Goal: Task Accomplishment & Management: Manage account settings

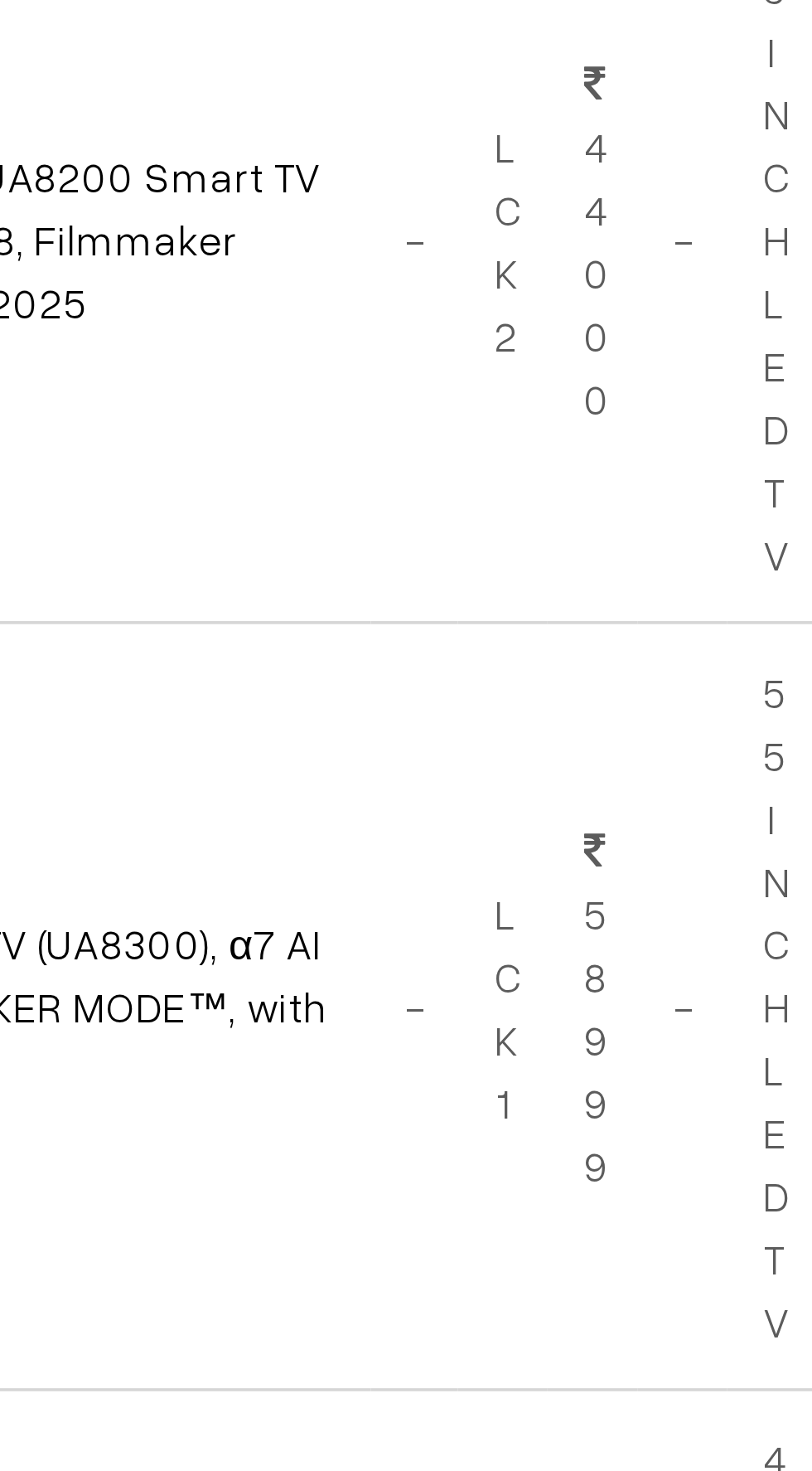
scroll to position [2, 0]
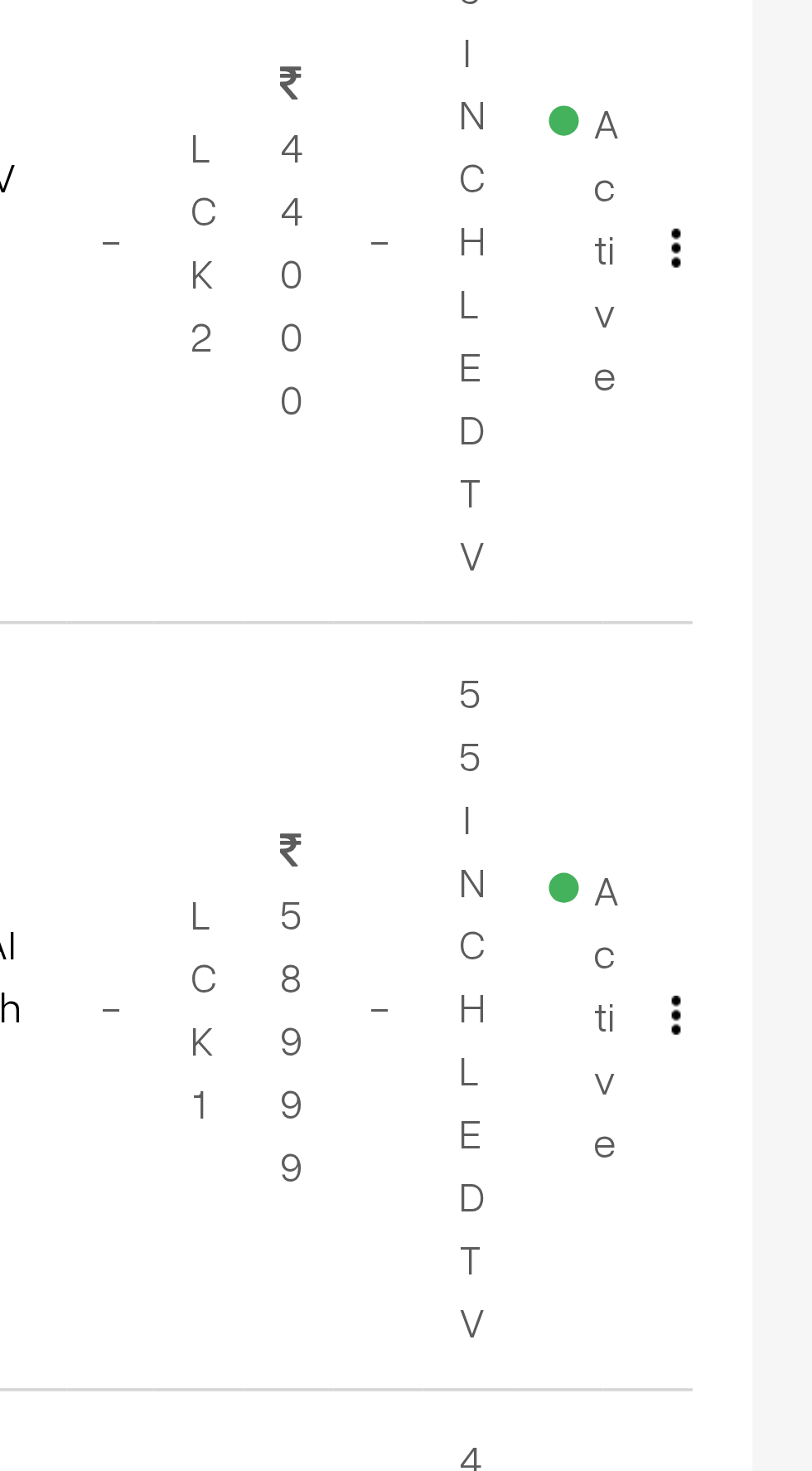
click at [774, 477] on img "button" at bounding box center [775, 479] width 3 height 11
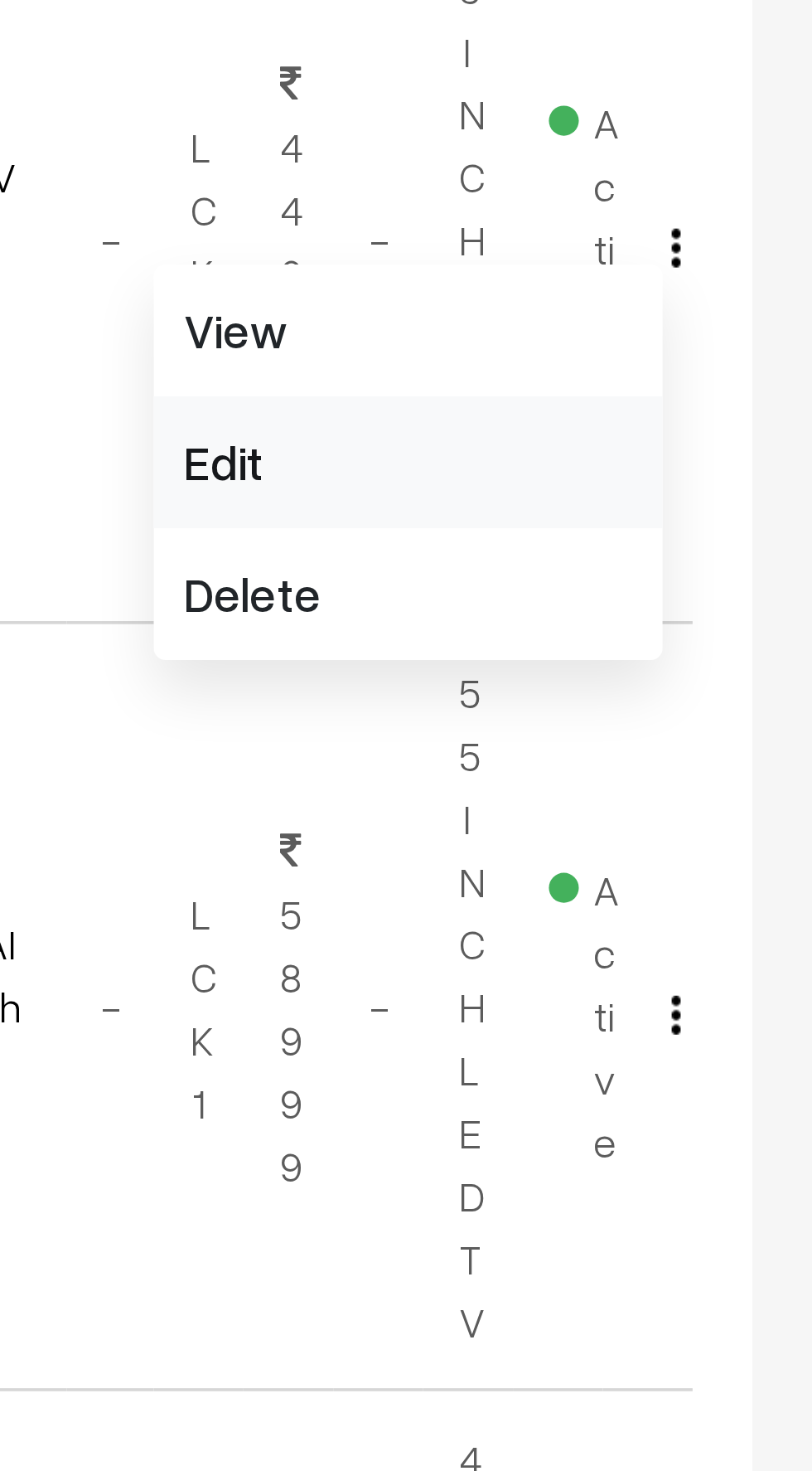
click at [646, 540] on link "Edit" at bounding box center [700, 538] width 141 height 36
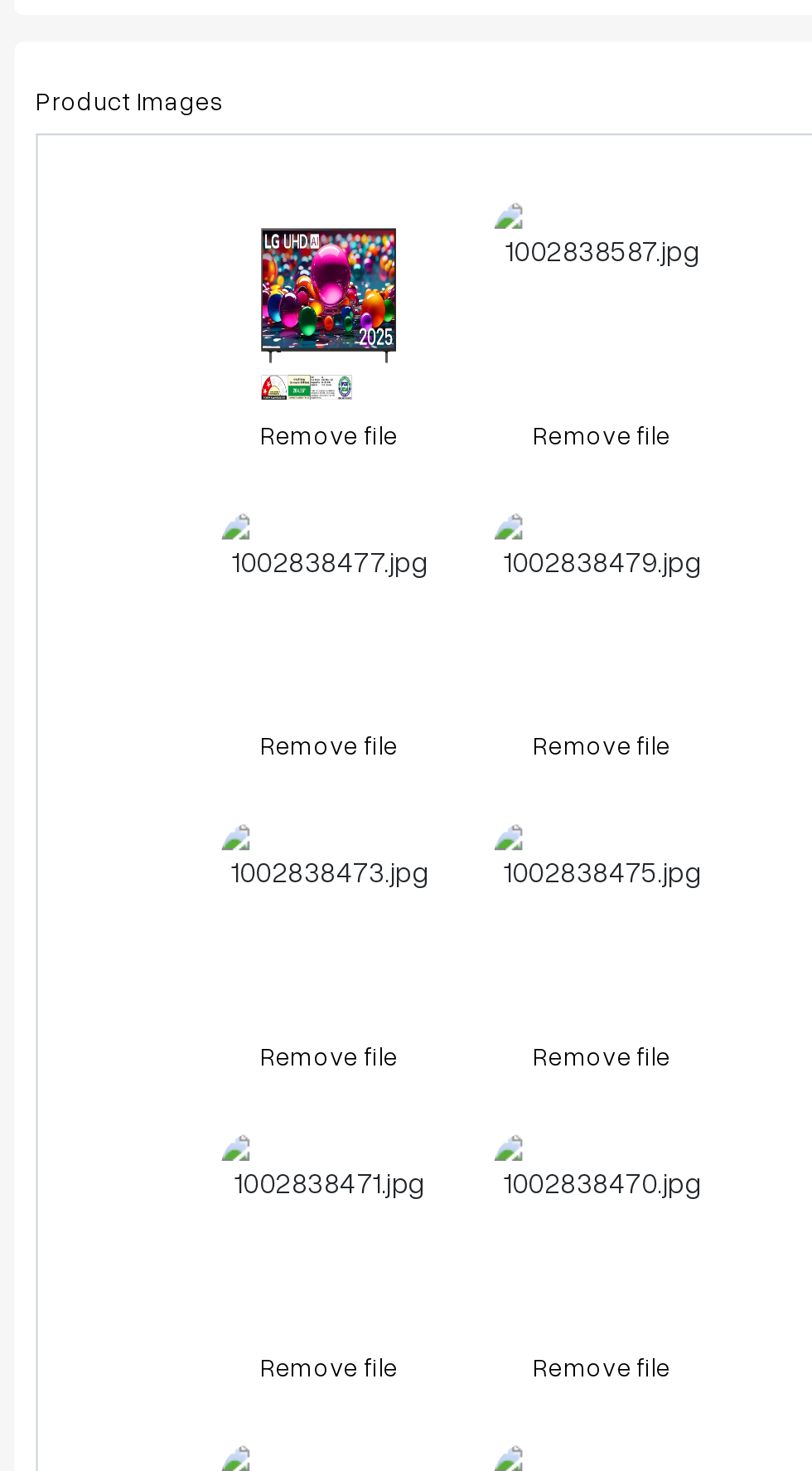
scroll to position [104, 0]
click at [375, 845] on link "Remove file" at bounding box center [377, 844] width 100 height 18
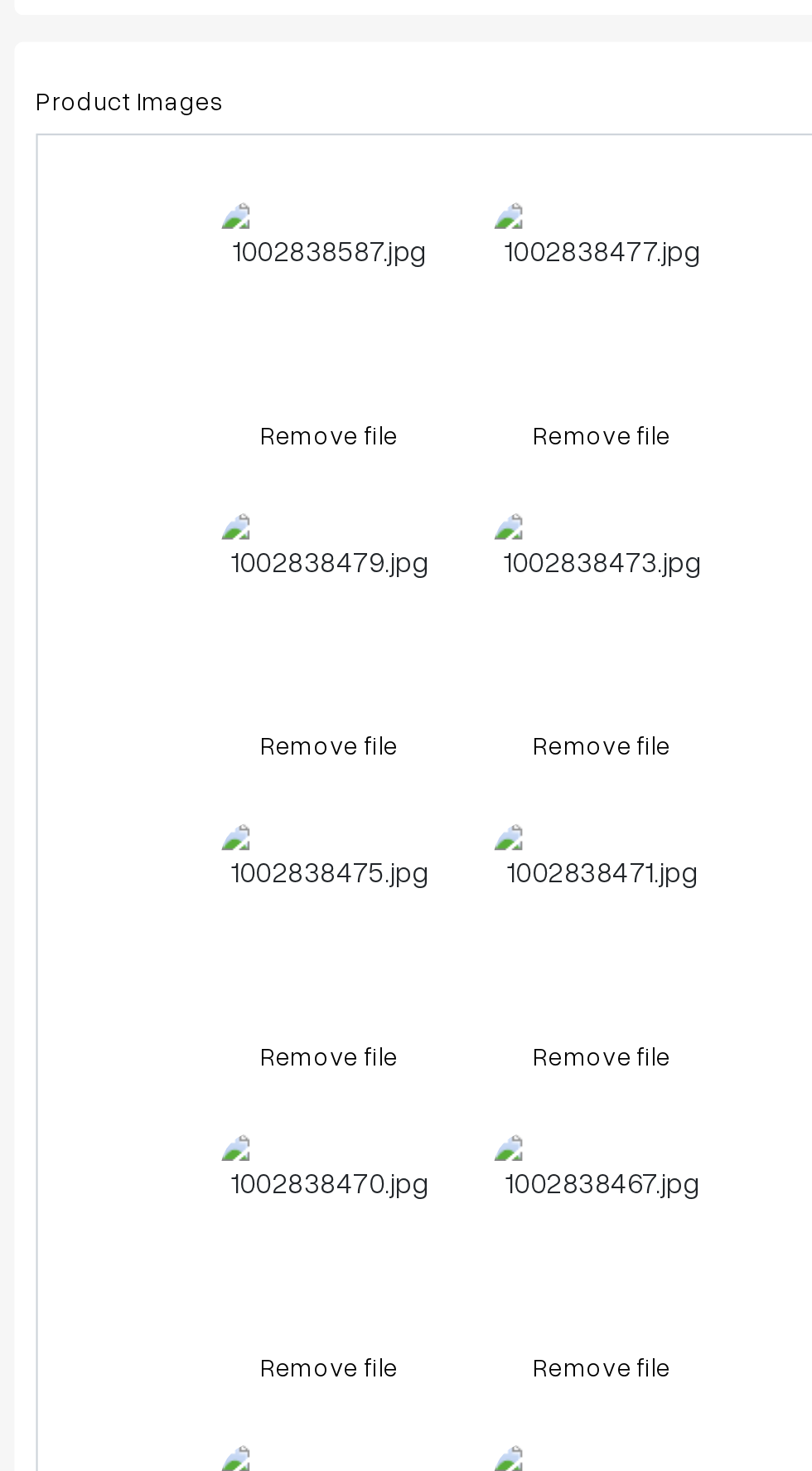
click at [366, 845] on link "Remove file" at bounding box center [377, 844] width 100 height 18
click at [365, 843] on link "Remove file" at bounding box center [377, 844] width 100 height 18
click at [361, 846] on link "Remove file" at bounding box center [377, 844] width 100 height 18
click at [340, 744] on div "0.3 MB 1002838473.jpg" at bounding box center [377, 780] width 100 height 88
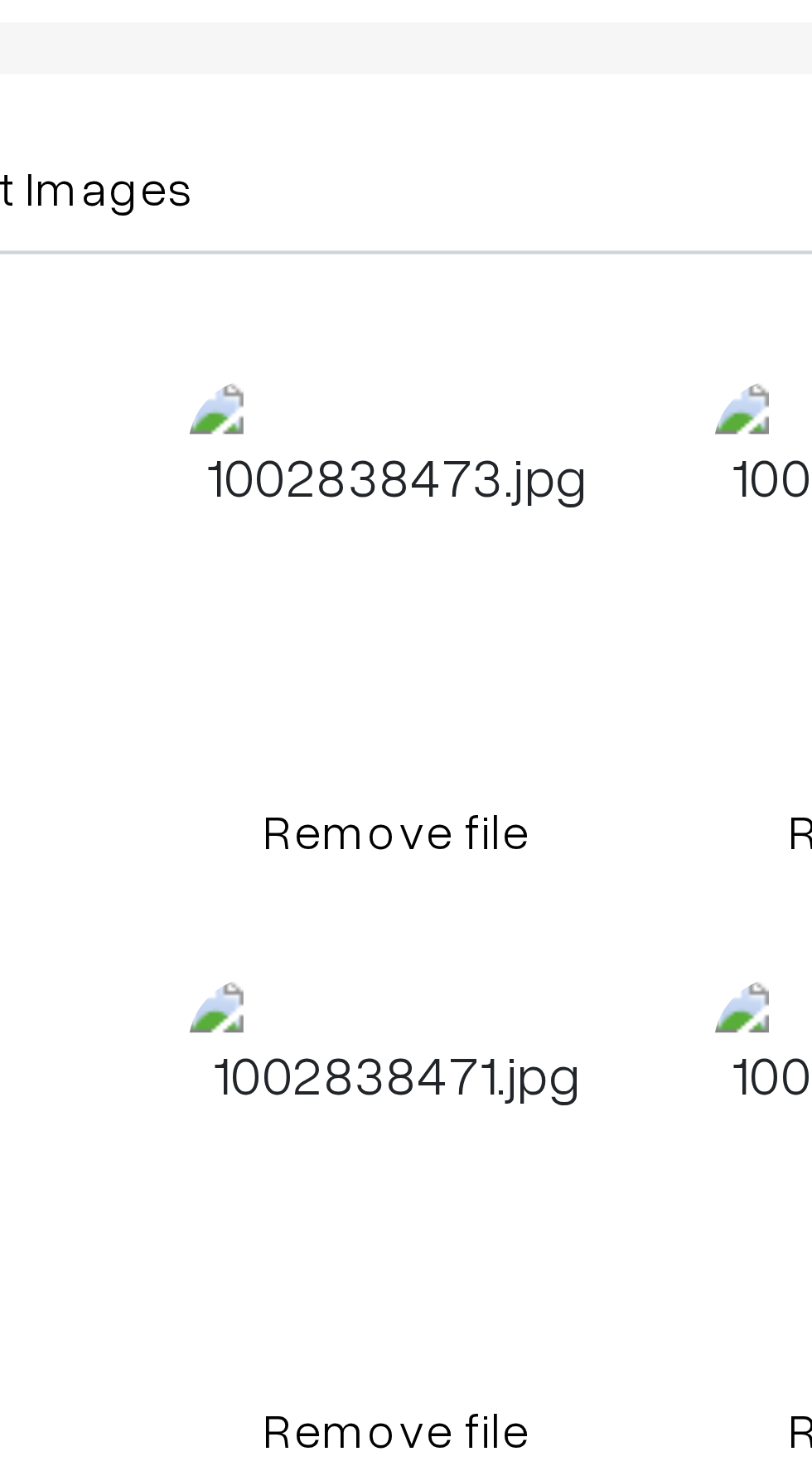
scroll to position [201, 0]
click at [370, 747] on link "Remove file" at bounding box center [377, 748] width 100 height 18
click at [366, 747] on link "Remove file" at bounding box center [377, 748] width 100 height 18
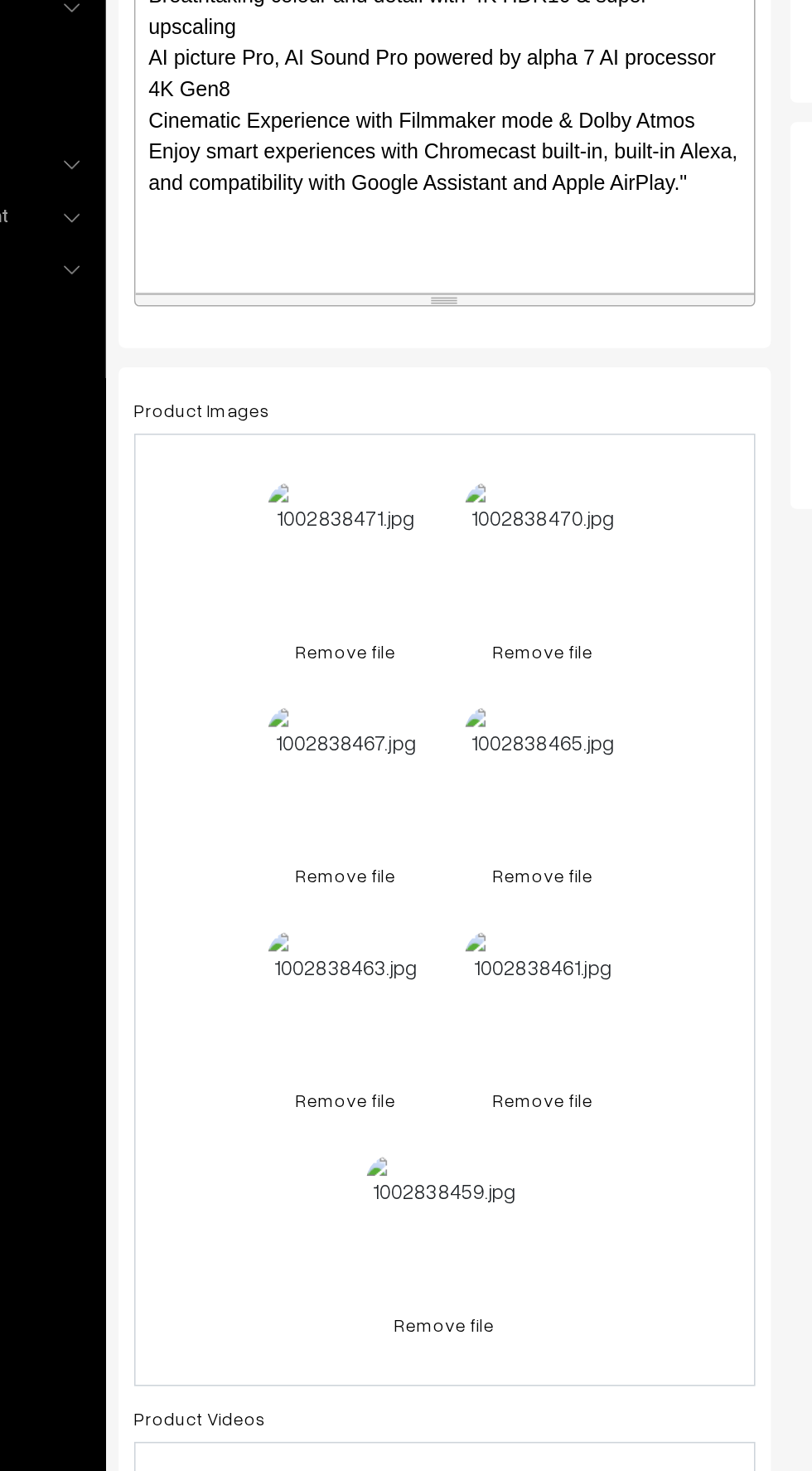
scroll to position [170, 0]
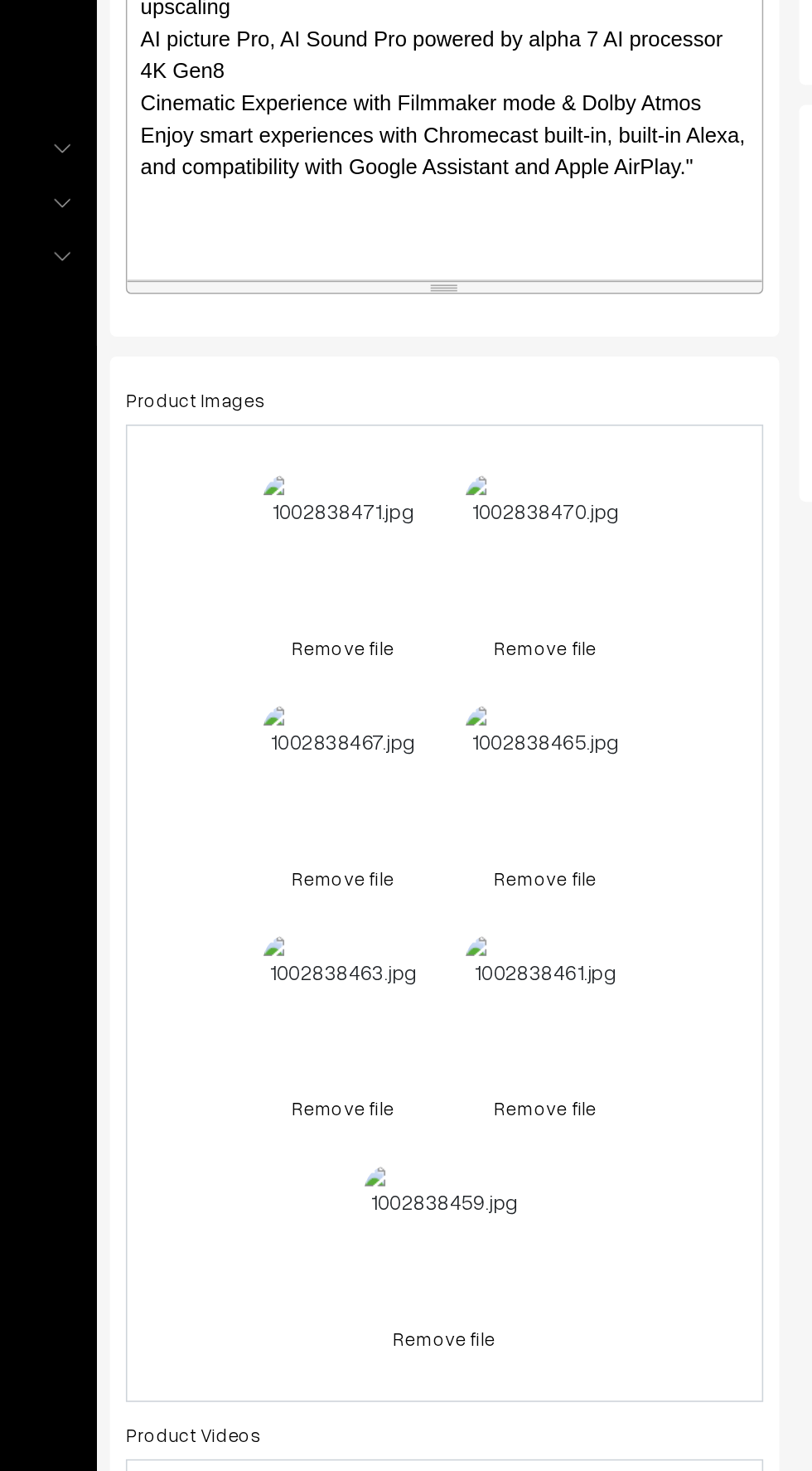
click at [364, 776] on link "Remove file" at bounding box center [377, 779] width 100 height 18
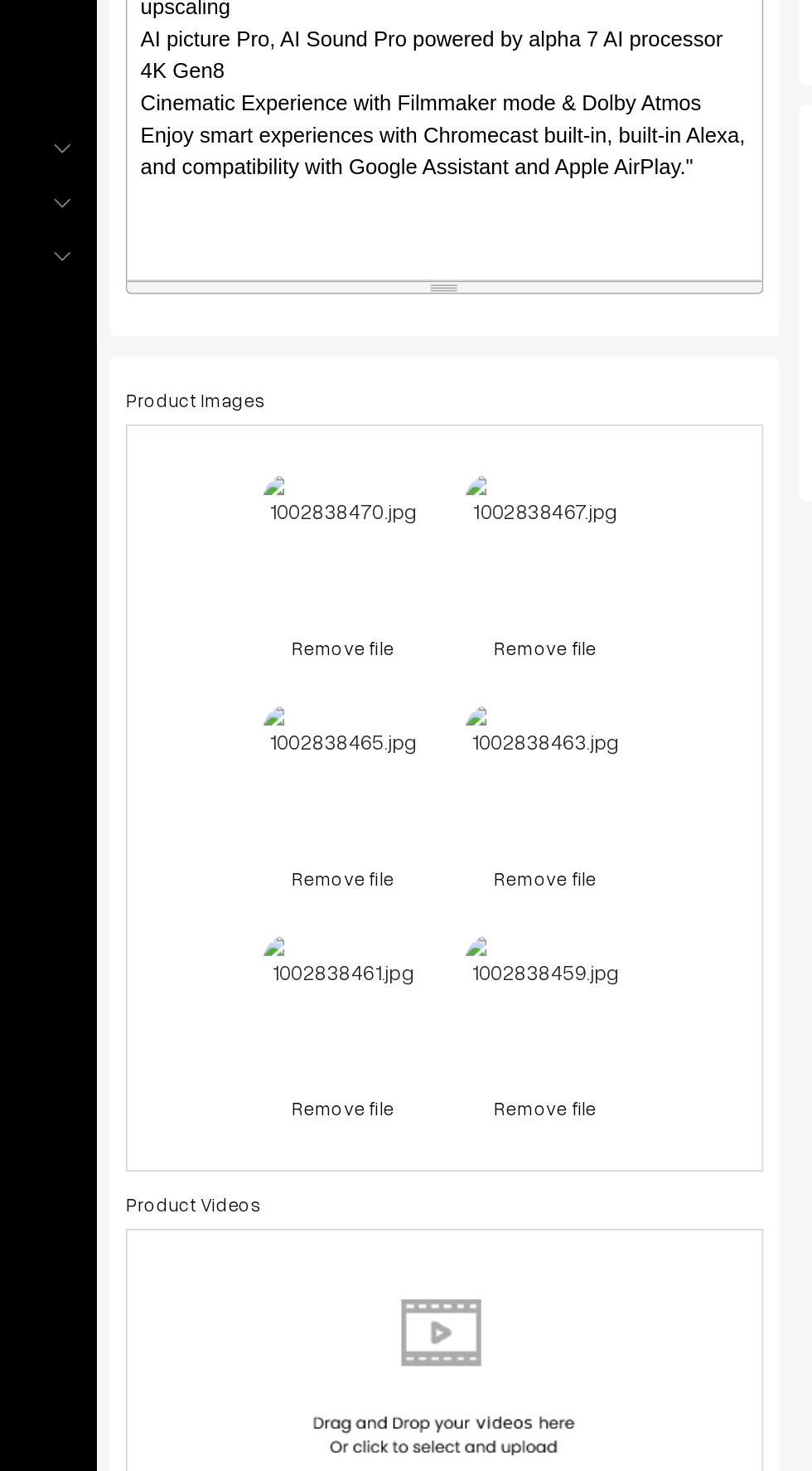
click at [364, 778] on link "Remove file" at bounding box center [377, 779] width 100 height 18
click at [363, 776] on link "Remove file" at bounding box center [377, 779] width 100 height 18
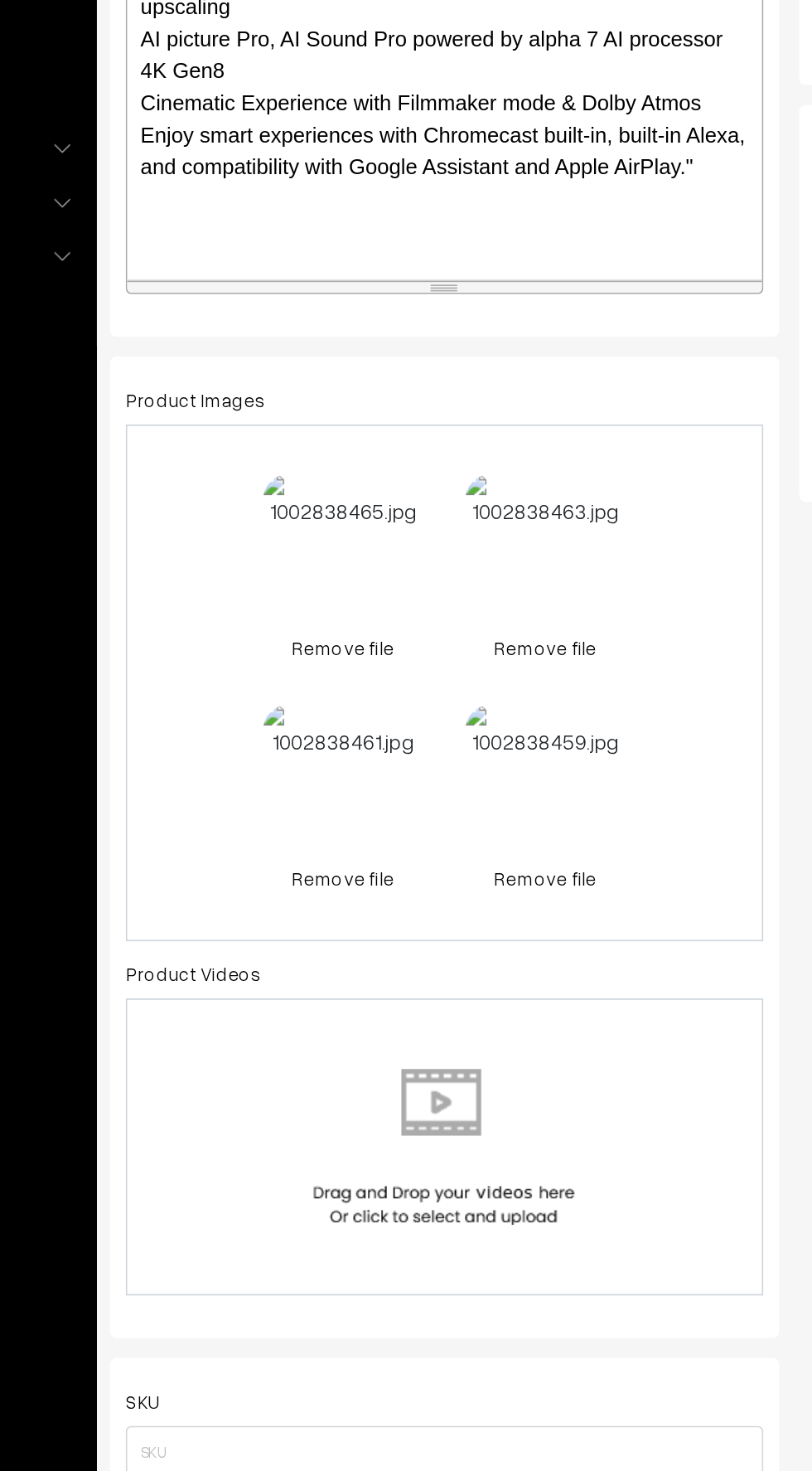
click at [355, 781] on link "Remove file" at bounding box center [377, 779] width 100 height 18
click at [355, 772] on link "Remove file" at bounding box center [377, 779] width 100 height 18
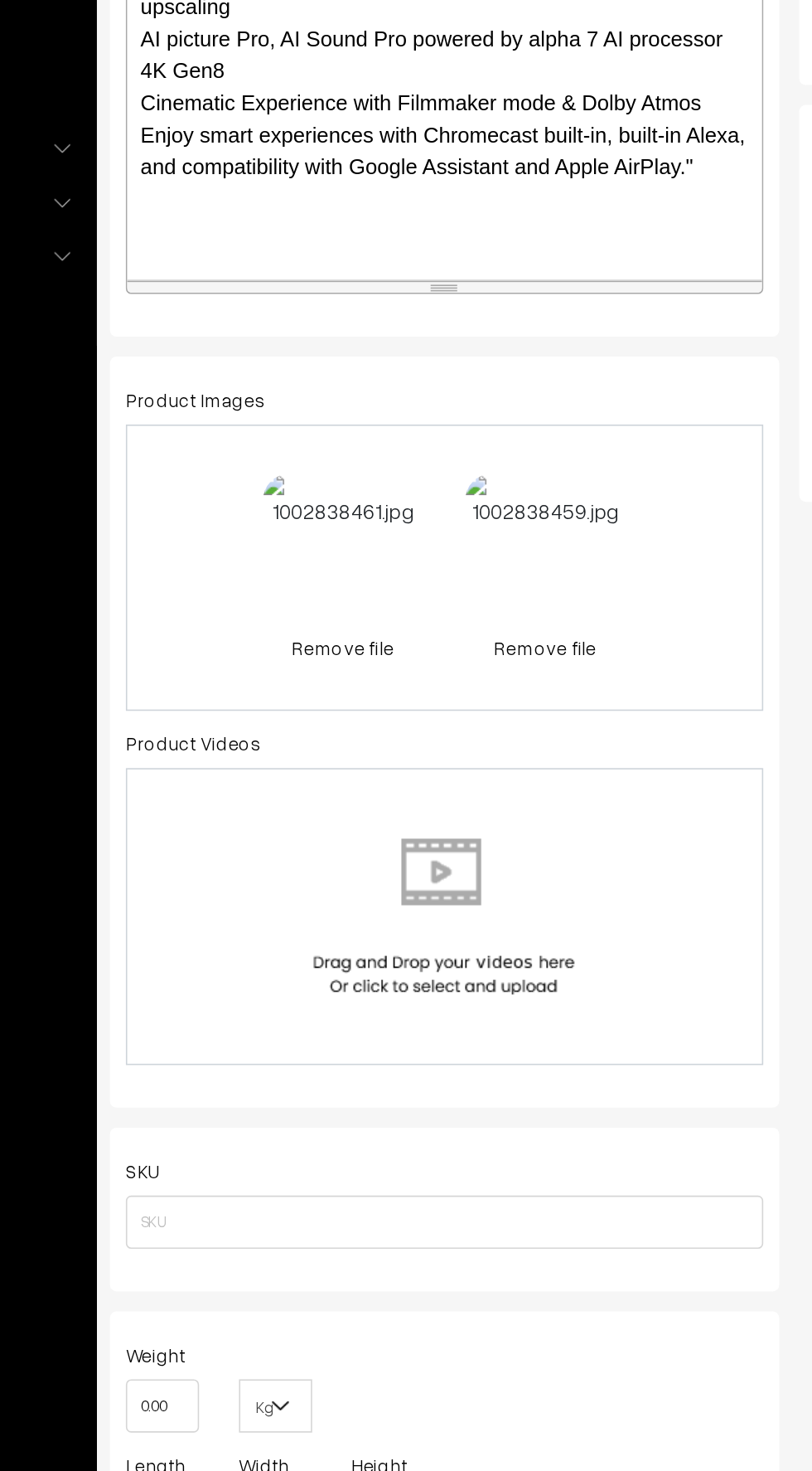
click at [356, 776] on link "Remove file" at bounding box center [377, 779] width 100 height 18
click at [434, 774] on link "Remove file" at bounding box center [440, 779] width 100 height 18
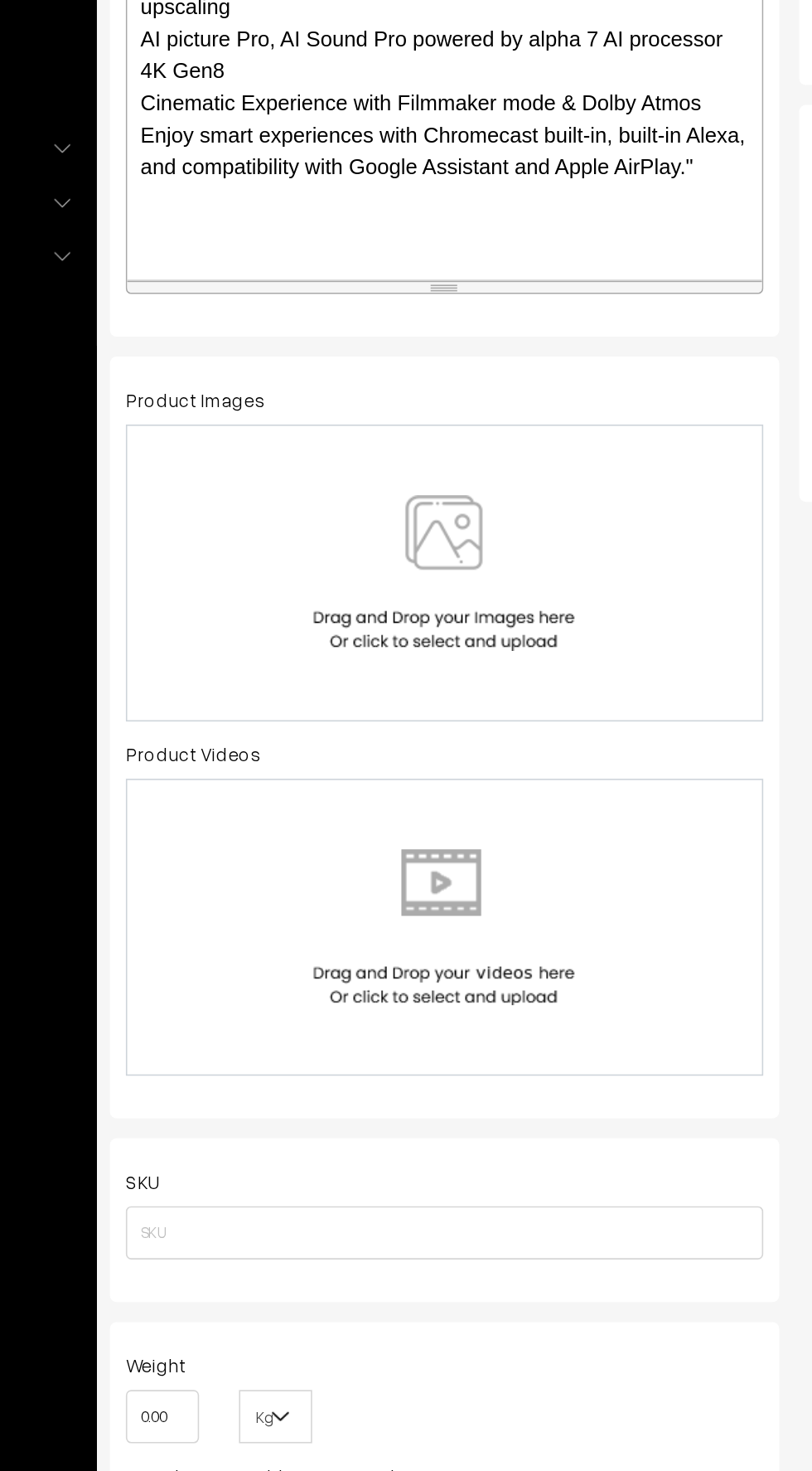
click at [393, 722] on img at bounding box center [440, 732] width 171 height 97
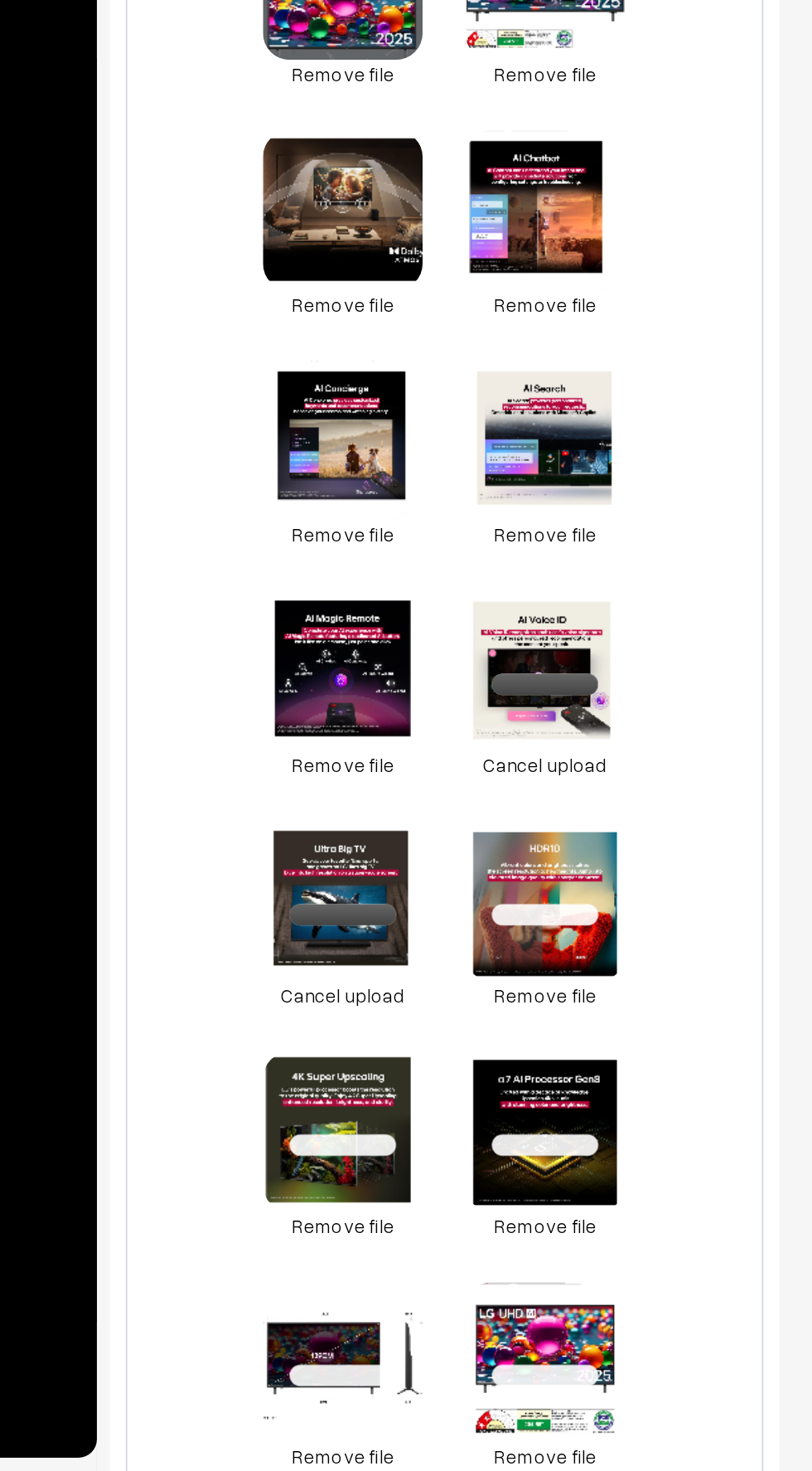
click at [200, 749] on ul "Dashboard Catalog" at bounding box center [120, 764] width 207 height 1397
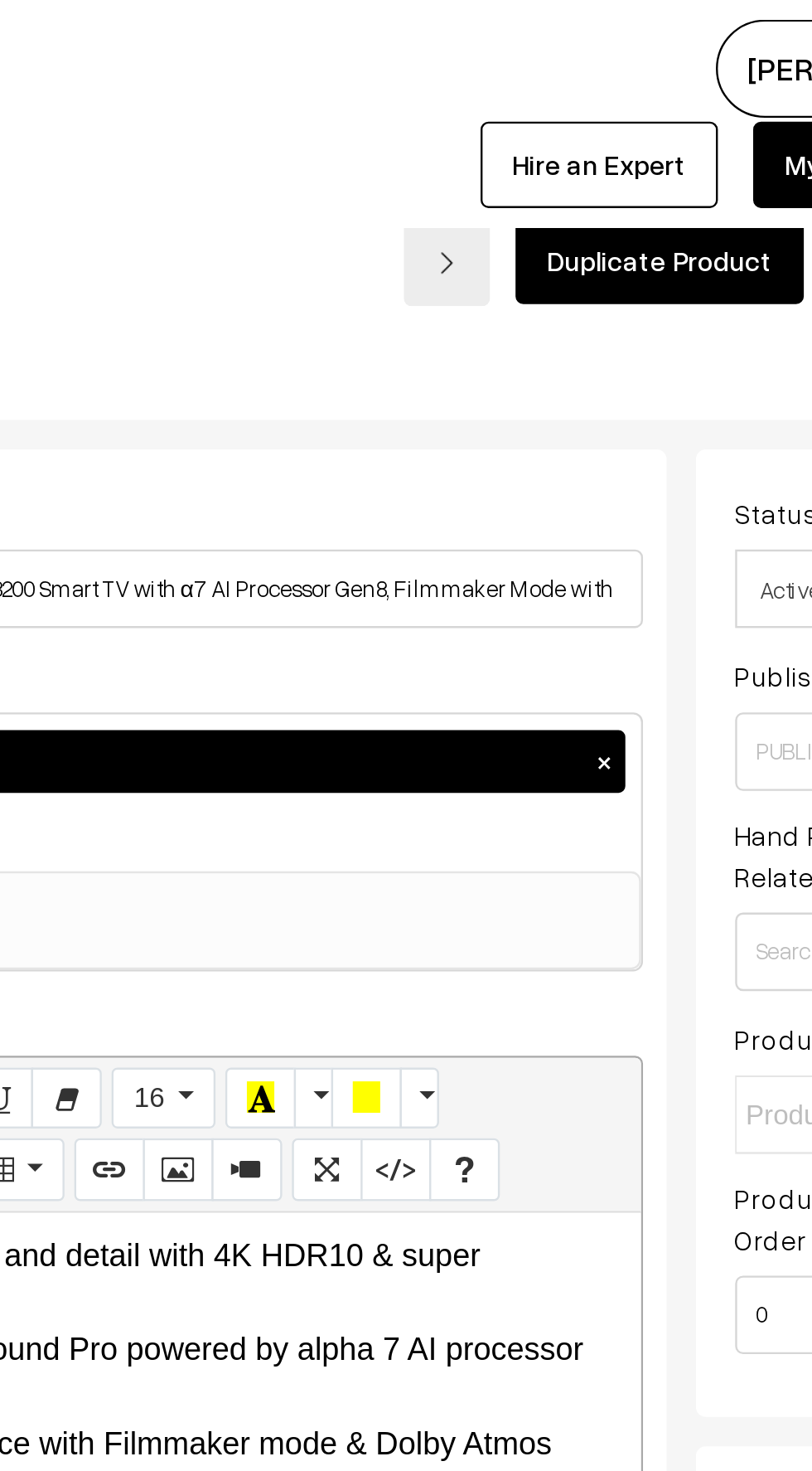
scroll to position [0, 0]
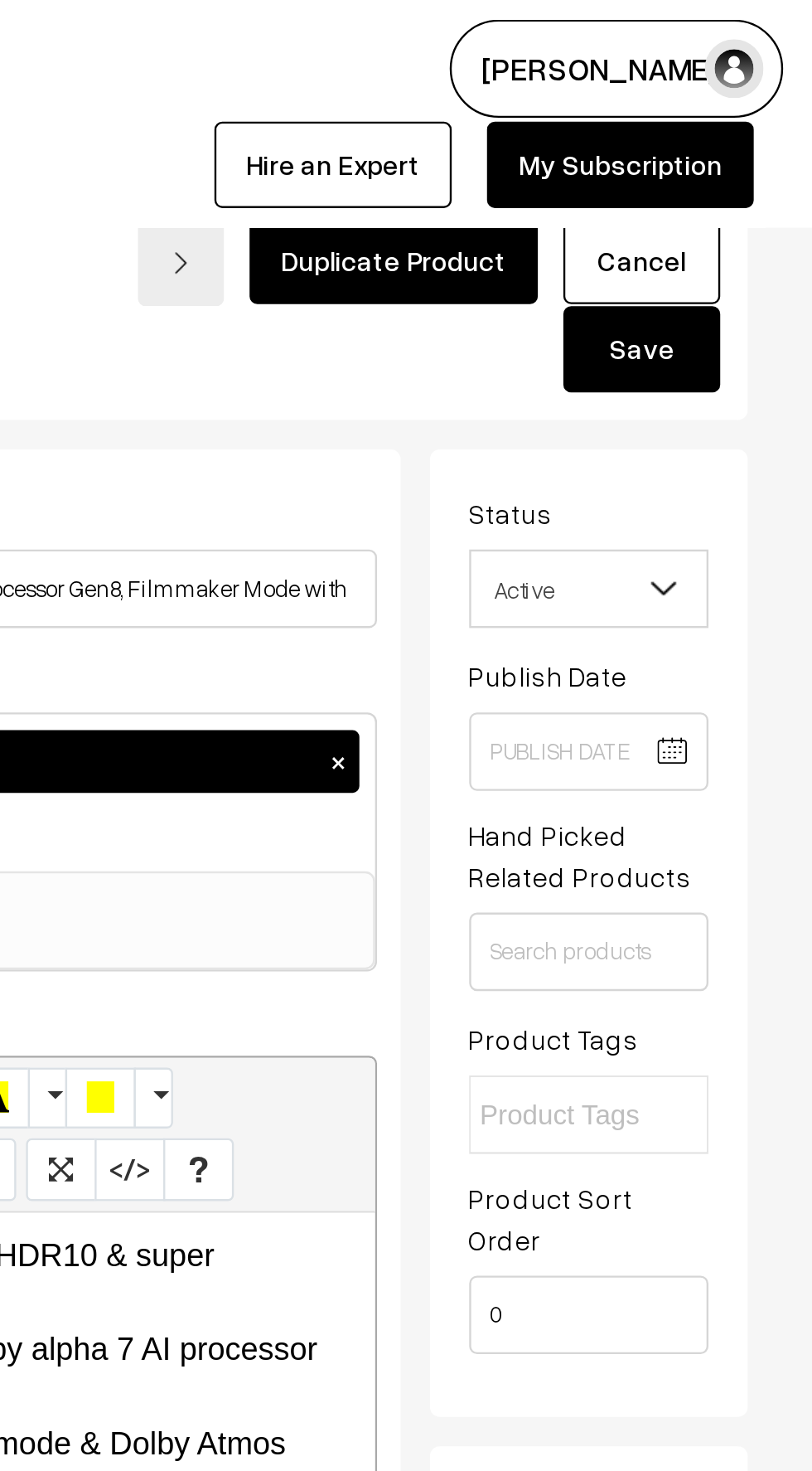
click at [746, 153] on button "Save" at bounding box center [739, 147] width 66 height 36
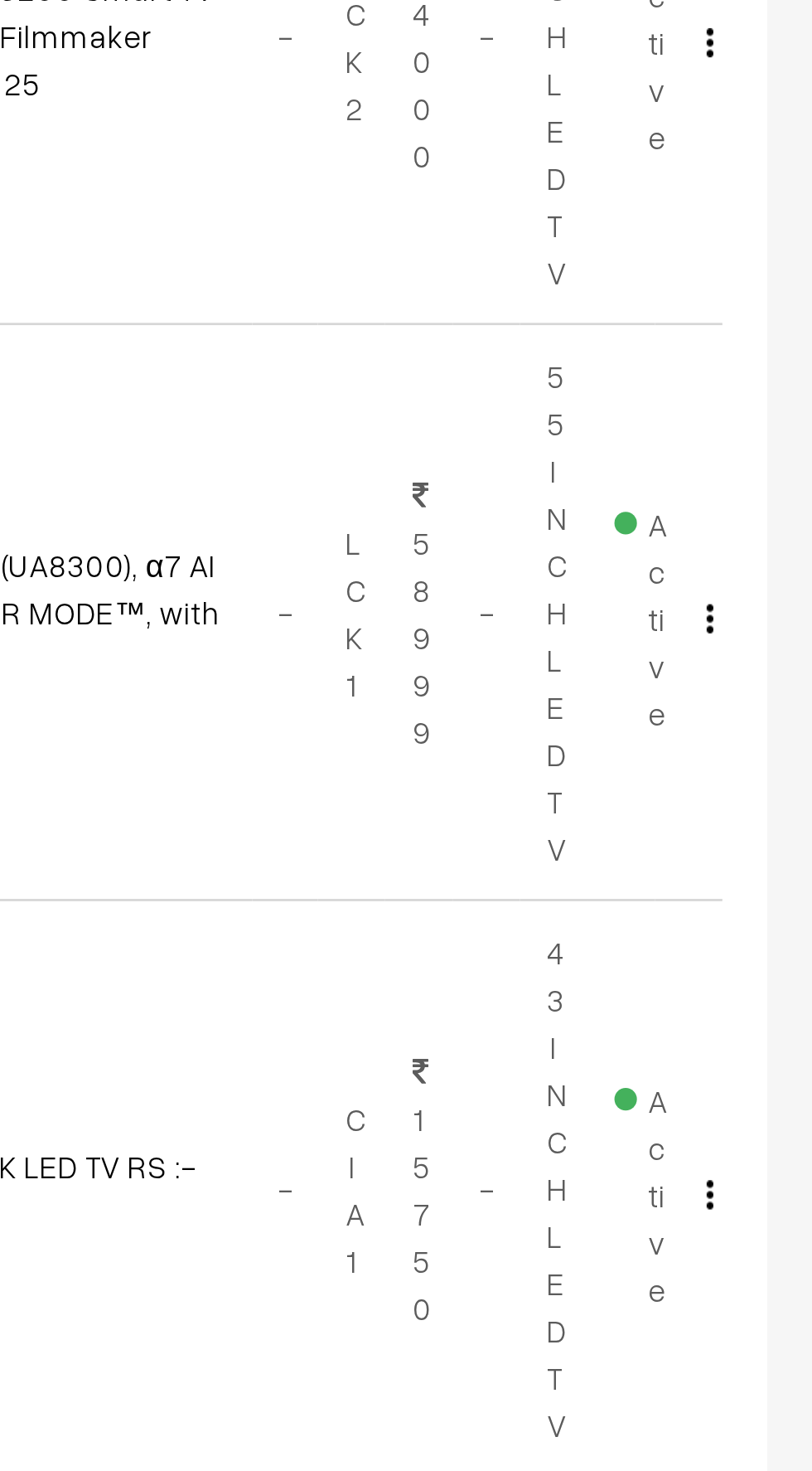
scroll to position [19, 0]
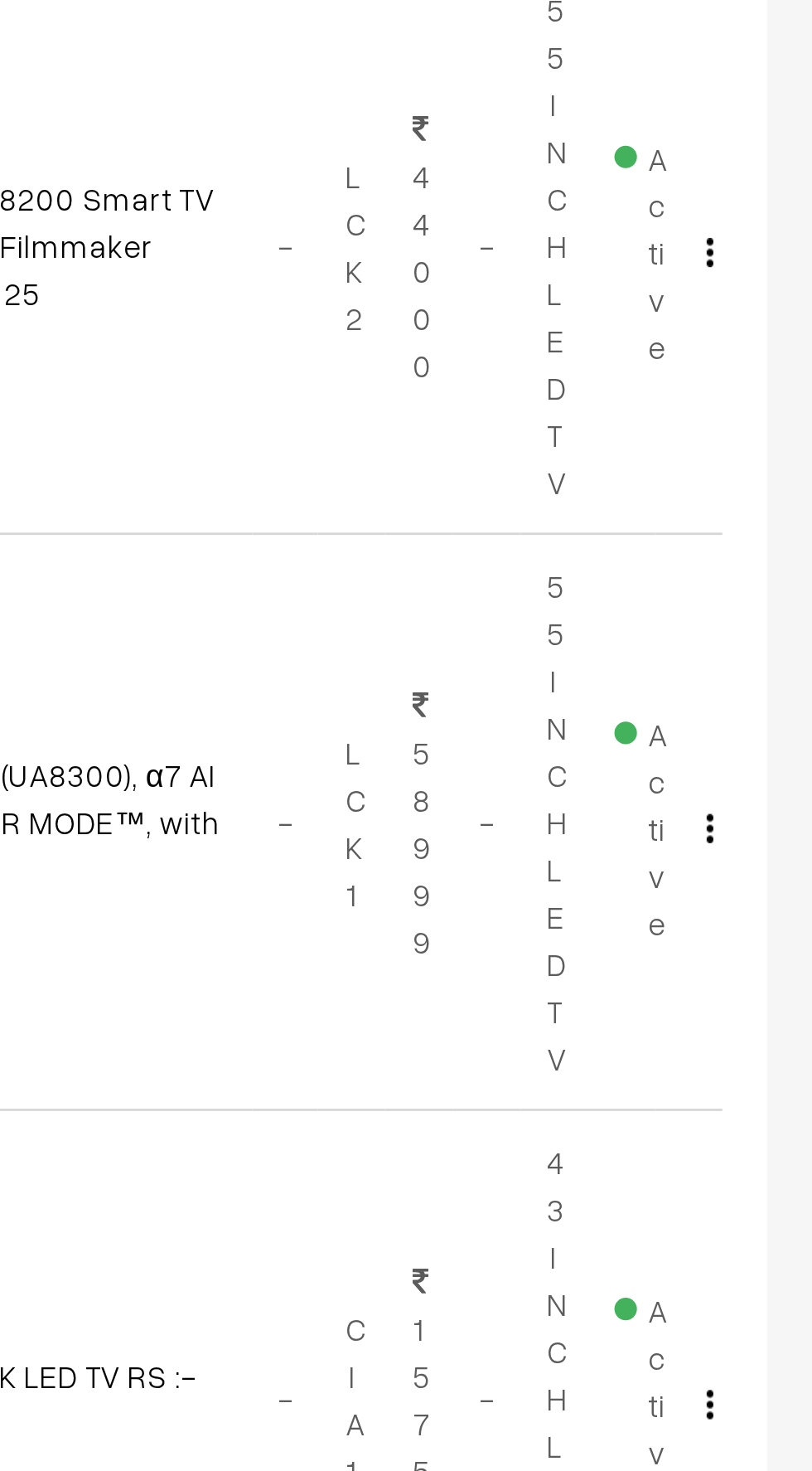
click at [774, 457] on img "button" at bounding box center [775, 462] width 3 height 11
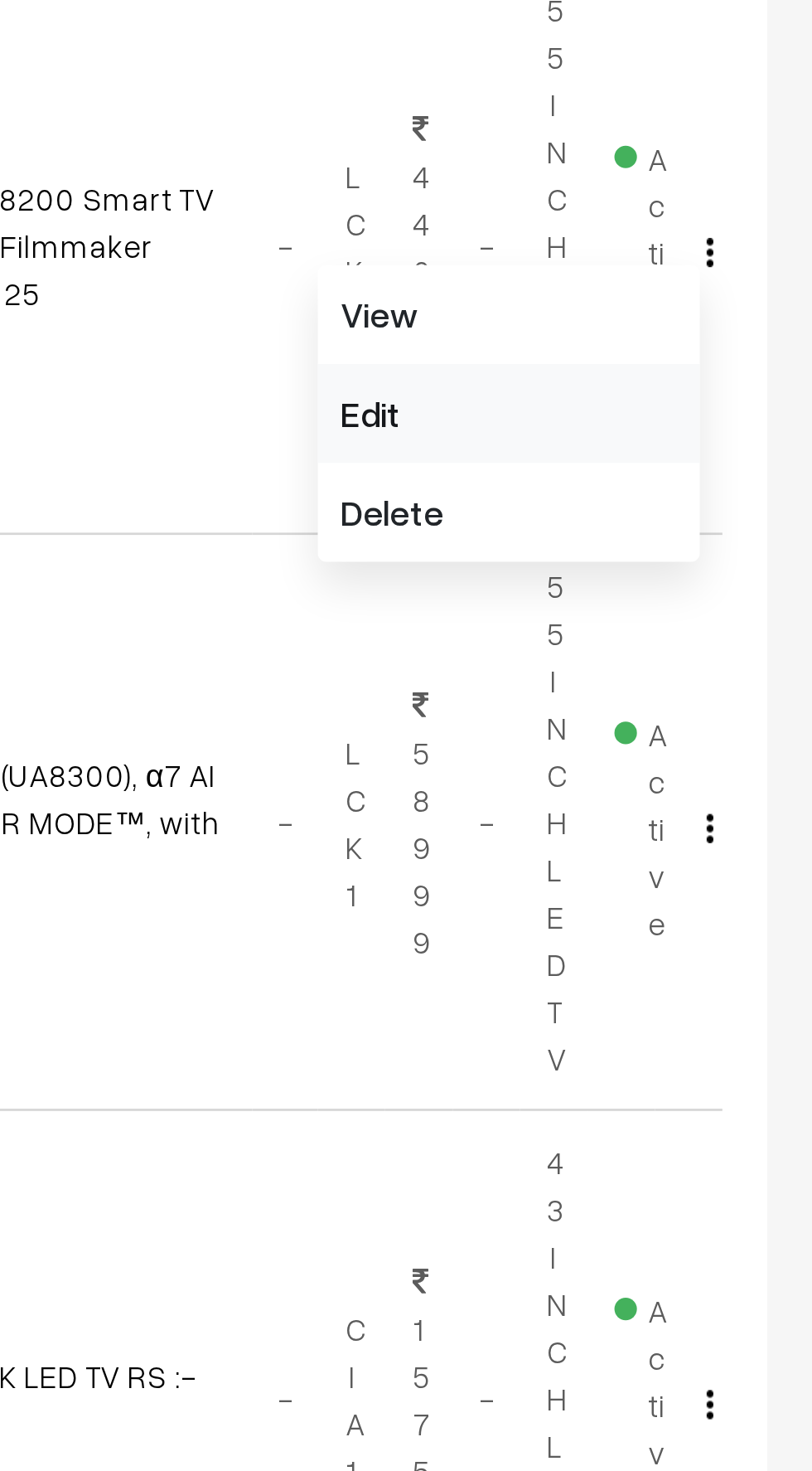
click at [644, 520] on link "Edit" at bounding box center [700, 521] width 141 height 36
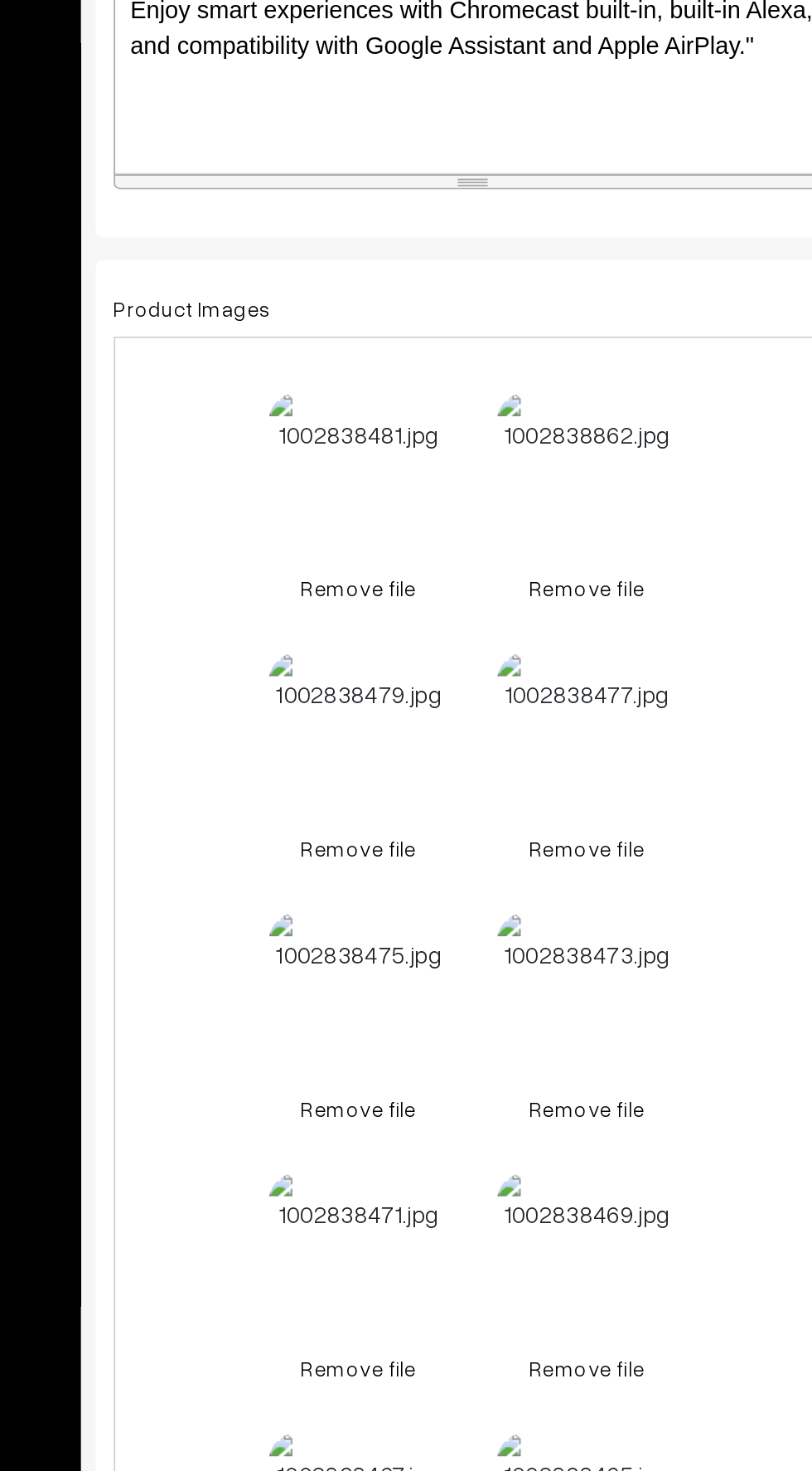
scroll to position [1, 0]
click at [362, 946] on link "Remove file" at bounding box center [377, 948] width 100 height 18
click at [354, 950] on link "Remove file" at bounding box center [377, 948] width 100 height 18
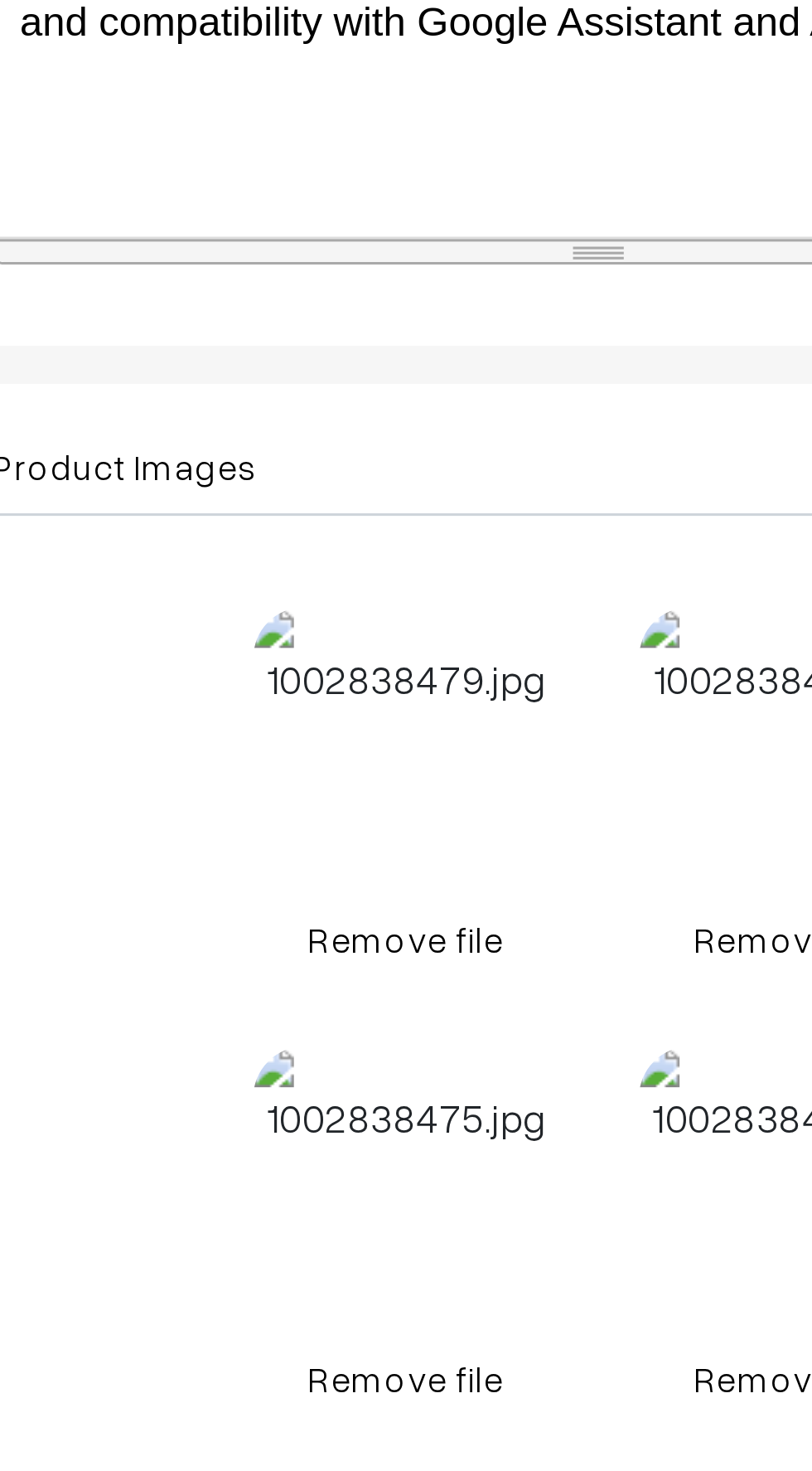
click at [385, 940] on link "Remove file" at bounding box center [377, 948] width 100 height 18
click at [393, 946] on link "Remove file" at bounding box center [377, 948] width 100 height 18
click at [392, 950] on link "Remove file" at bounding box center [377, 948] width 100 height 18
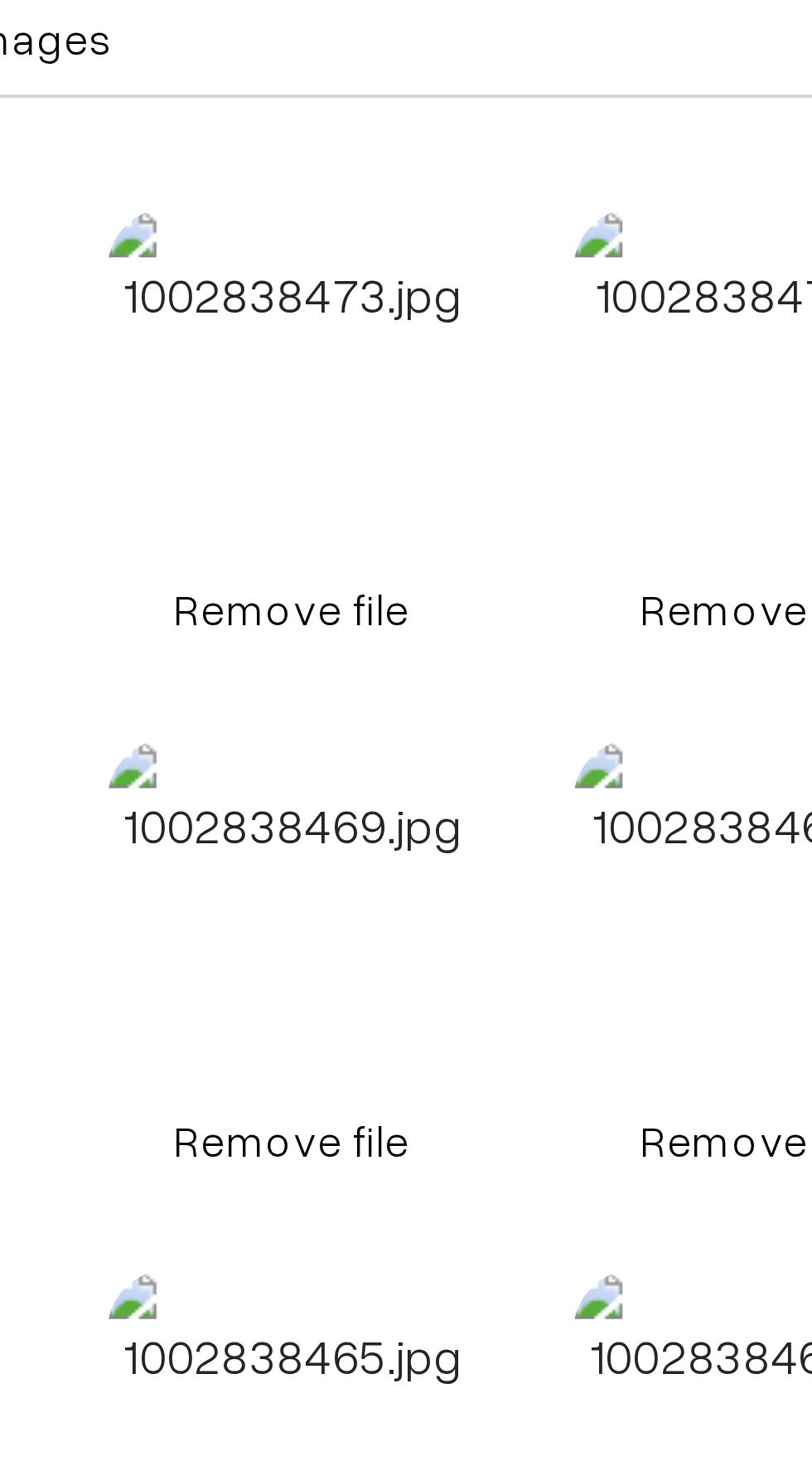
scroll to position [12, 0]
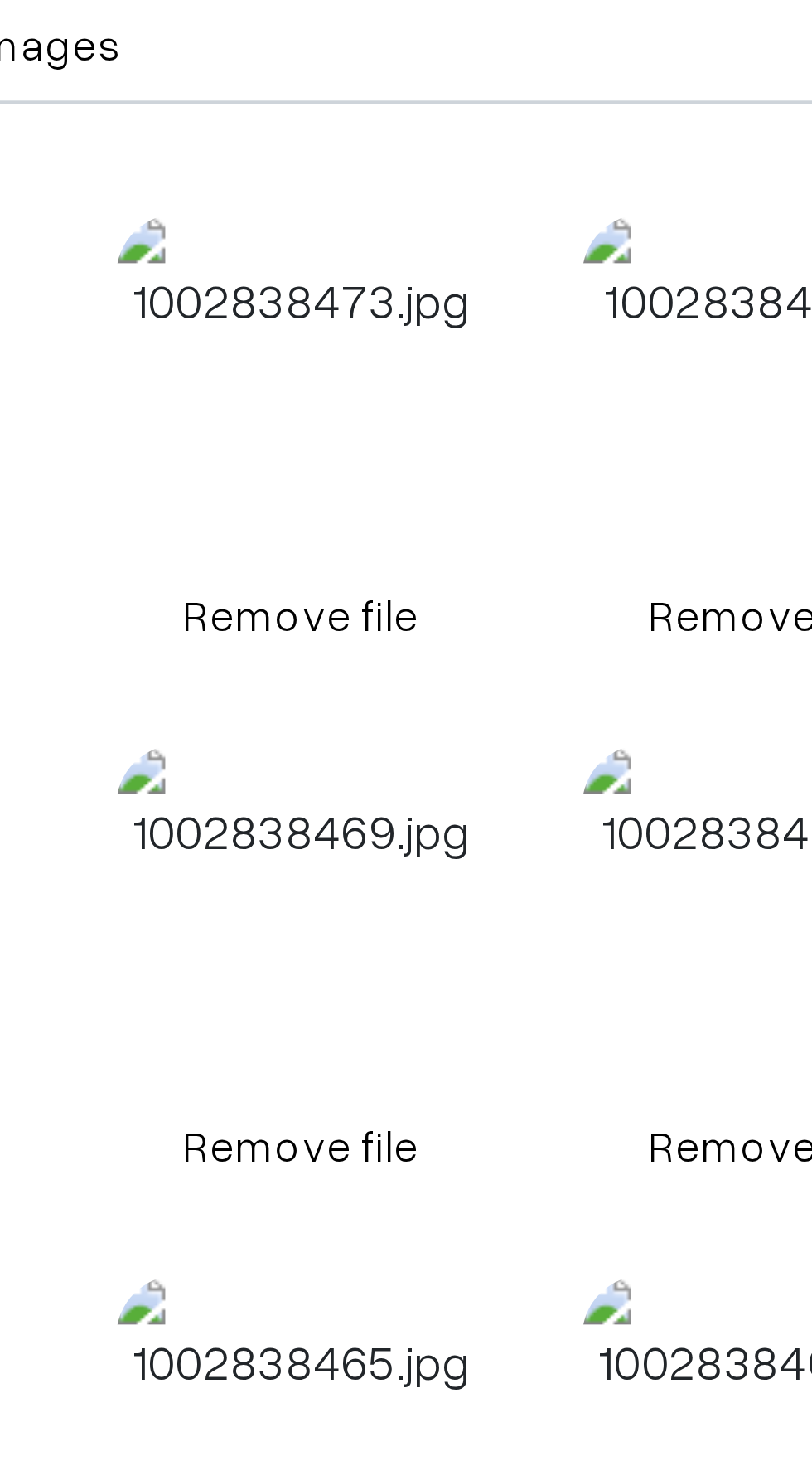
click at [374, 934] on link "Remove file" at bounding box center [377, 936] width 100 height 18
click at [370, 941] on link "Remove file" at bounding box center [377, 936] width 100 height 18
click at [372, 943] on link "Remove file" at bounding box center [377, 936] width 100 height 18
click at [373, 938] on link "Remove file" at bounding box center [377, 936] width 100 height 18
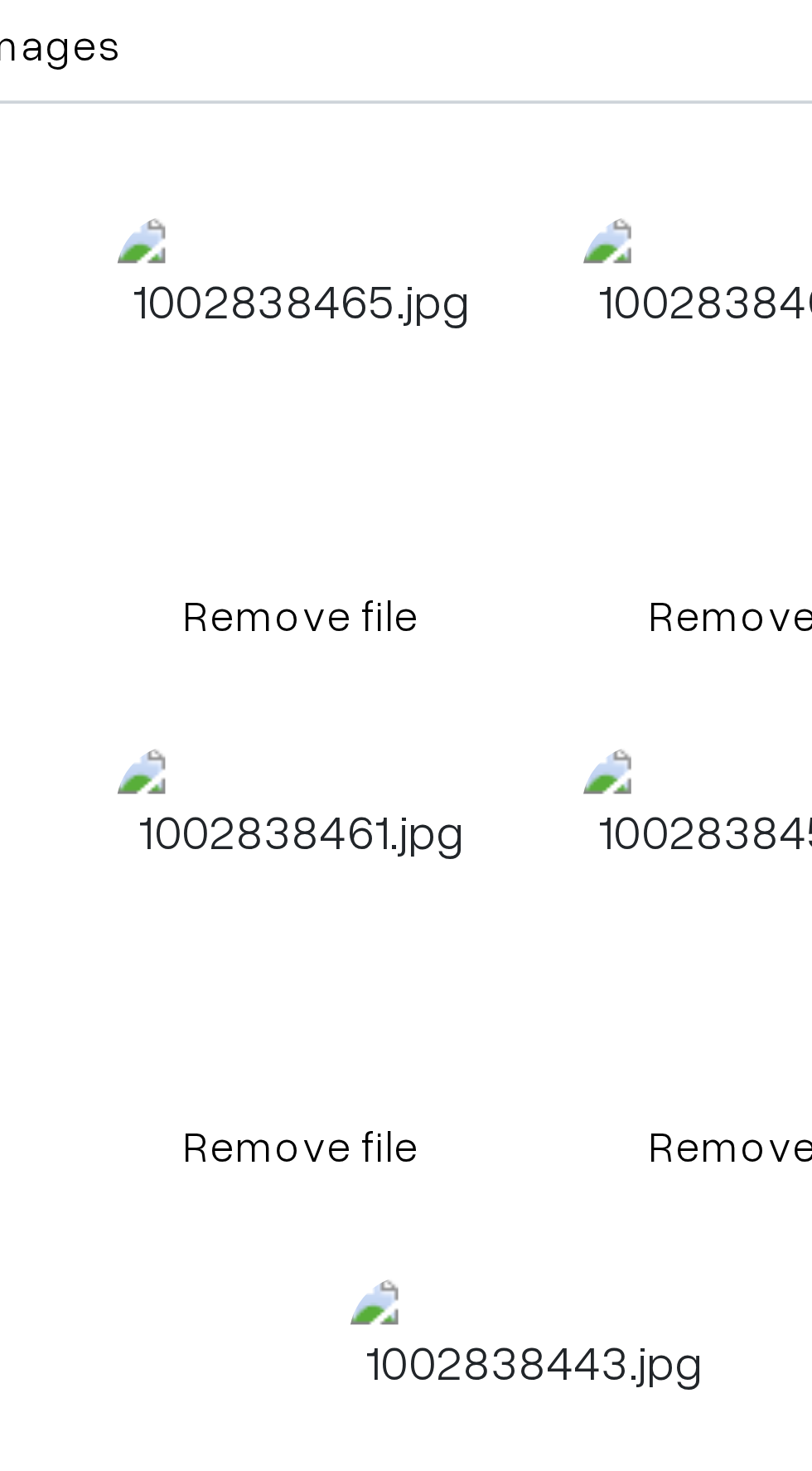
click at [370, 937] on link "Remove file" at bounding box center [377, 936] width 100 height 18
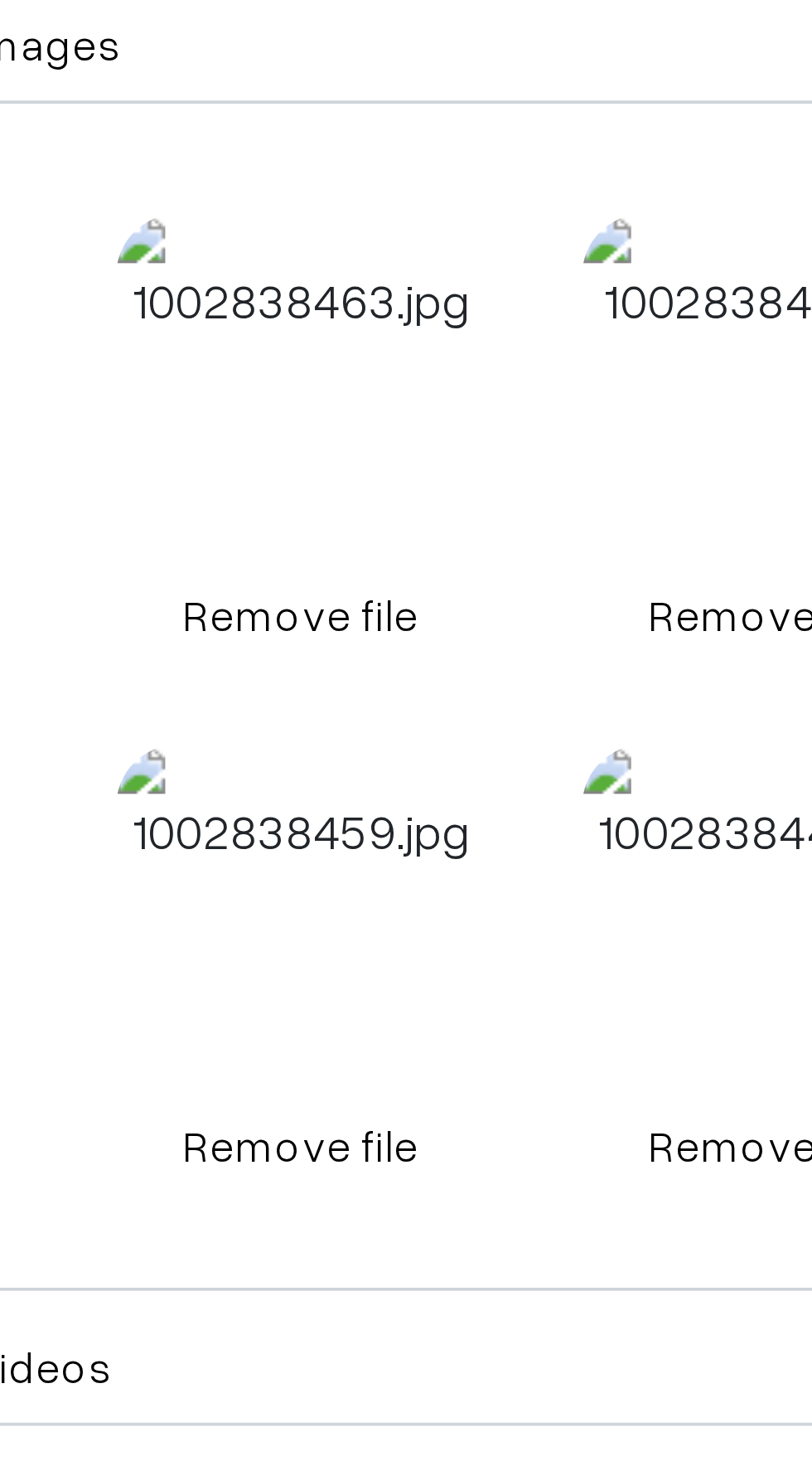
click at [370, 940] on link "Remove file" at bounding box center [377, 936] width 100 height 18
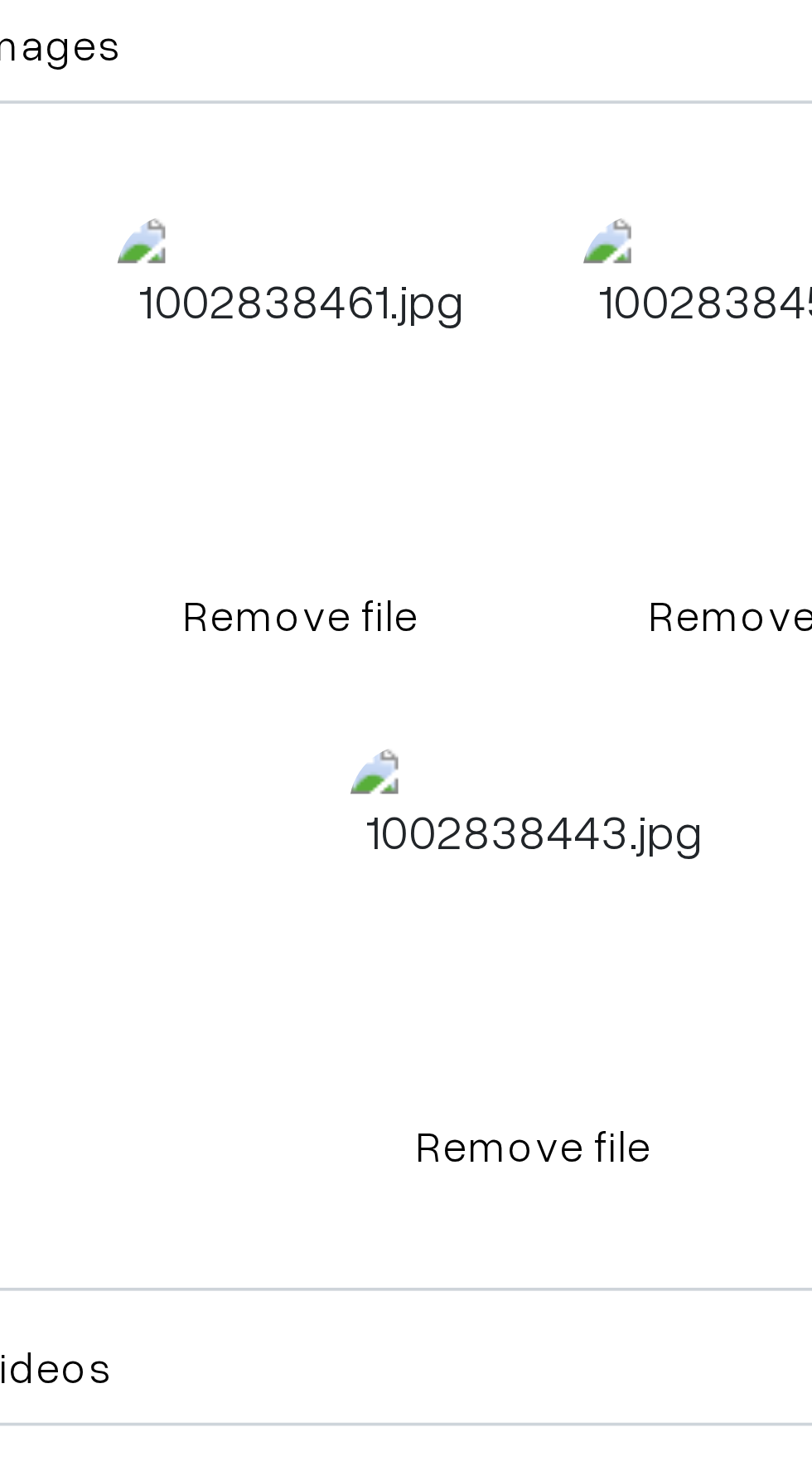
click at [370, 933] on link "Remove file" at bounding box center [377, 936] width 100 height 18
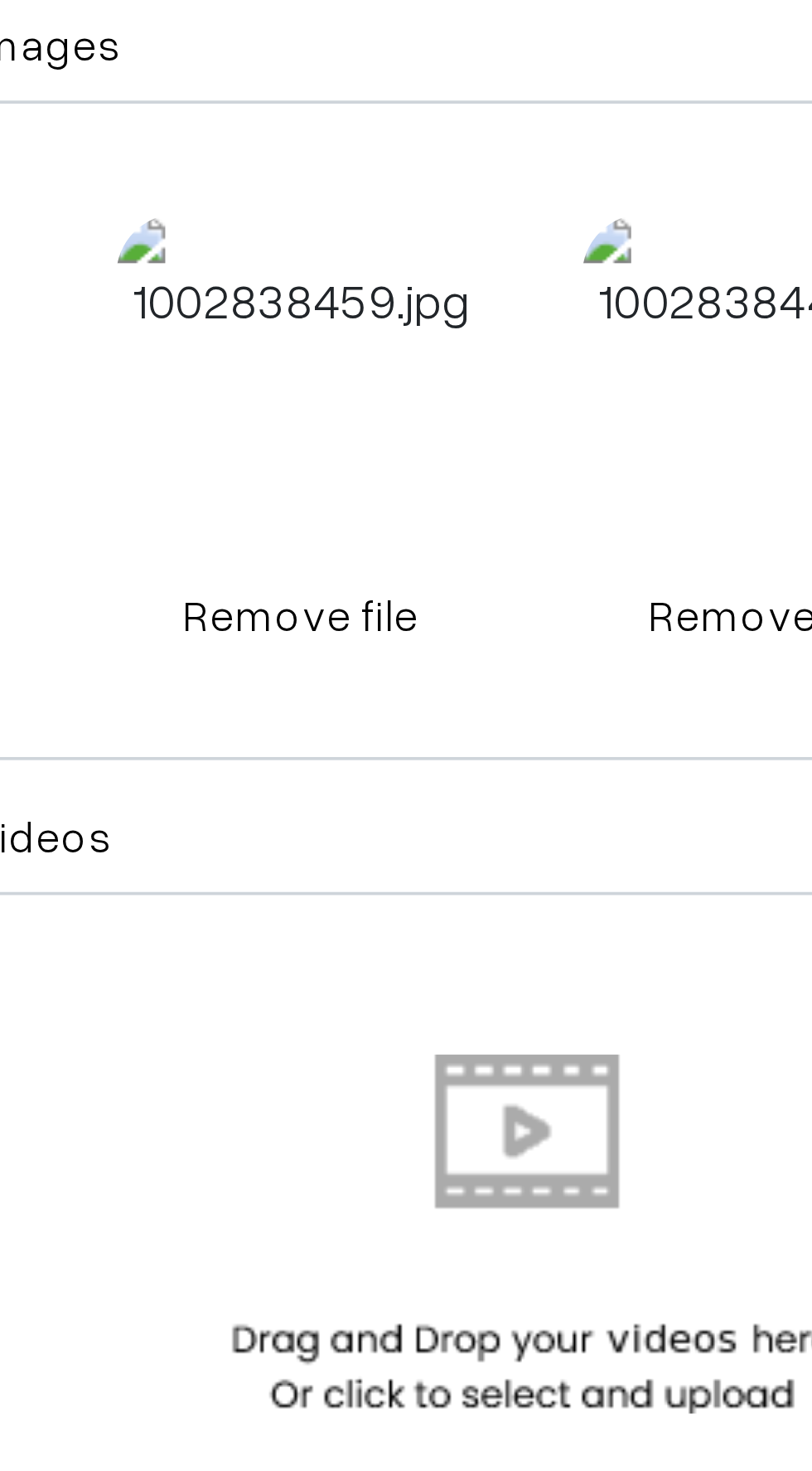
click at [370, 934] on link "Remove file" at bounding box center [377, 936] width 100 height 18
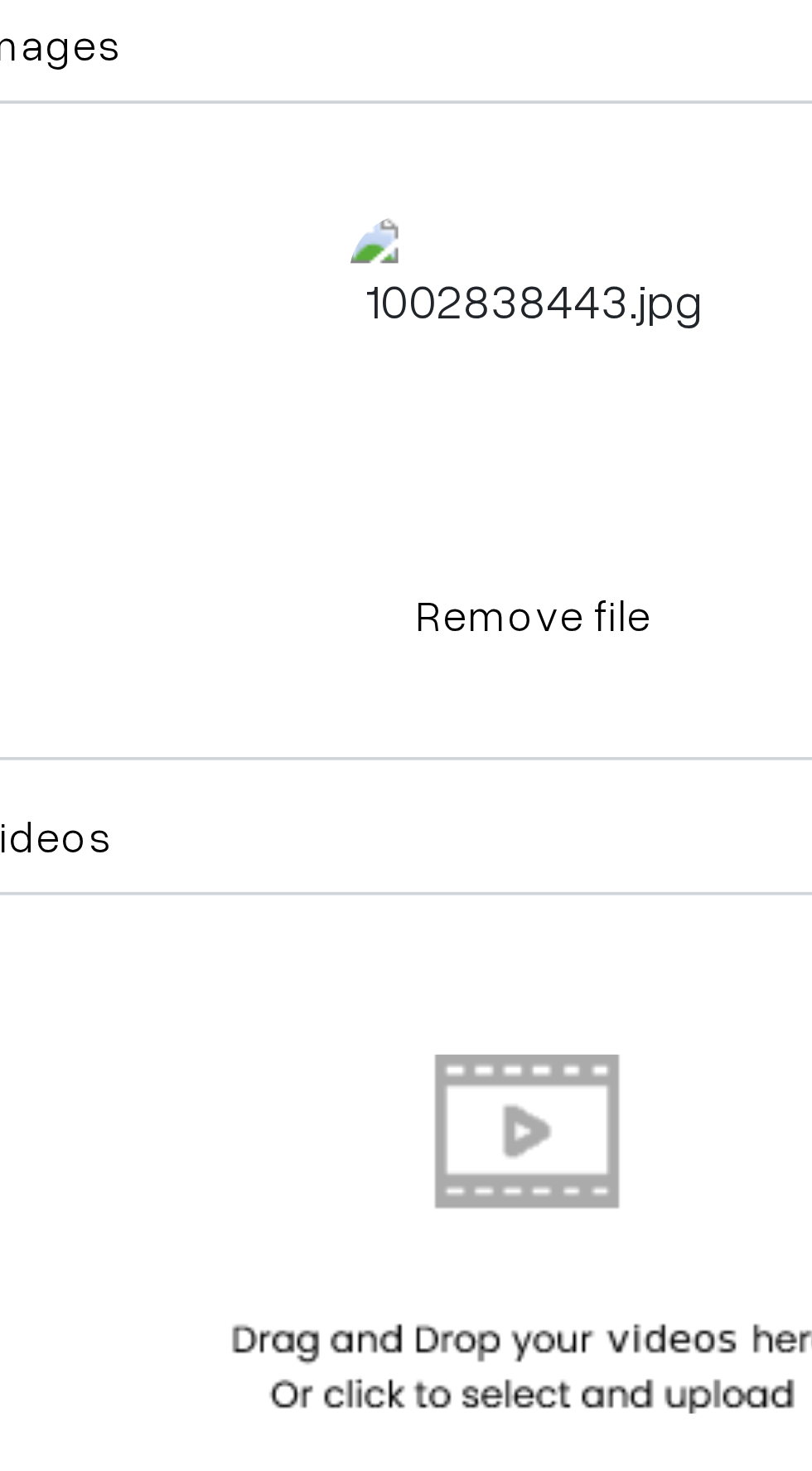
click at [439, 933] on link "Remove file" at bounding box center [440, 936] width 100 height 18
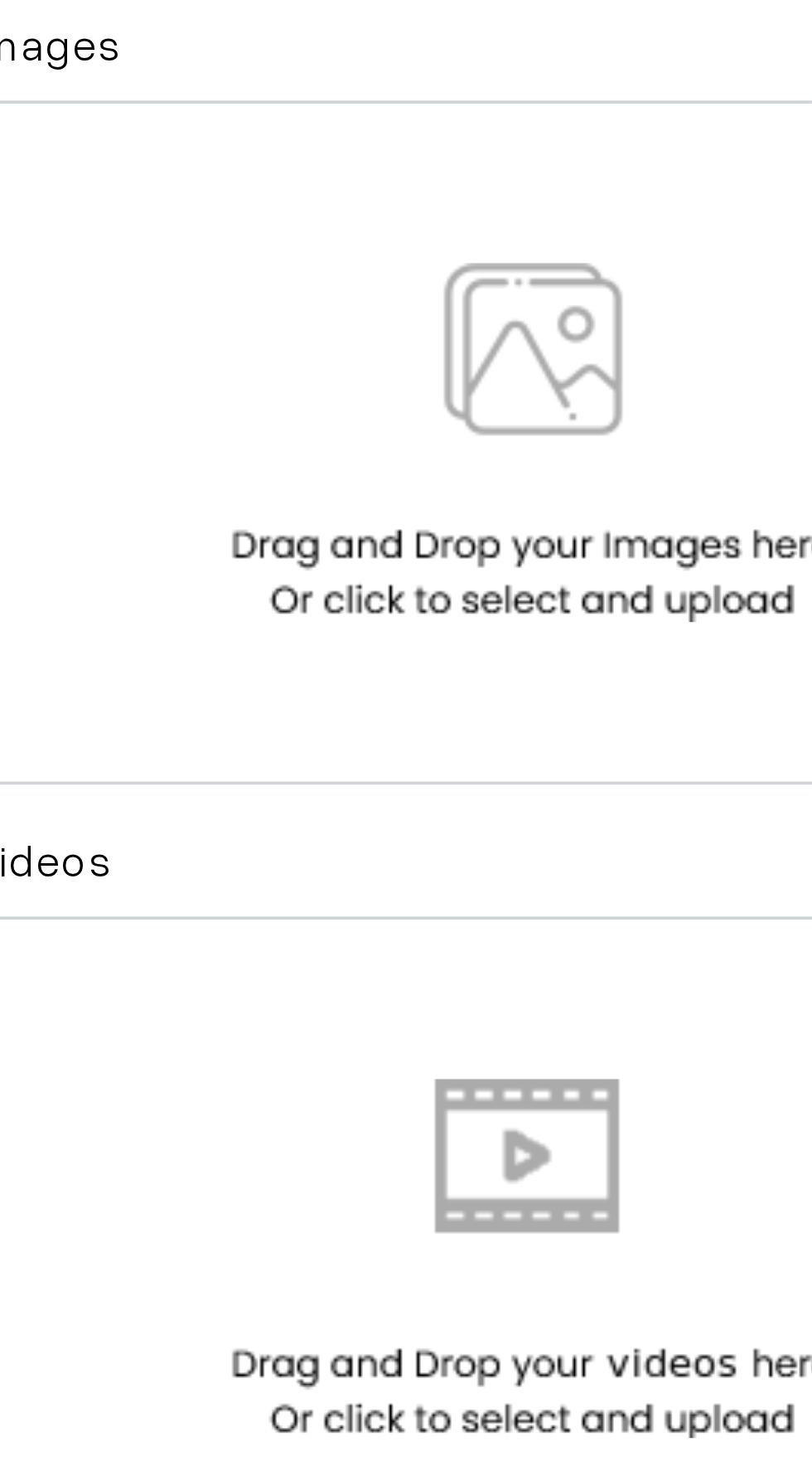
click at [410, 900] on img at bounding box center [440, 890] width 171 height 97
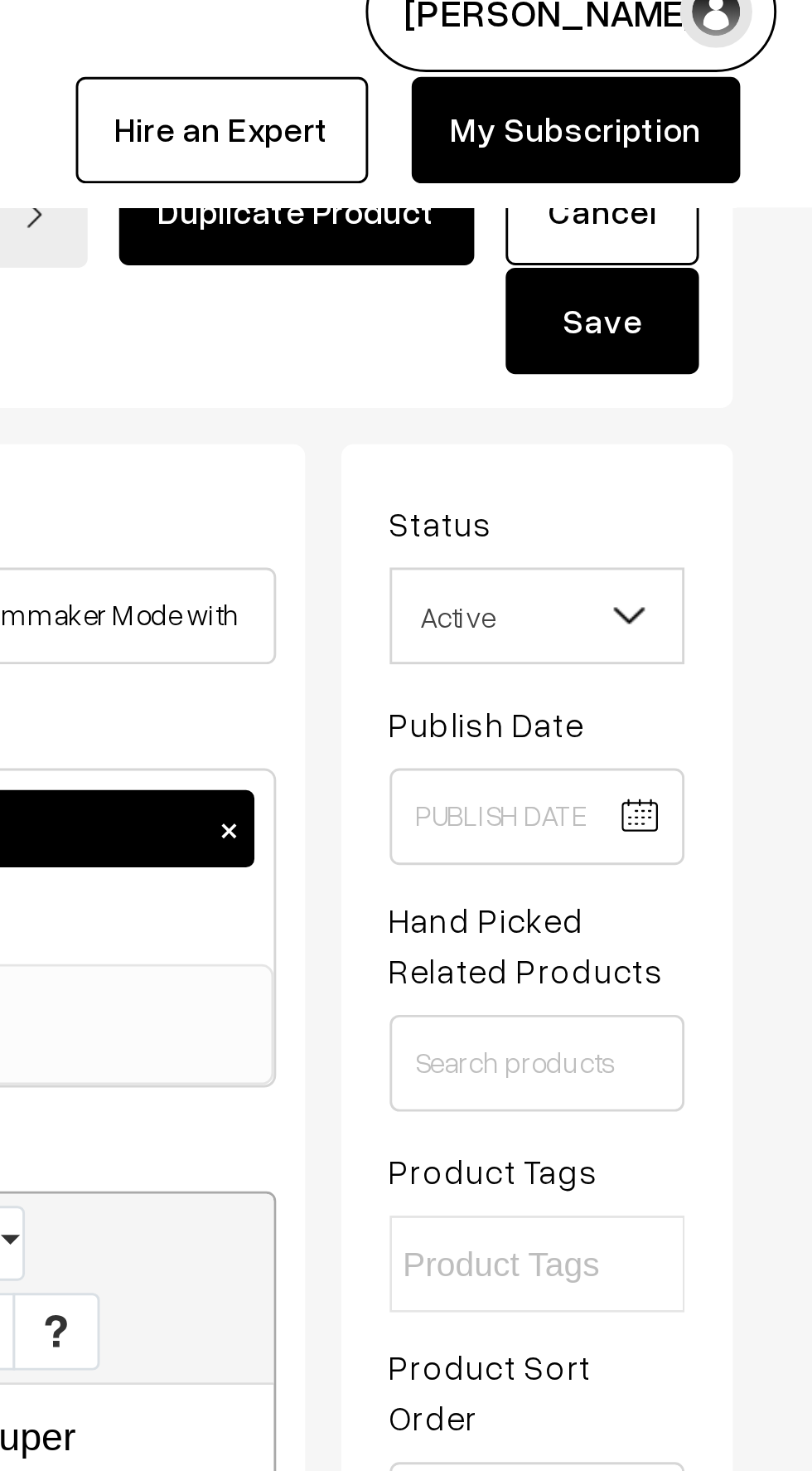
click at [751, 136] on button "Save" at bounding box center [739, 135] width 66 height 36
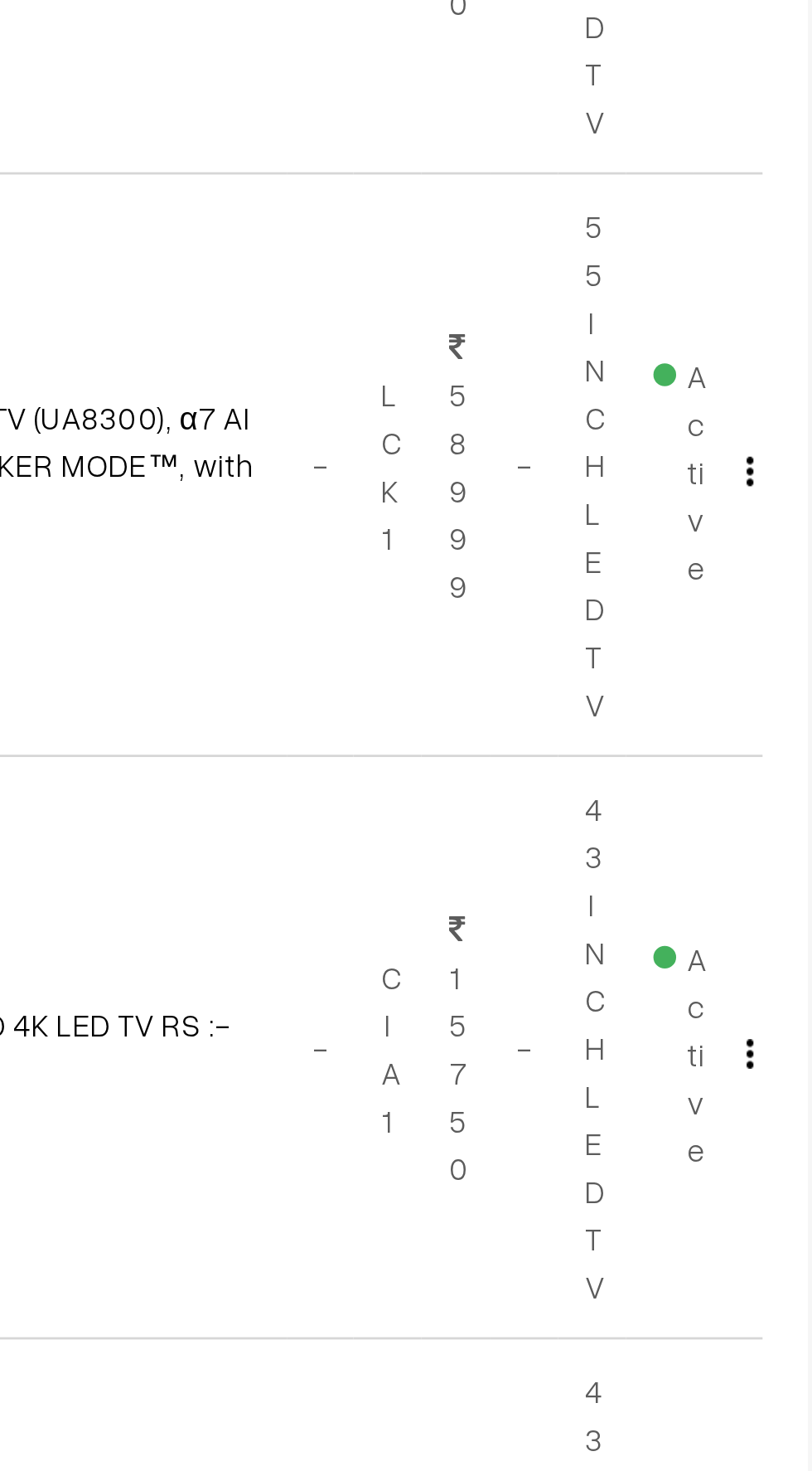
click at [774, 690] on img "button" at bounding box center [775, 693] width 3 height 11
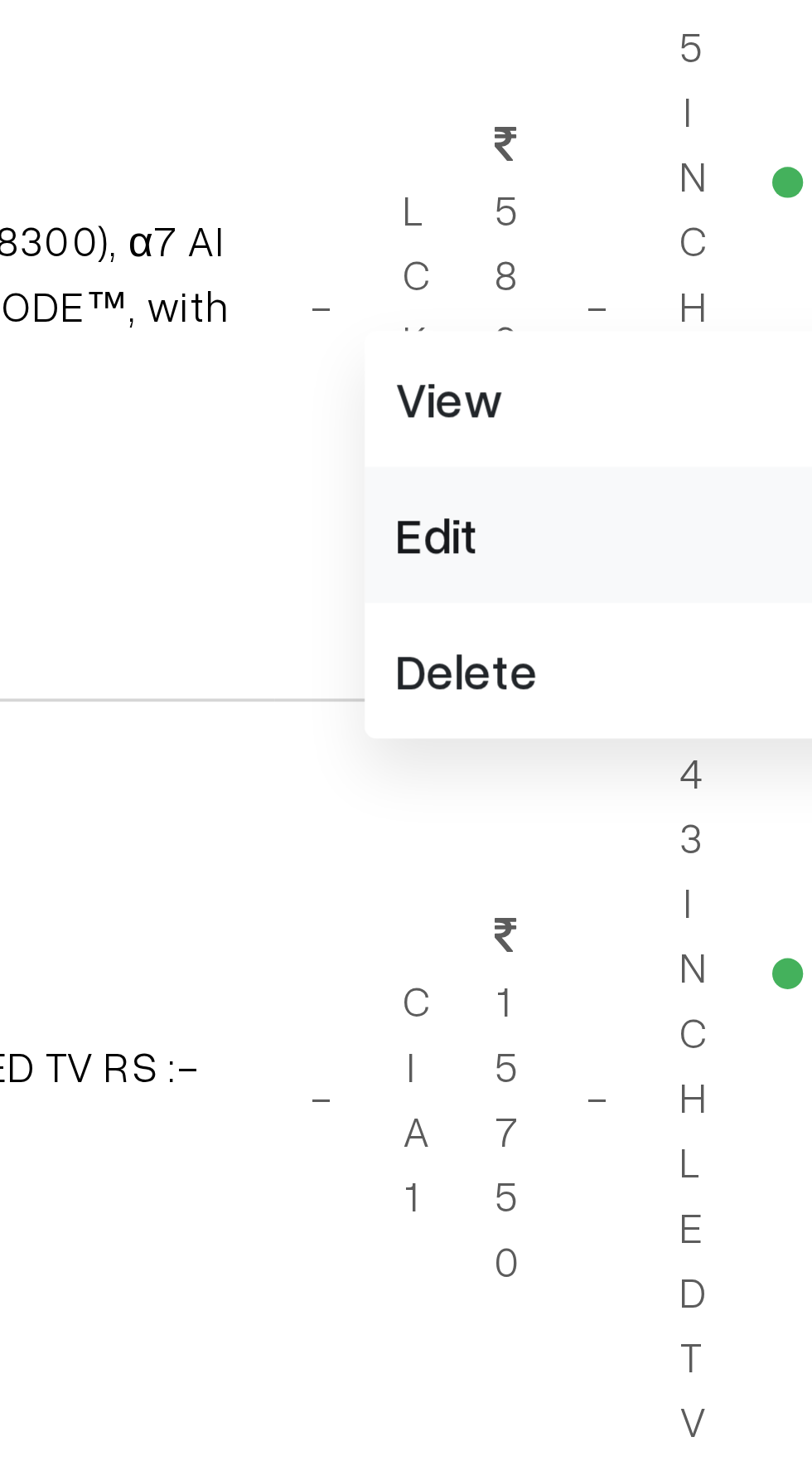
click at [657, 750] on link "Edit" at bounding box center [700, 752] width 141 height 36
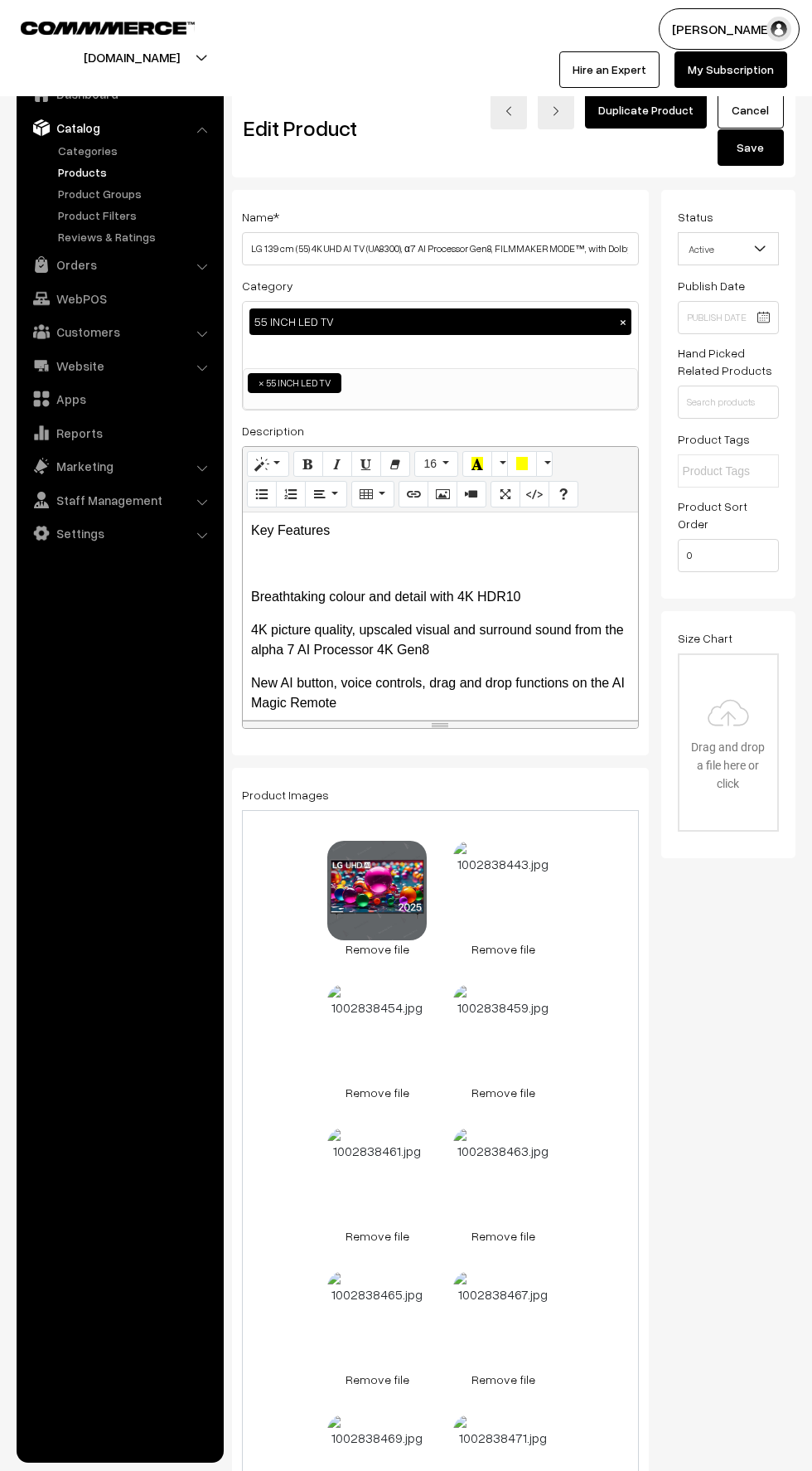
scroll to position [14, 0]
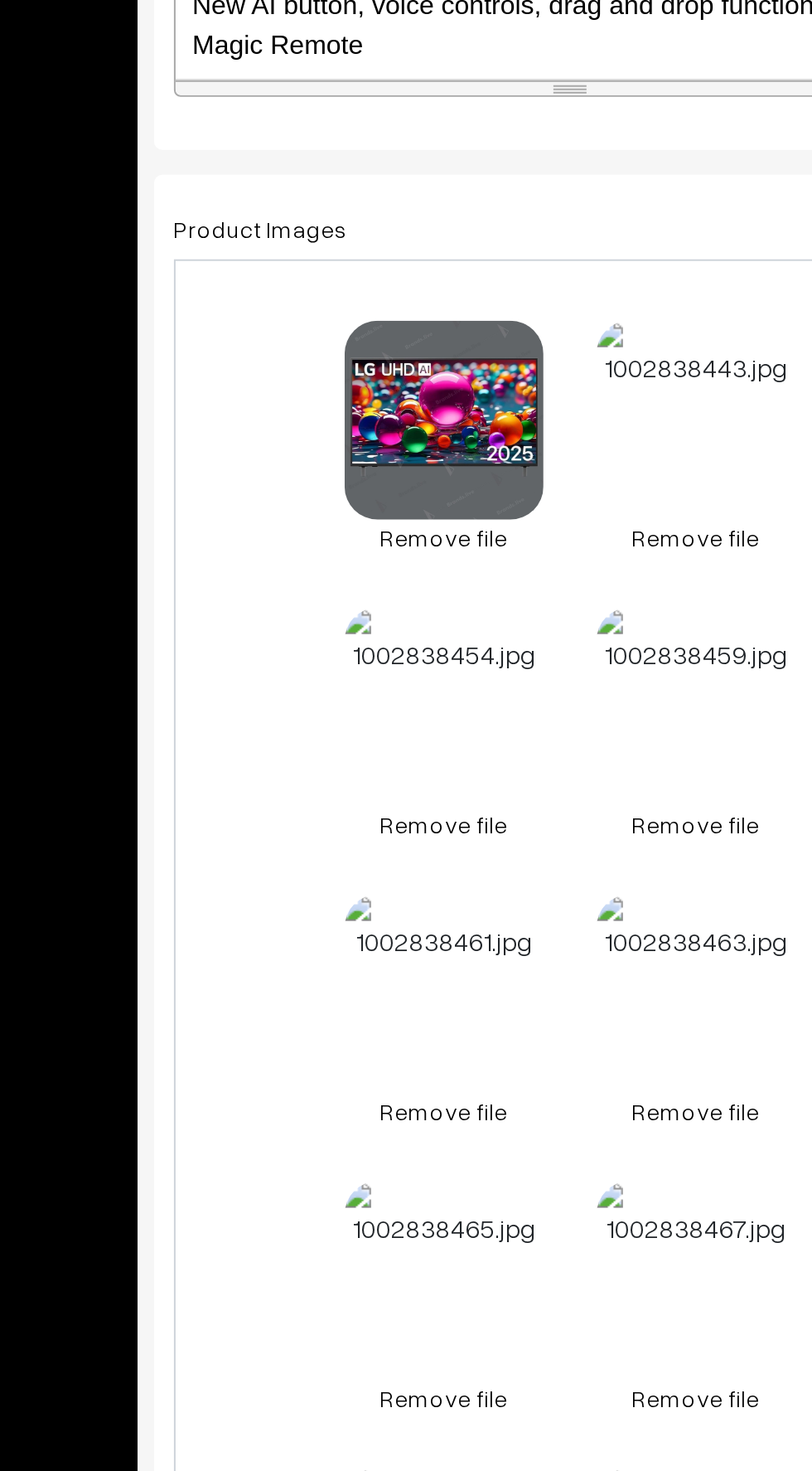
click at [368, 934] on link "Remove file" at bounding box center [377, 935] width 100 height 18
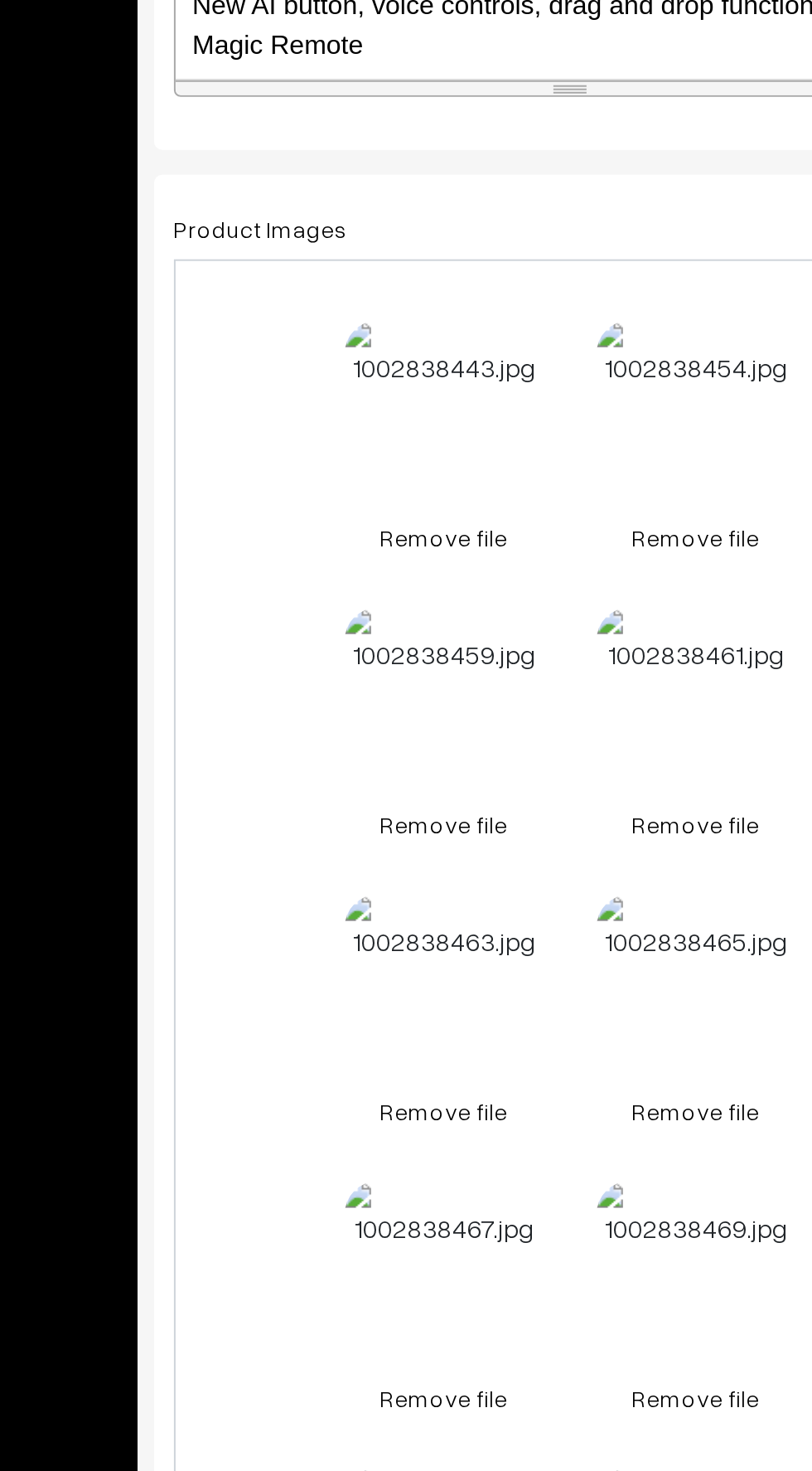
click at [376, 938] on link "Remove file" at bounding box center [377, 935] width 100 height 18
click at [375, 955] on div "0.1 MB 1002838454.jpg Check Error Remove file 0.2 MB 1002838459.jpg Check Error…" at bounding box center [440, 1316] width 397 height 1039
click at [366, 936] on link "Remove file" at bounding box center [377, 935] width 100 height 18
click at [377, 935] on link "Remove file" at bounding box center [377, 935] width 100 height 18
click at [376, 934] on link "Remove file" at bounding box center [377, 935] width 100 height 18
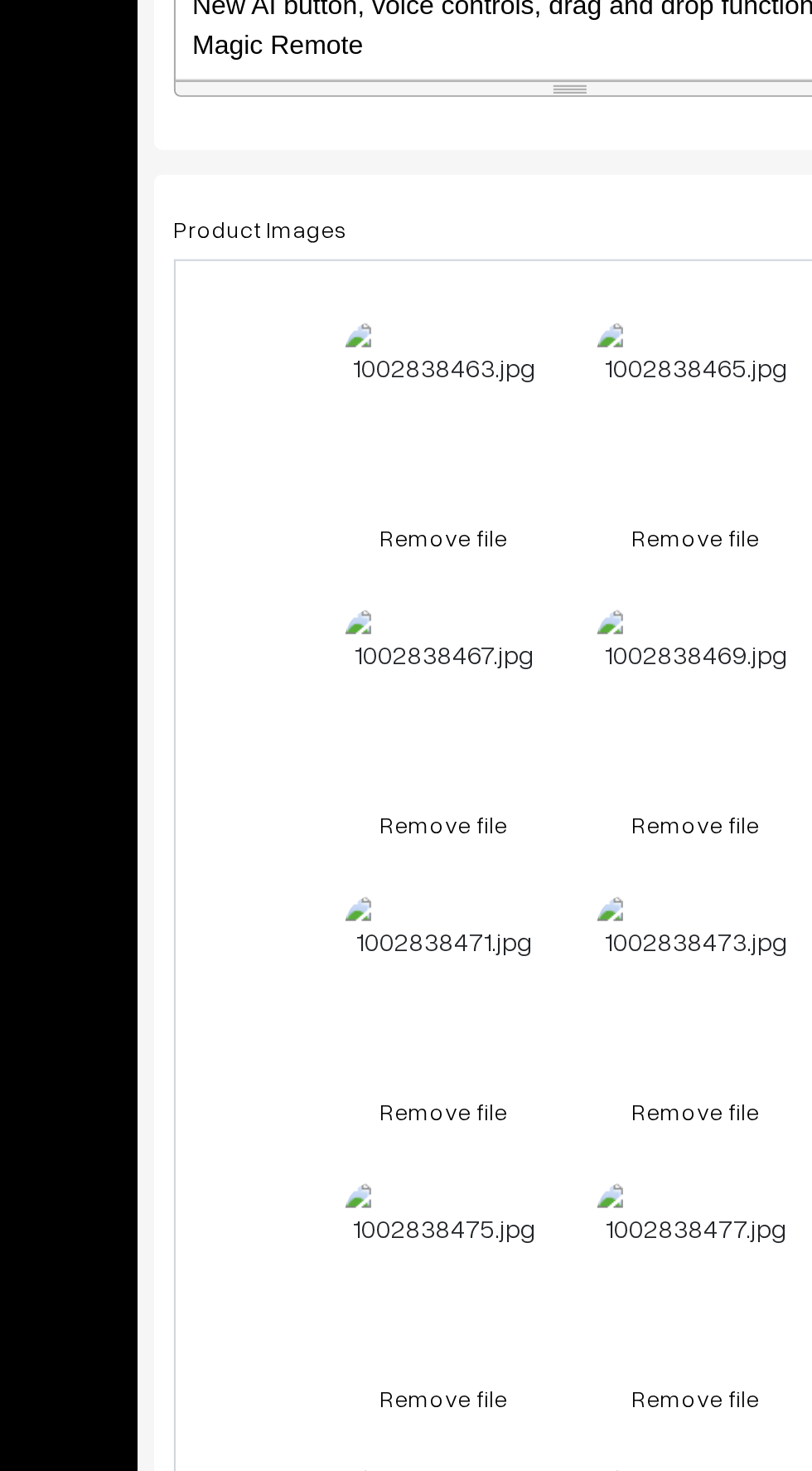
click at [371, 937] on link "Remove file" at bounding box center [377, 935] width 100 height 18
click at [372, 933] on link "Remove file" at bounding box center [377, 935] width 100 height 18
click at [367, 933] on link "Remove file" at bounding box center [377, 935] width 100 height 18
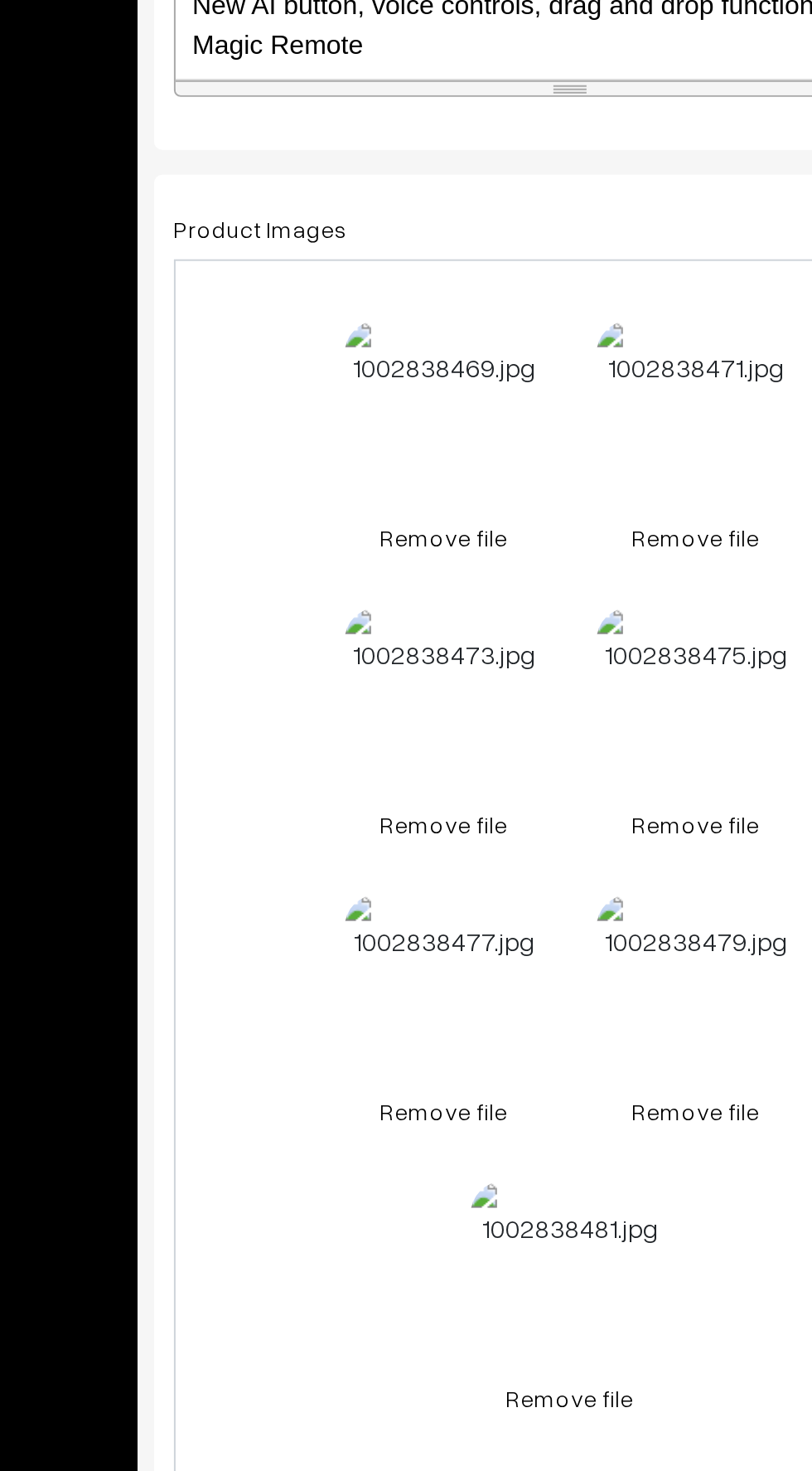
click at [371, 932] on link "Remove file" at bounding box center [377, 935] width 100 height 18
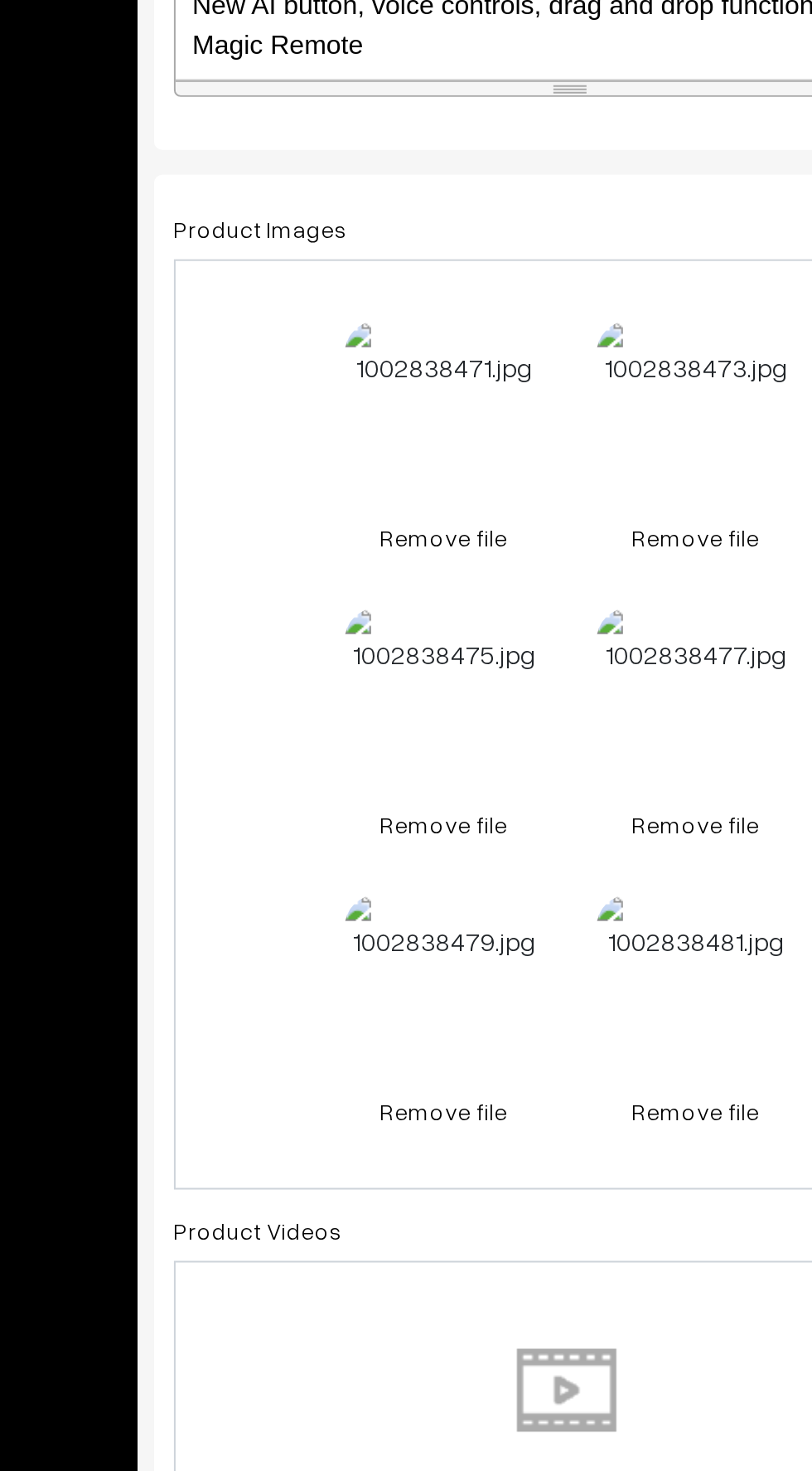
click at [363, 937] on link "Remove file" at bounding box center [377, 935] width 100 height 18
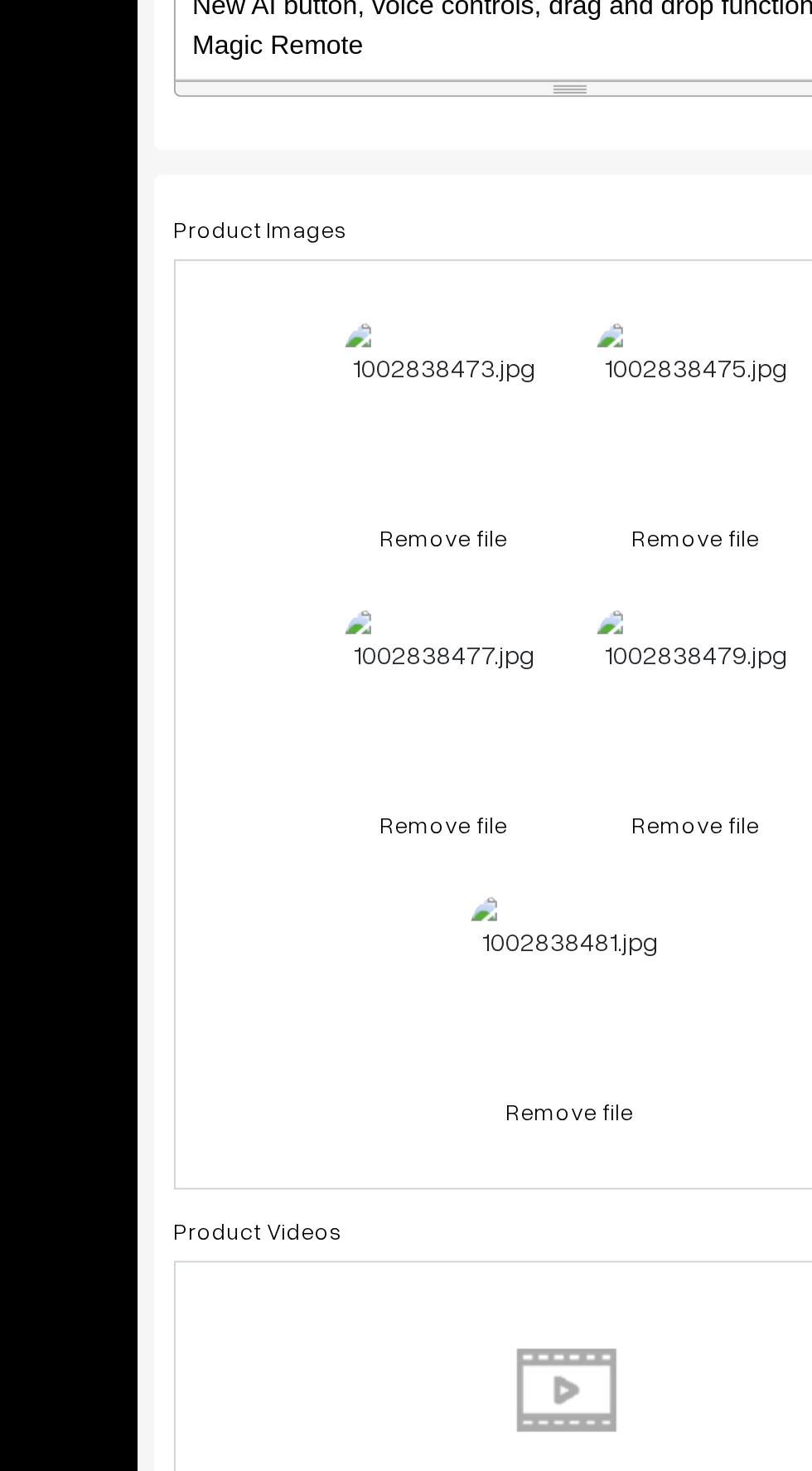
click at [366, 935] on link "Remove file" at bounding box center [377, 935] width 100 height 18
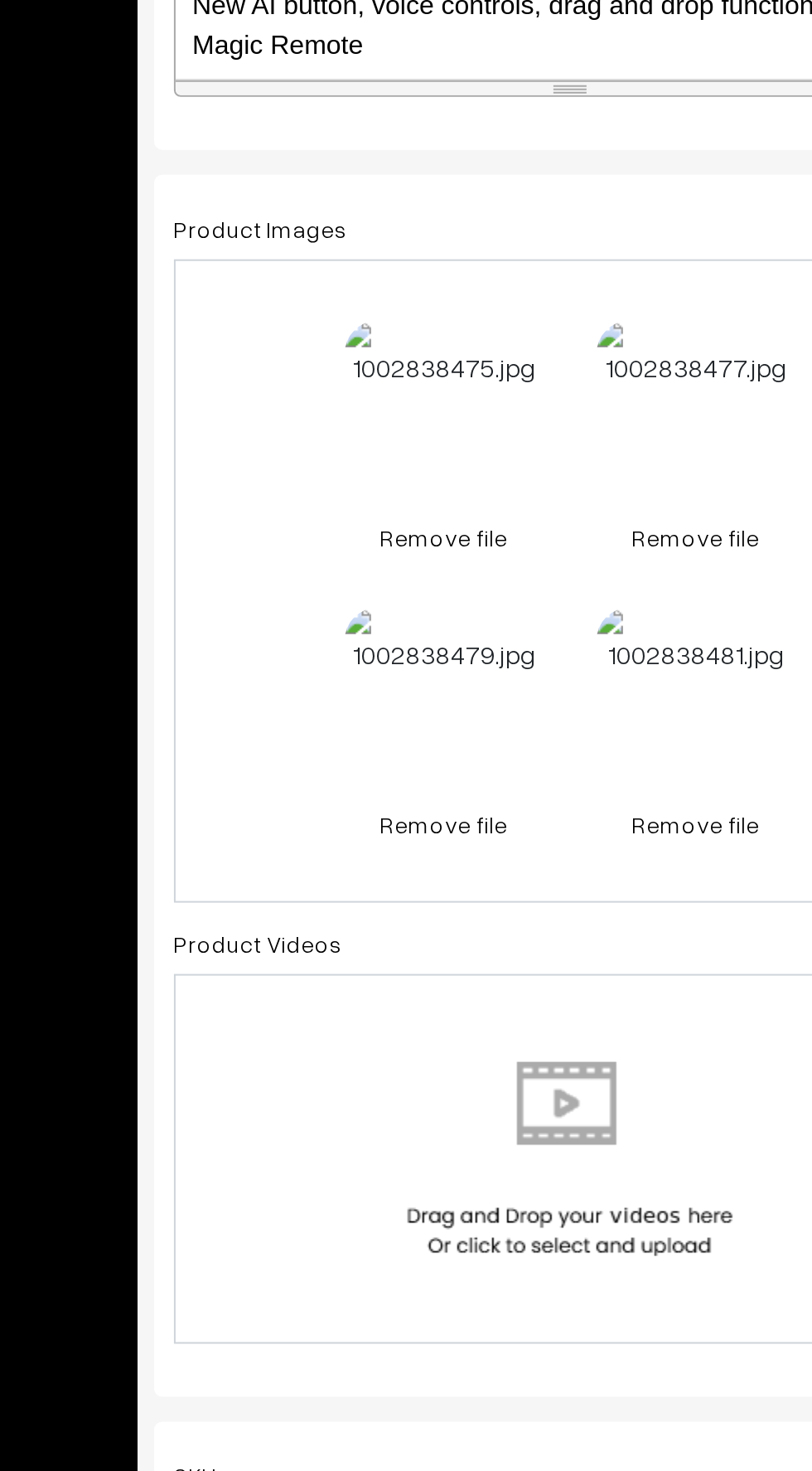
click at [358, 935] on link "Remove file" at bounding box center [377, 935] width 100 height 18
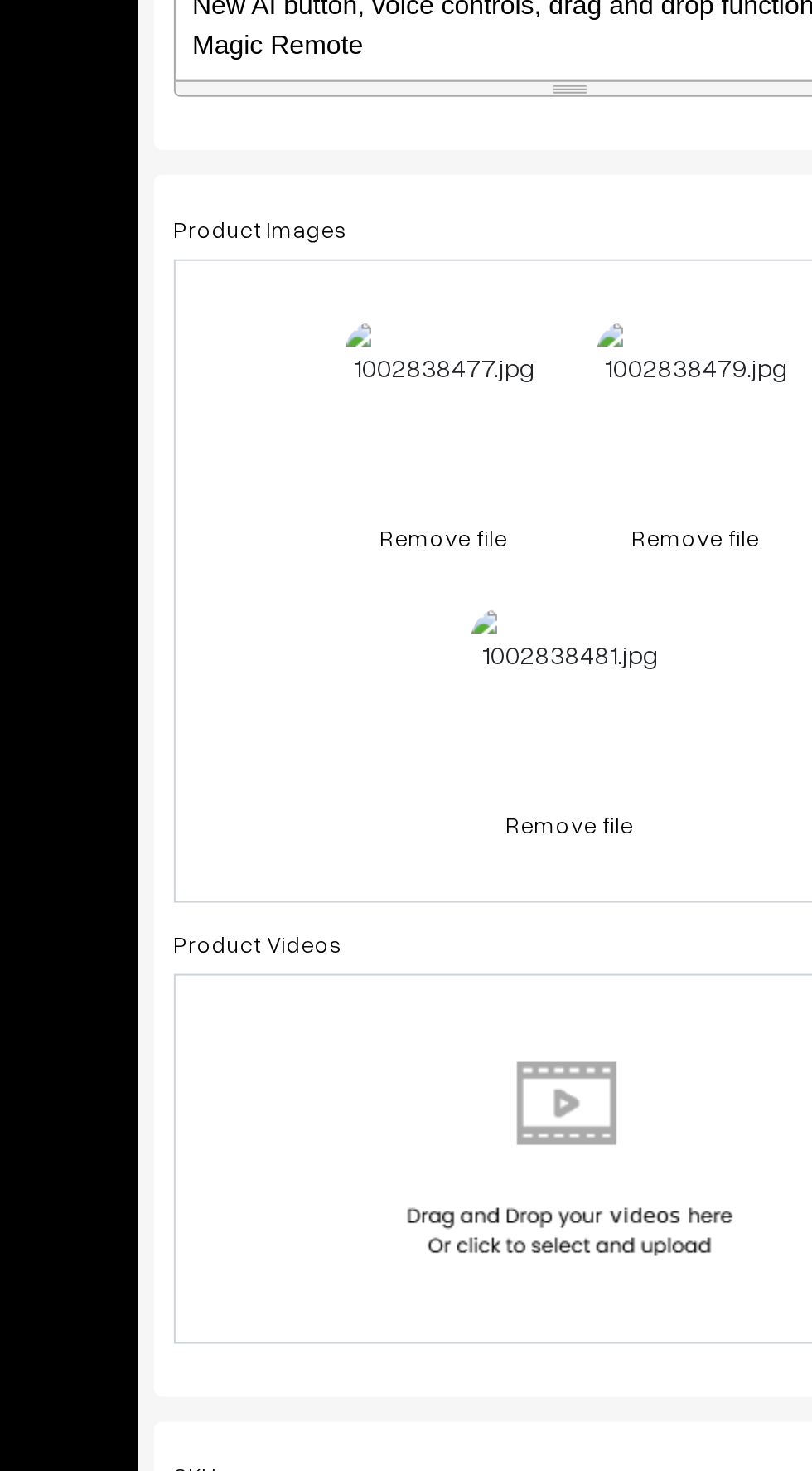
click at [362, 934] on link "Remove file" at bounding box center [377, 935] width 100 height 18
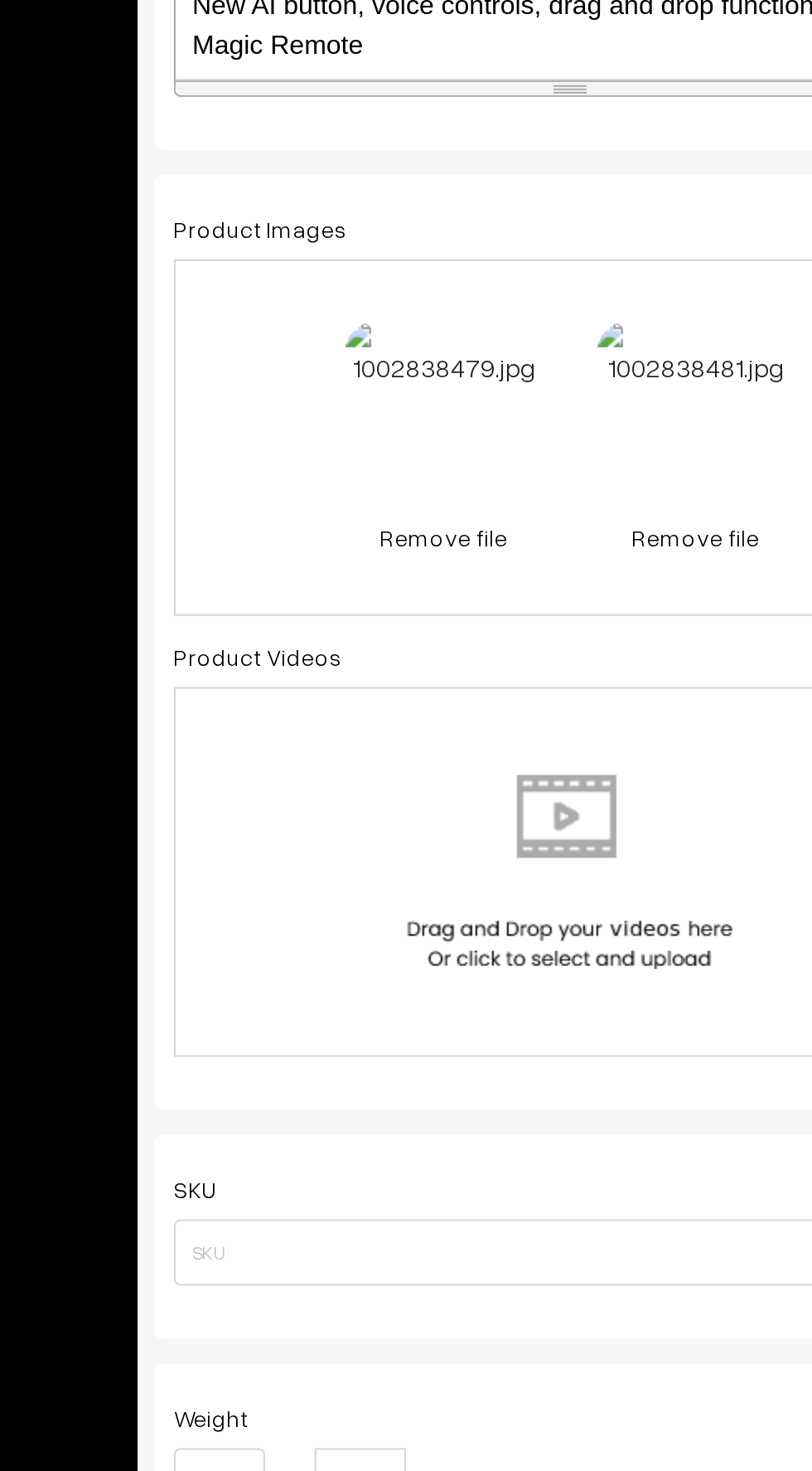
click at [357, 935] on link "Remove file" at bounding box center [377, 935] width 100 height 18
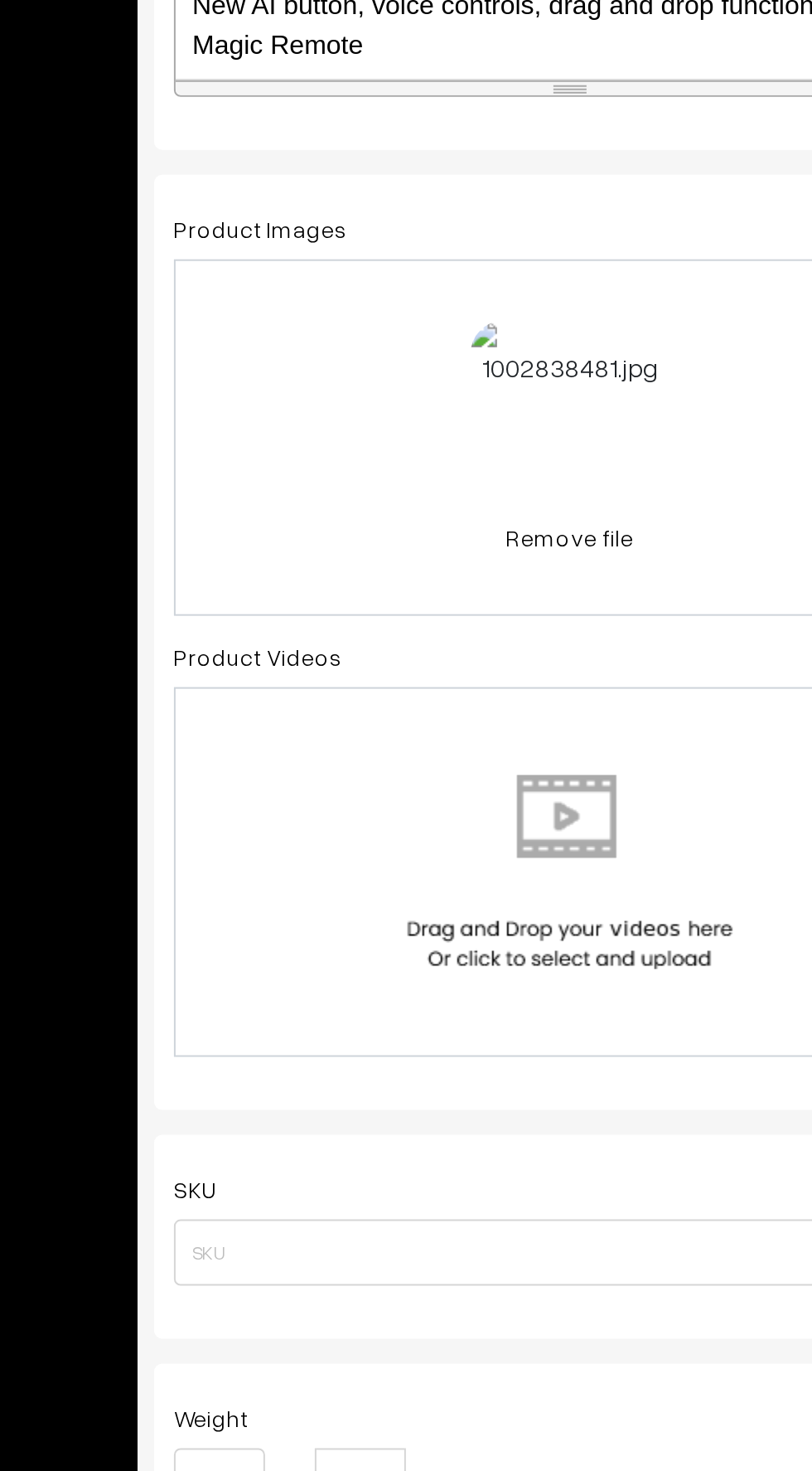
click at [439, 939] on link "Remove file" at bounding box center [440, 935] width 100 height 18
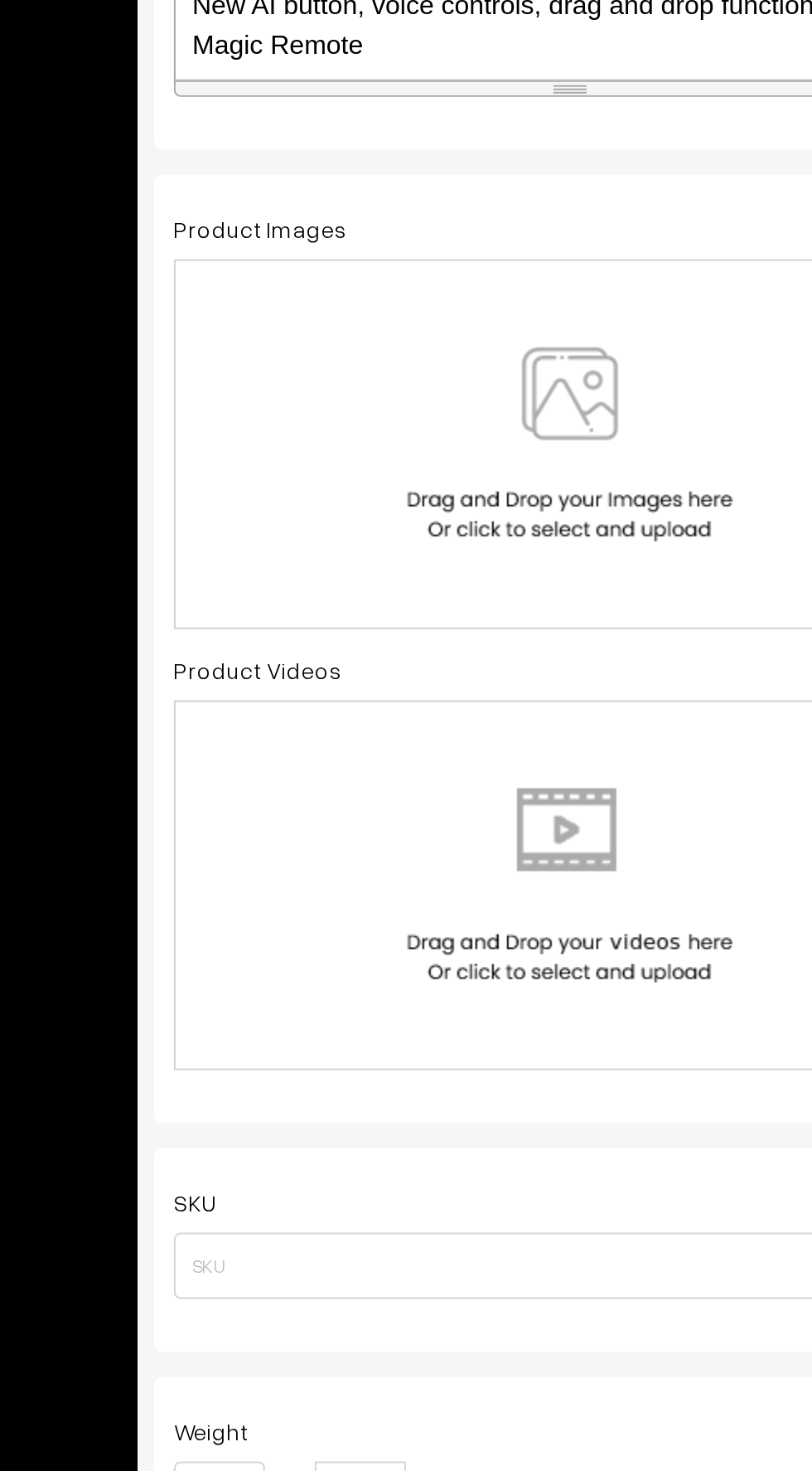
click at [350, 900] on div at bounding box center [440, 889] width 362 height 97
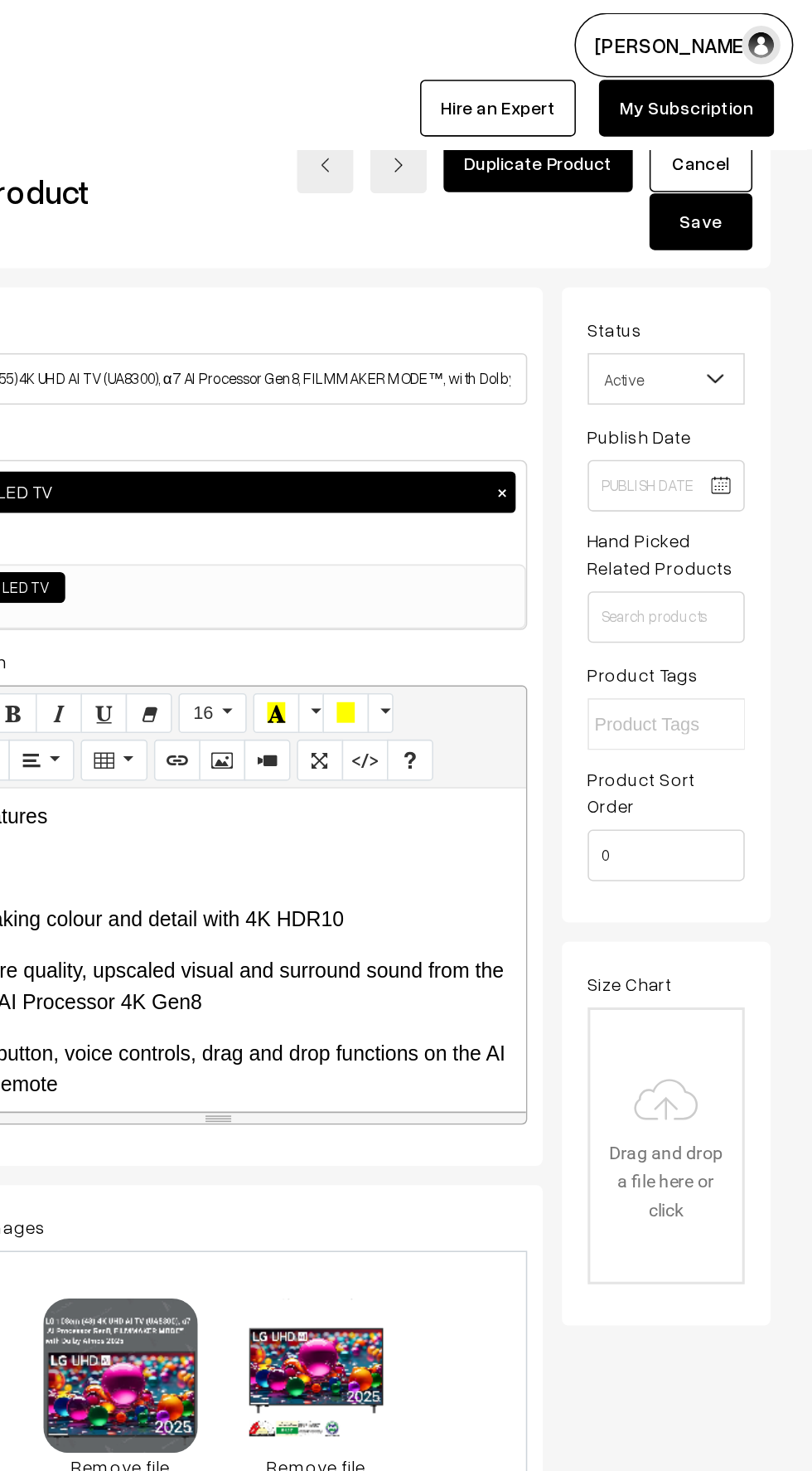
scroll to position [0, 0]
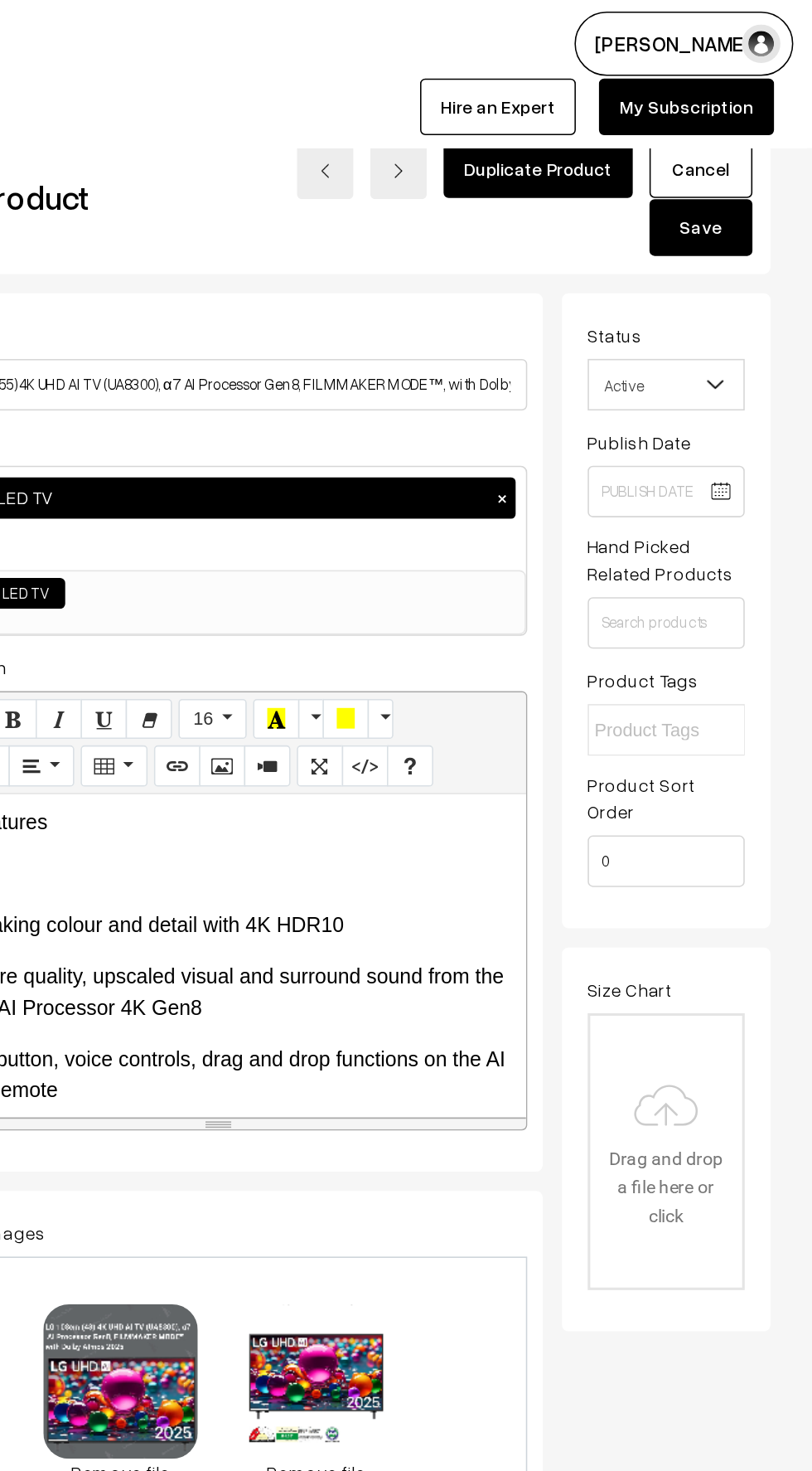
click at [739, 148] on button "Save" at bounding box center [739, 147] width 66 height 36
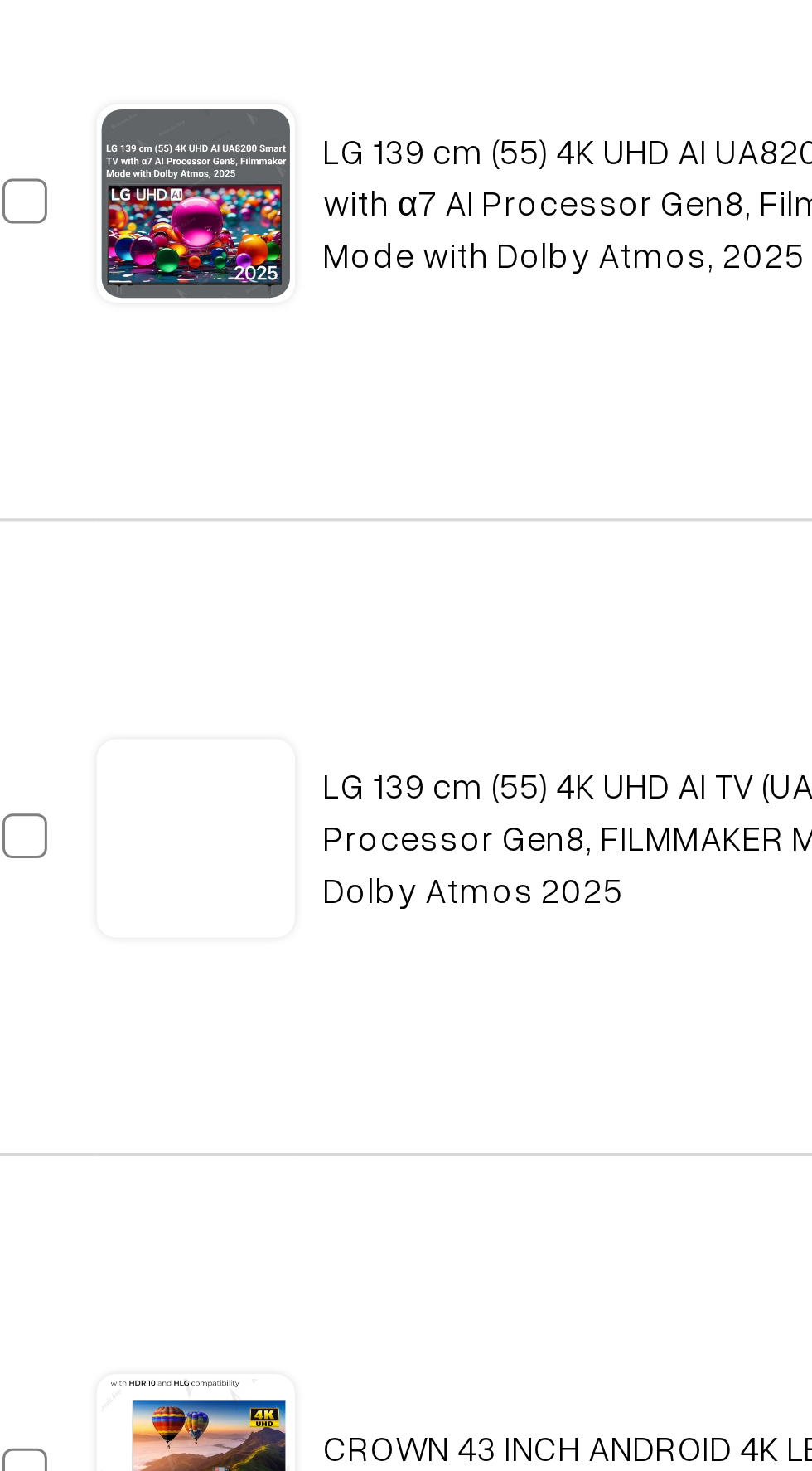
scroll to position [5, 0]
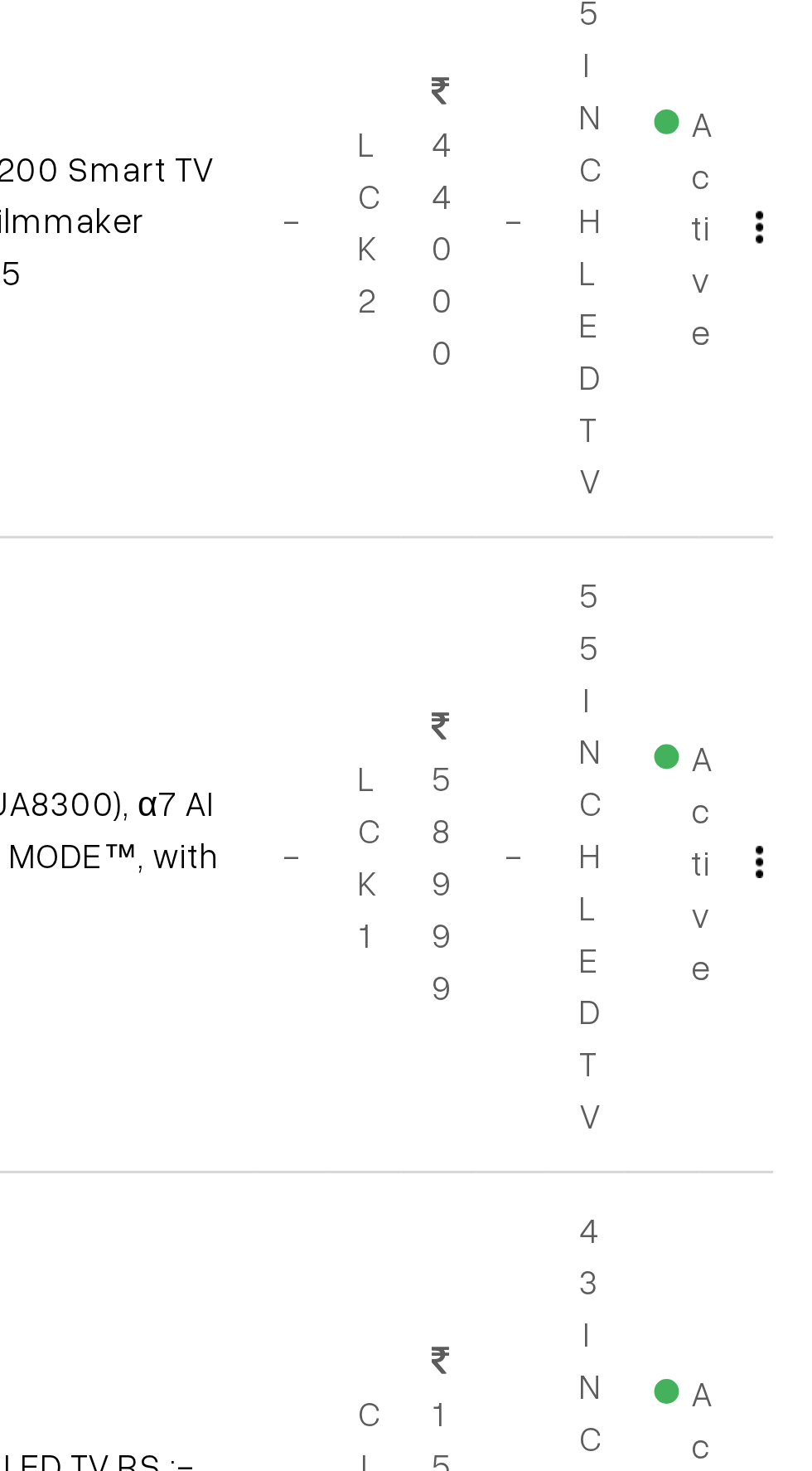
click at [774, 690] on img "button" at bounding box center [775, 689] width 3 height 11
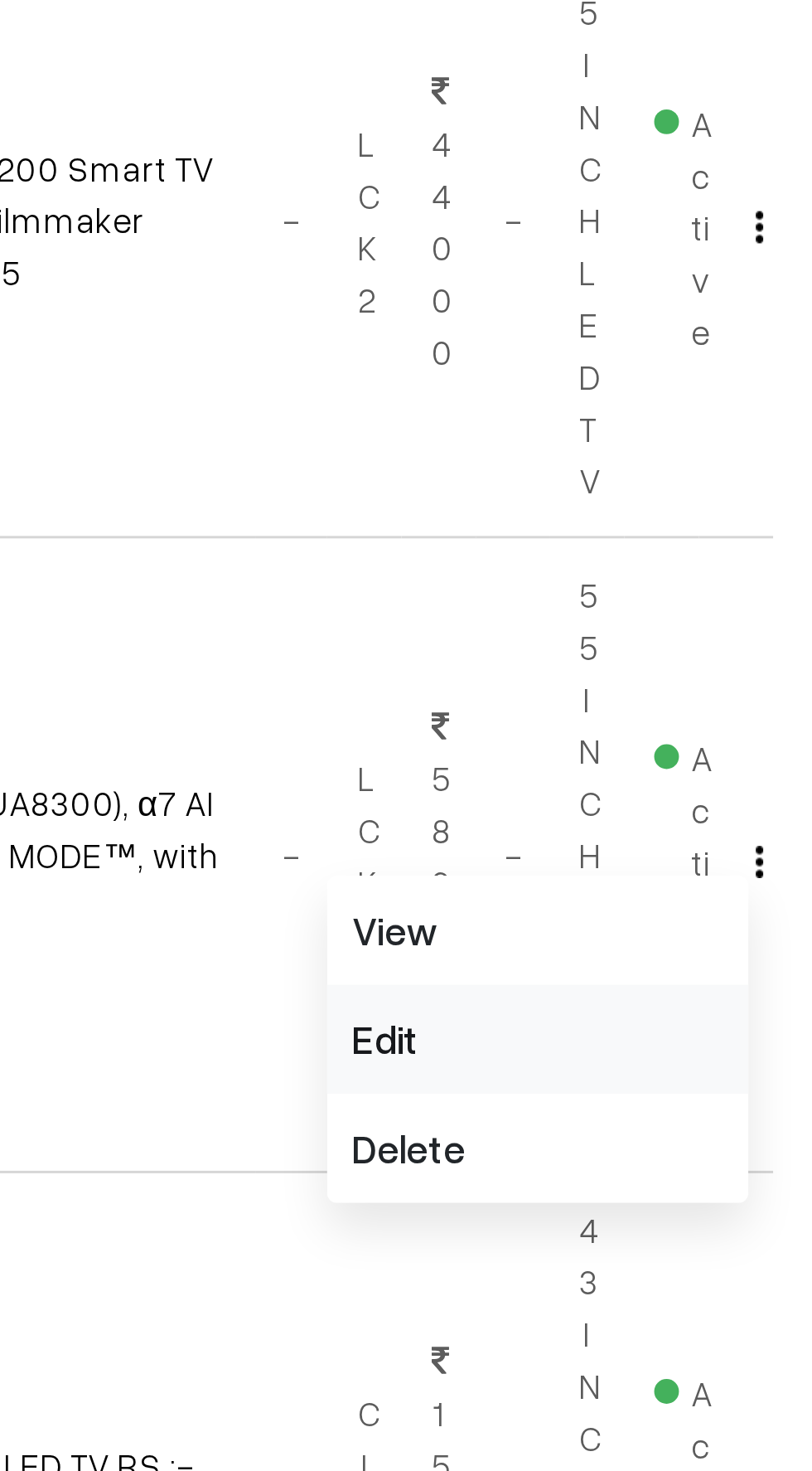
click at [646, 744] on link "Edit" at bounding box center [700, 746] width 141 height 36
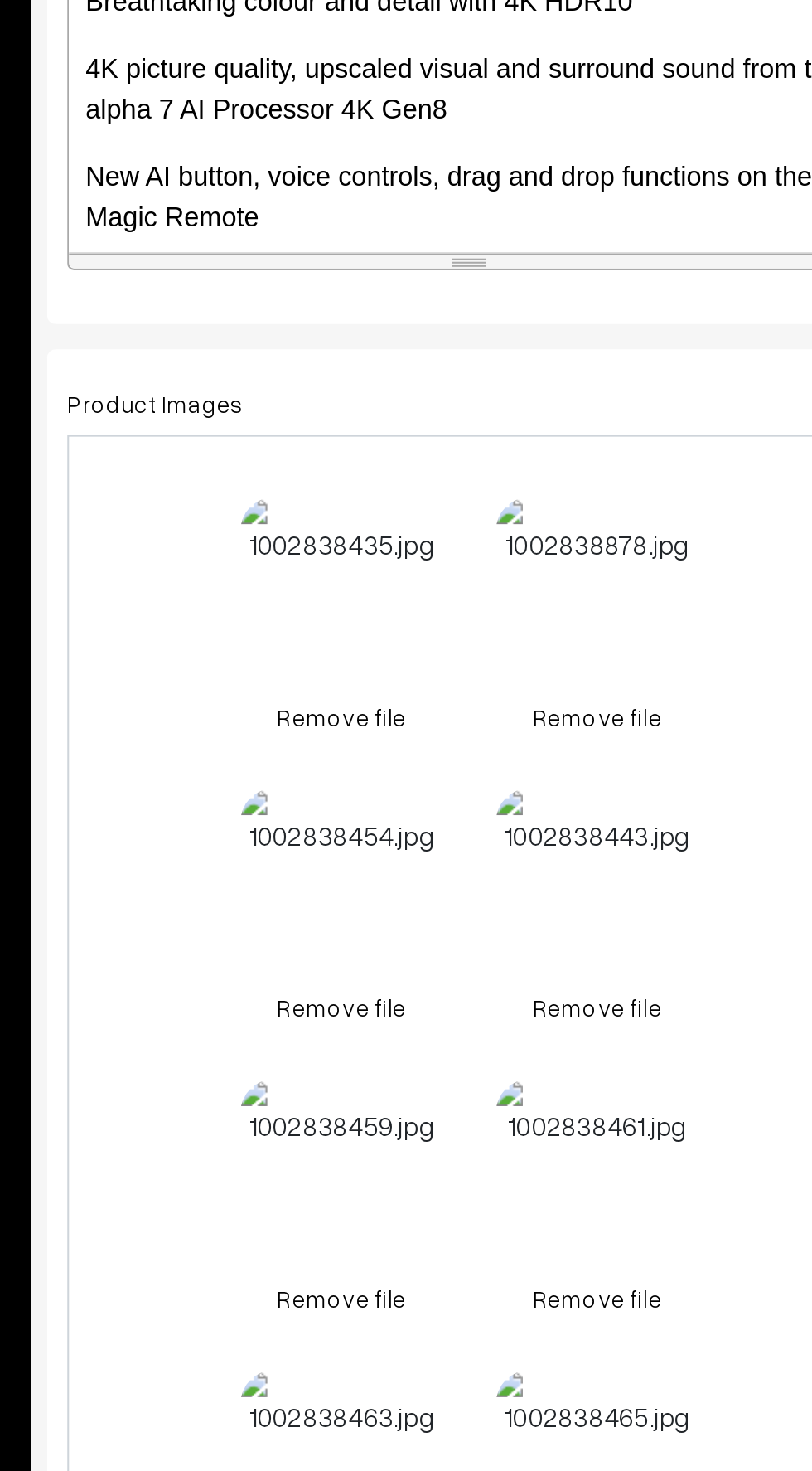
scroll to position [3, 0]
click at [372, 949] on link "Remove file" at bounding box center [377, 946] width 100 height 18
click at [369, 950] on link "Remove file" at bounding box center [377, 946] width 100 height 18
click at [375, 946] on link "Remove file" at bounding box center [377, 946] width 100 height 18
click at [366, 948] on link "Remove file" at bounding box center [377, 946] width 100 height 18
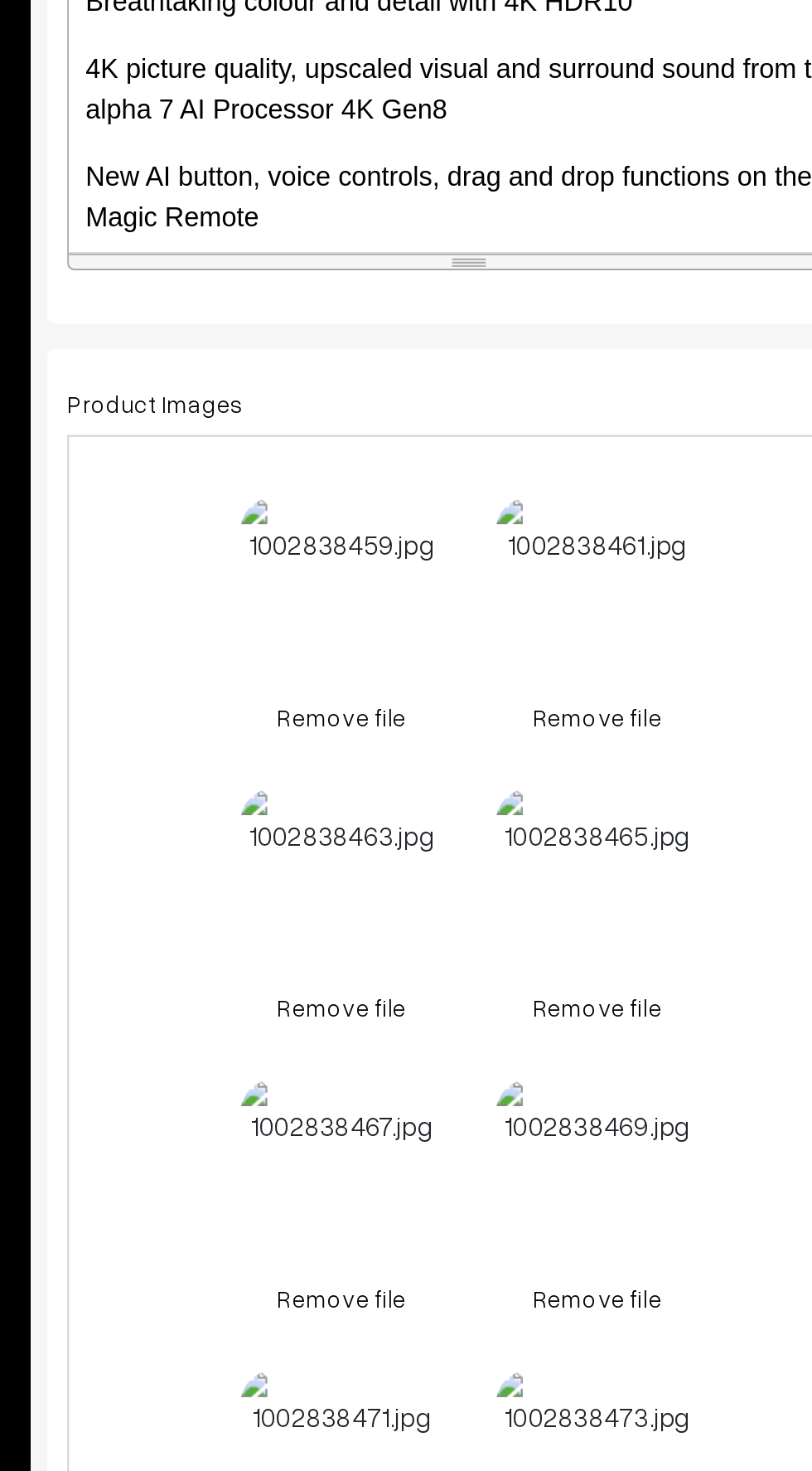
click at [367, 949] on link "Remove file" at bounding box center [377, 946] width 100 height 18
click at [365, 951] on link "Remove file" at bounding box center [377, 946] width 100 height 18
click at [371, 949] on link "Remove file" at bounding box center [377, 946] width 100 height 18
click at [364, 947] on link "Remove file" at bounding box center [377, 946] width 100 height 18
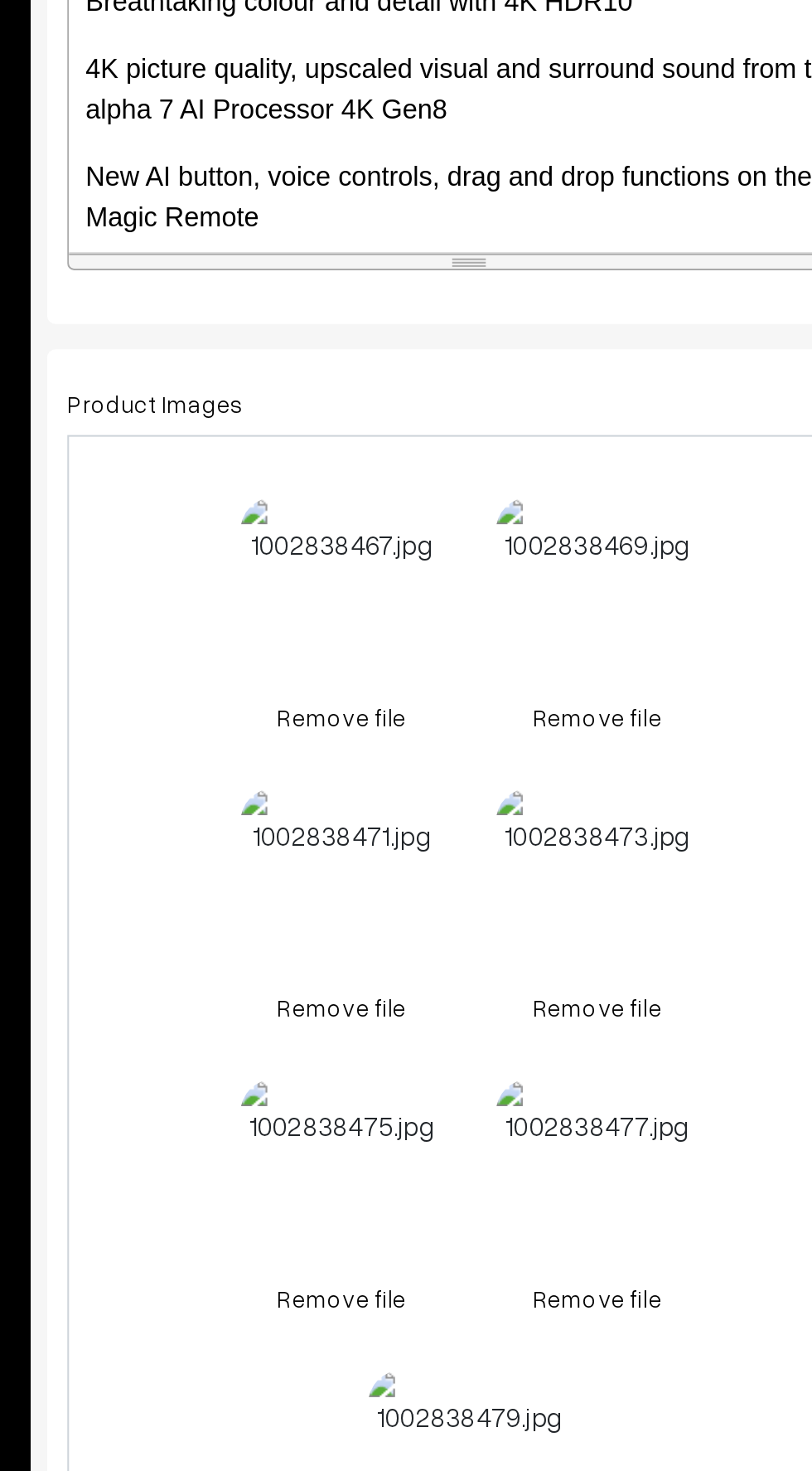
click at [368, 950] on link "Remove file" at bounding box center [377, 946] width 100 height 18
click at [366, 945] on link "Remove file" at bounding box center [377, 946] width 100 height 18
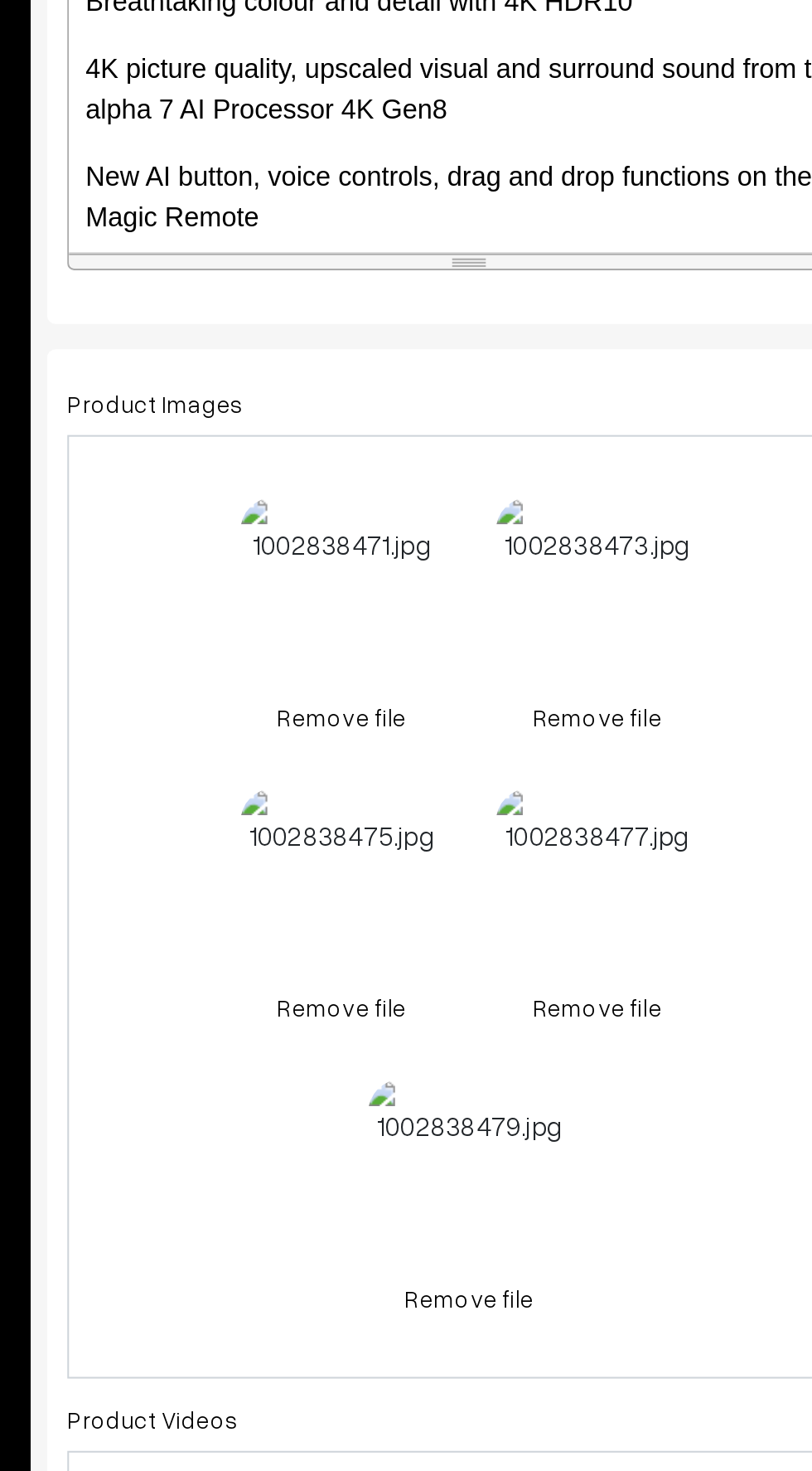
click at [366, 945] on link "Remove file" at bounding box center [377, 946] width 100 height 18
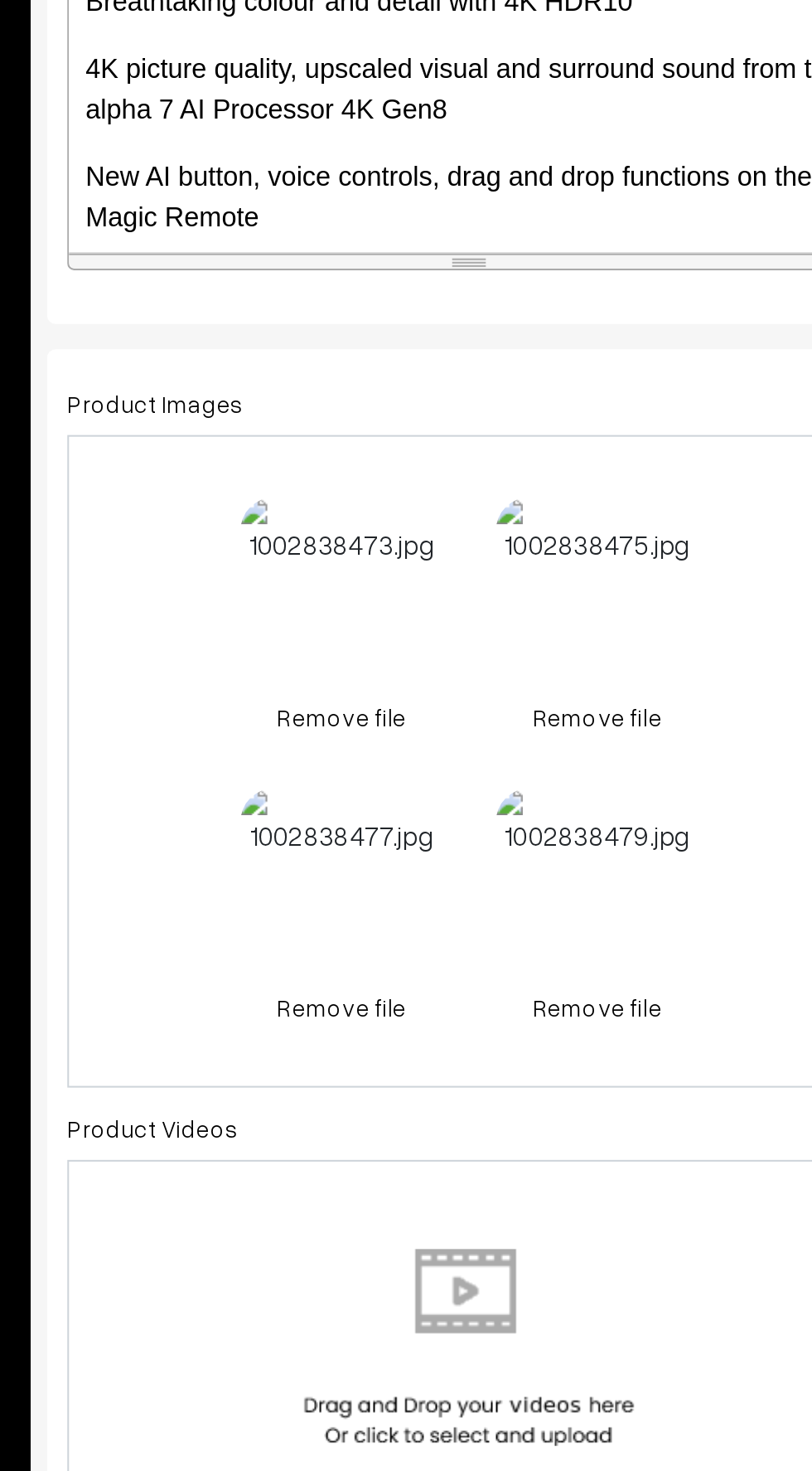
click at [360, 950] on link "Remove file" at bounding box center [377, 946] width 100 height 18
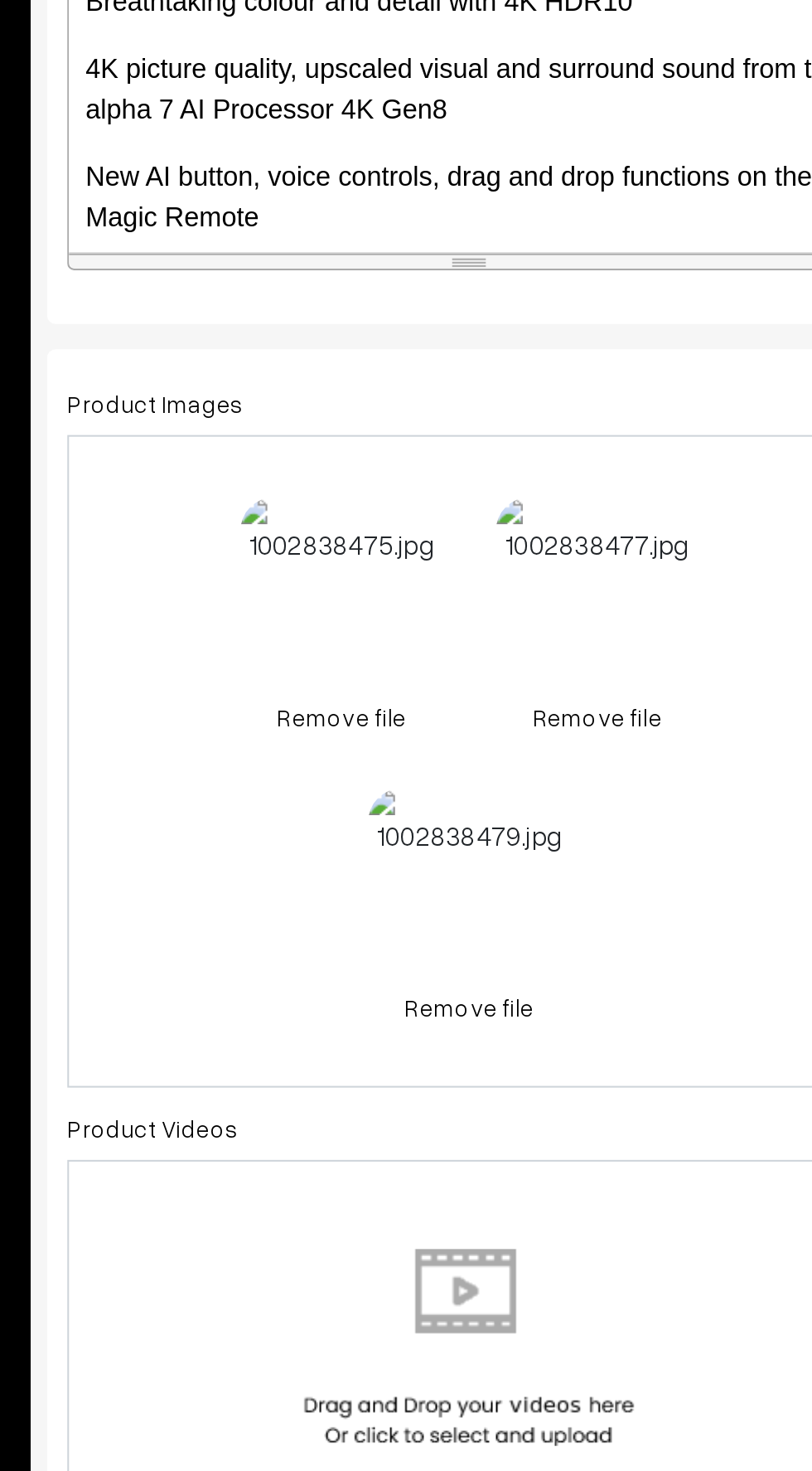
click at [366, 949] on link "Remove file" at bounding box center [377, 946] width 100 height 18
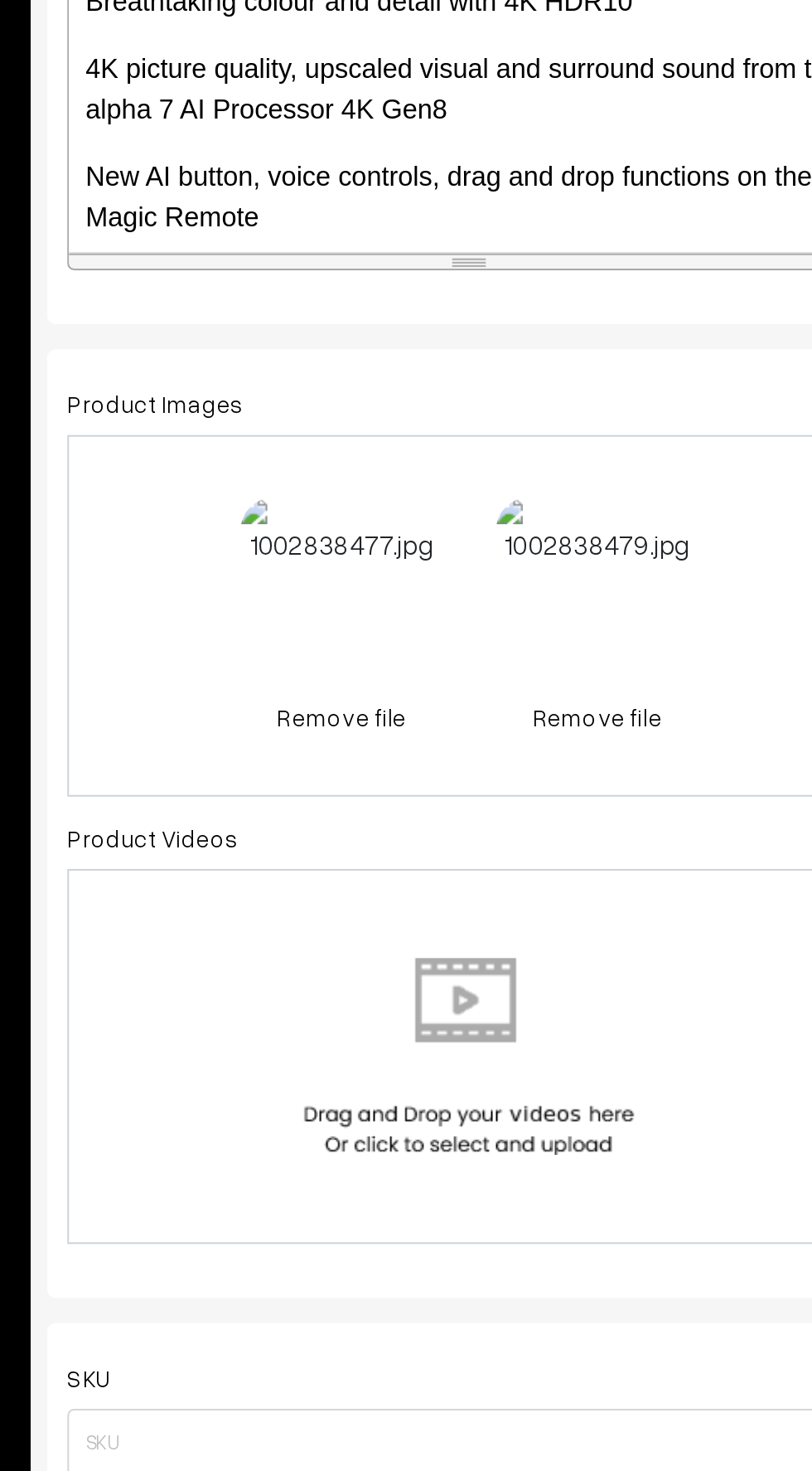
click at [361, 943] on link "Remove file" at bounding box center [377, 946] width 100 height 18
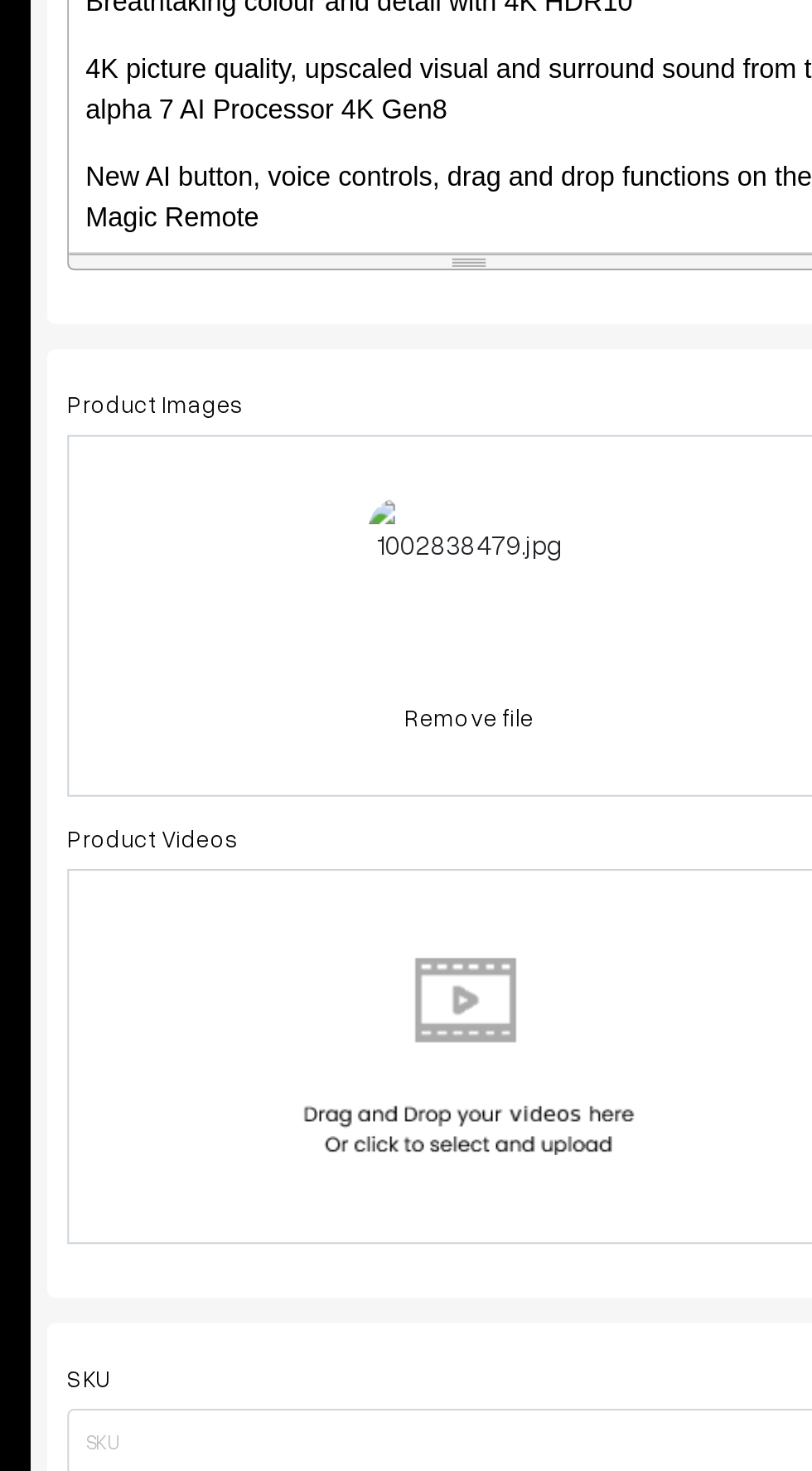
click at [370, 952] on div "0.4 MB 1002838479.jpg Check Error Remove file" at bounding box center [440, 897] width 397 height 179
click at [438, 949] on link "Remove file" at bounding box center [440, 946] width 100 height 18
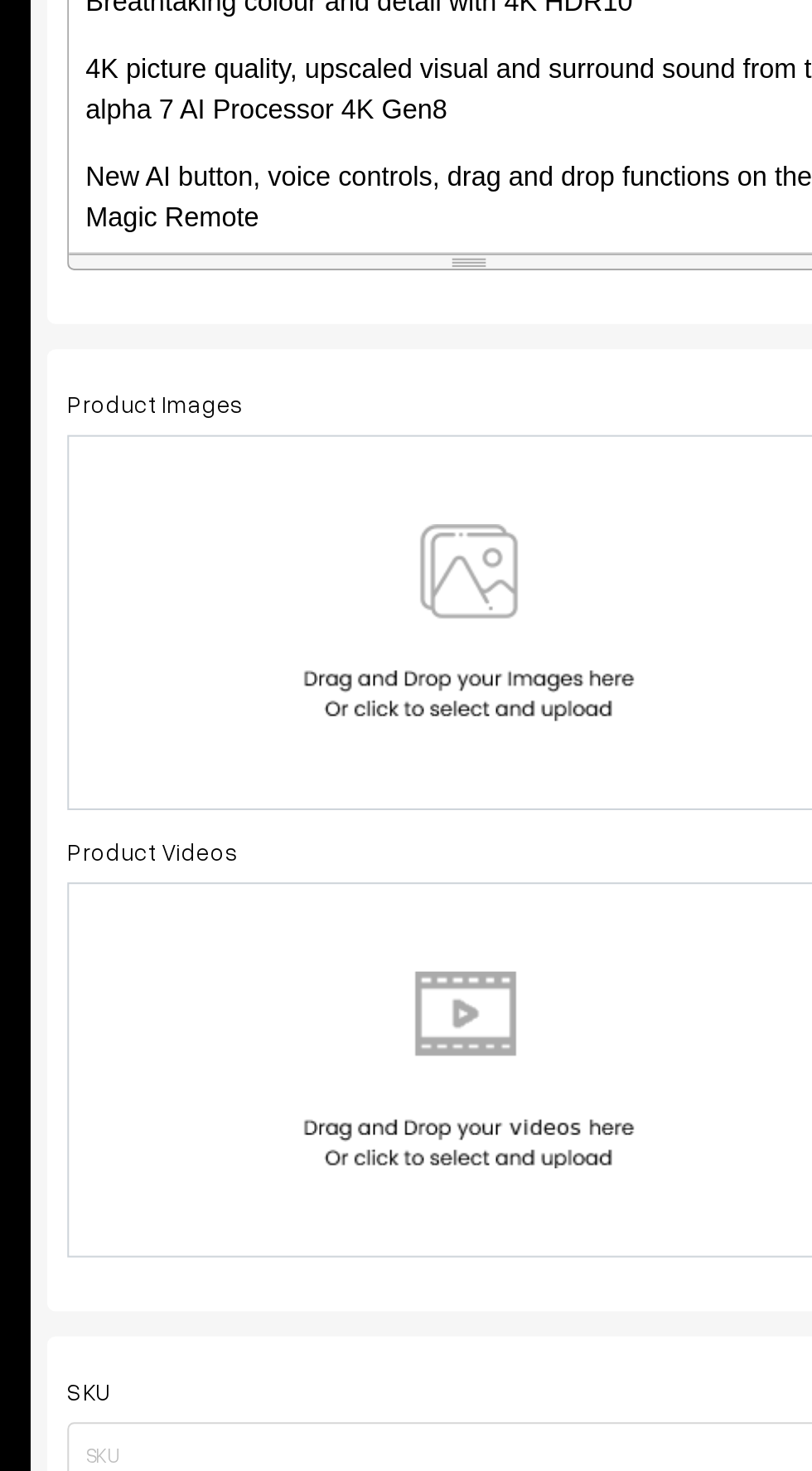
click at [392, 912] on img at bounding box center [440, 900] width 171 height 97
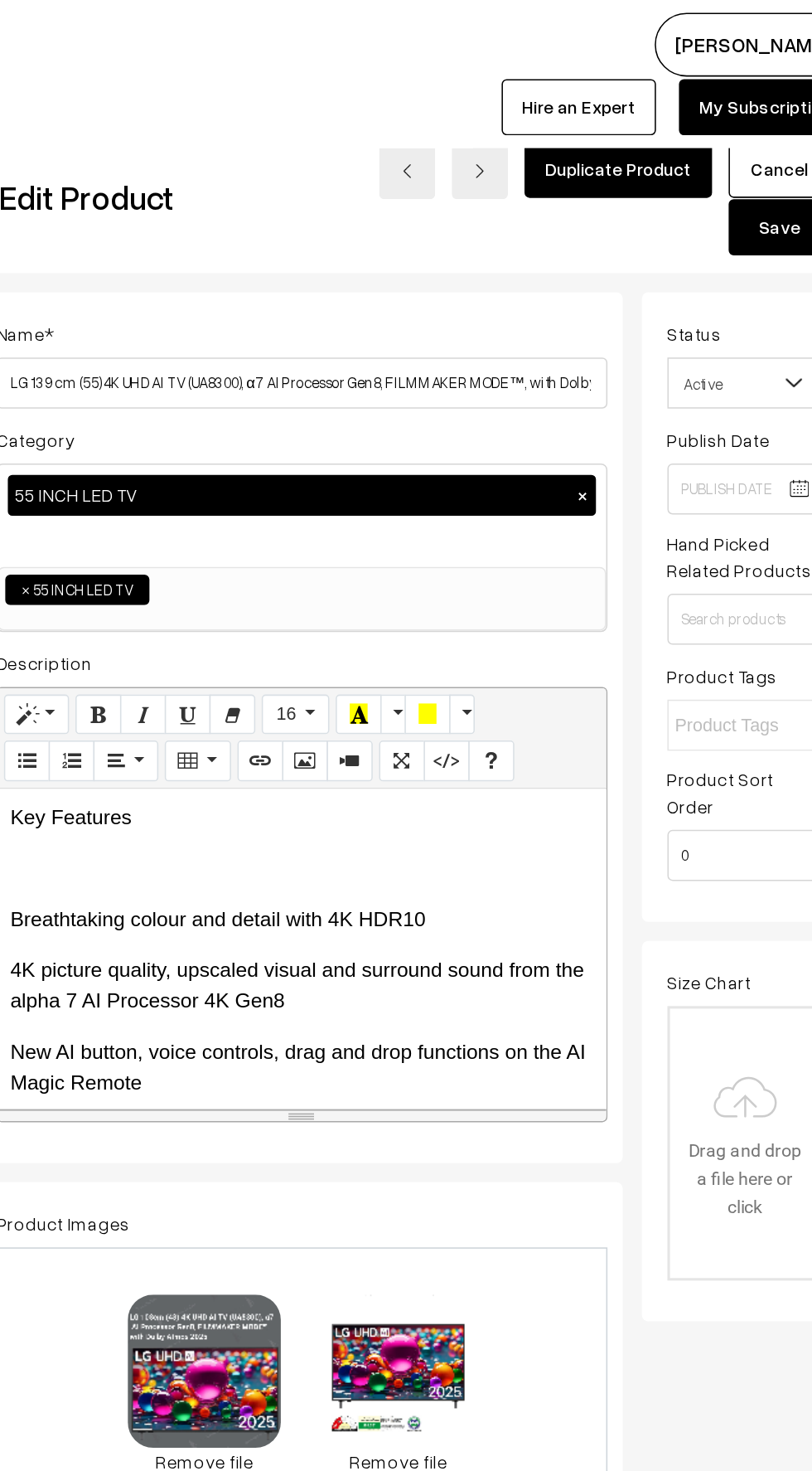
scroll to position [0, 0]
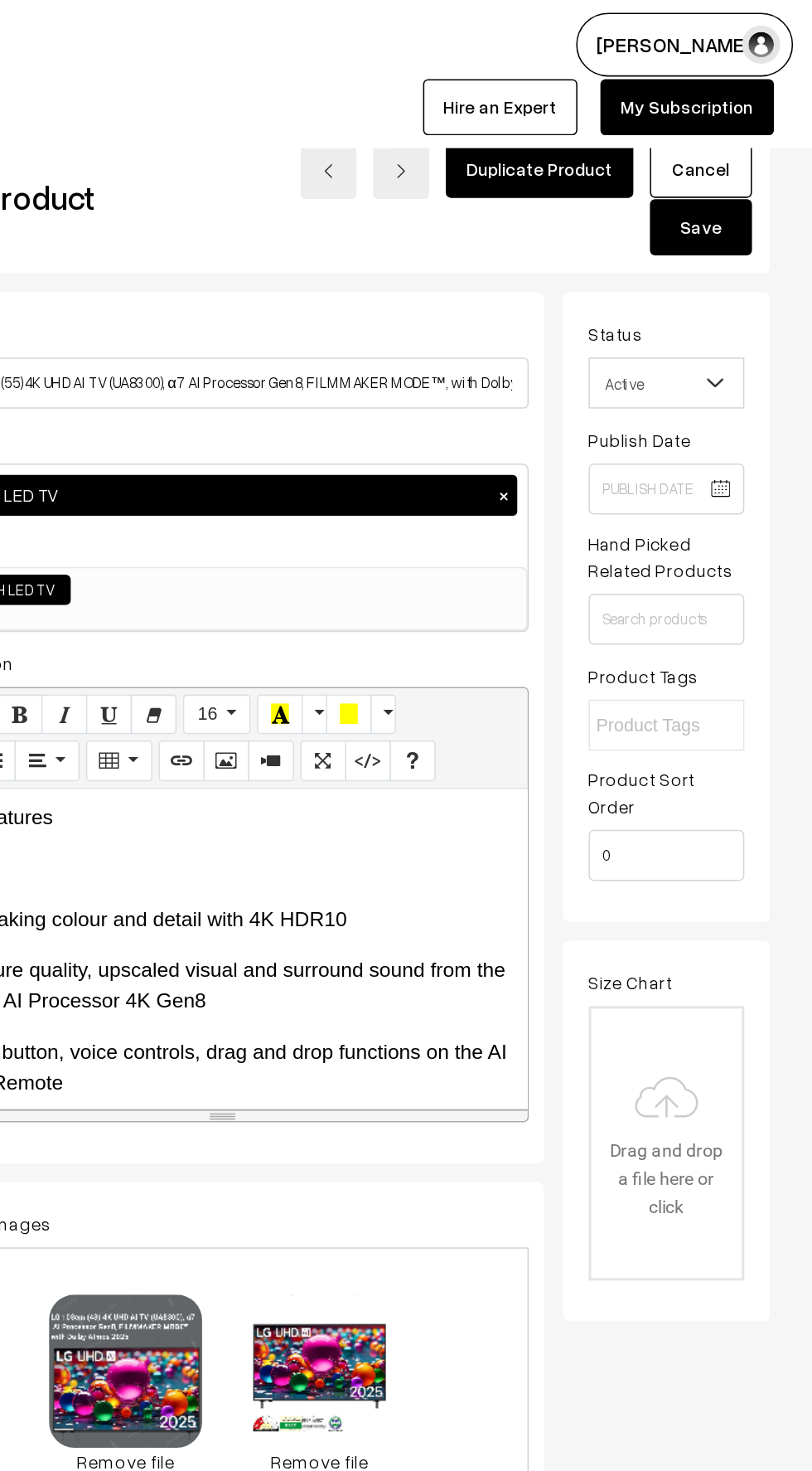
click at [739, 149] on button "Save" at bounding box center [739, 147] width 66 height 36
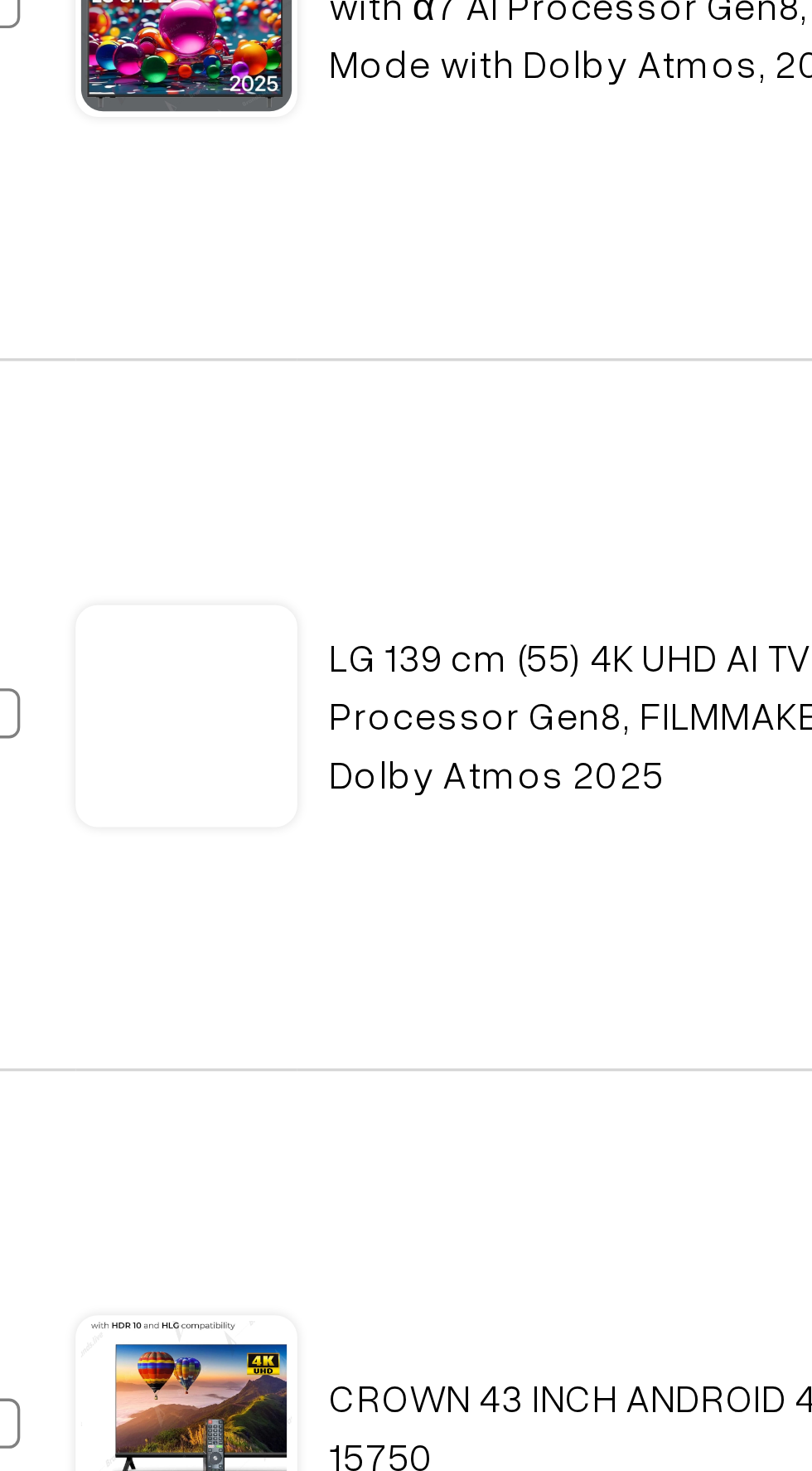
scroll to position [13, 0]
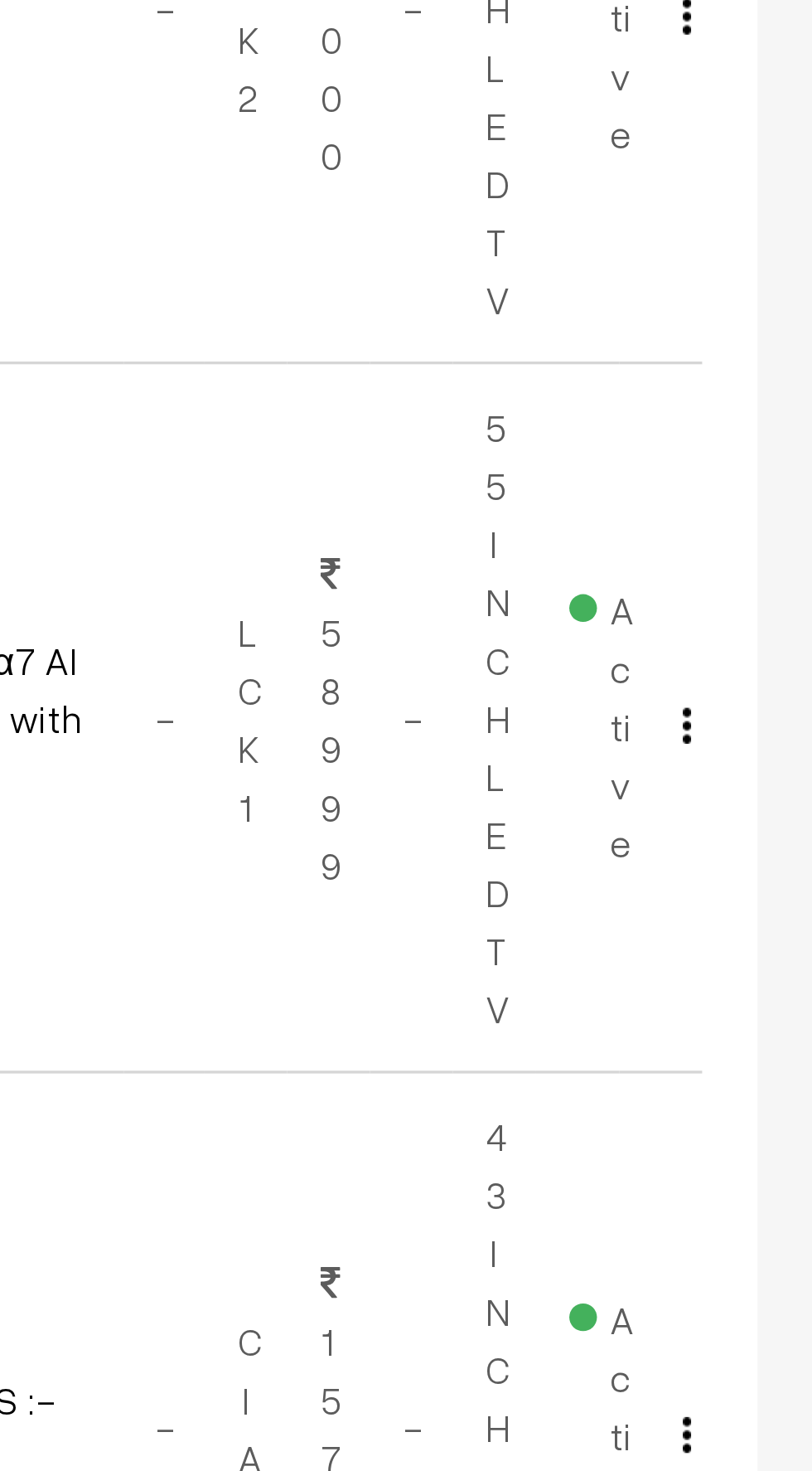
click at [774, 679] on img "button" at bounding box center [775, 680] width 3 height 11
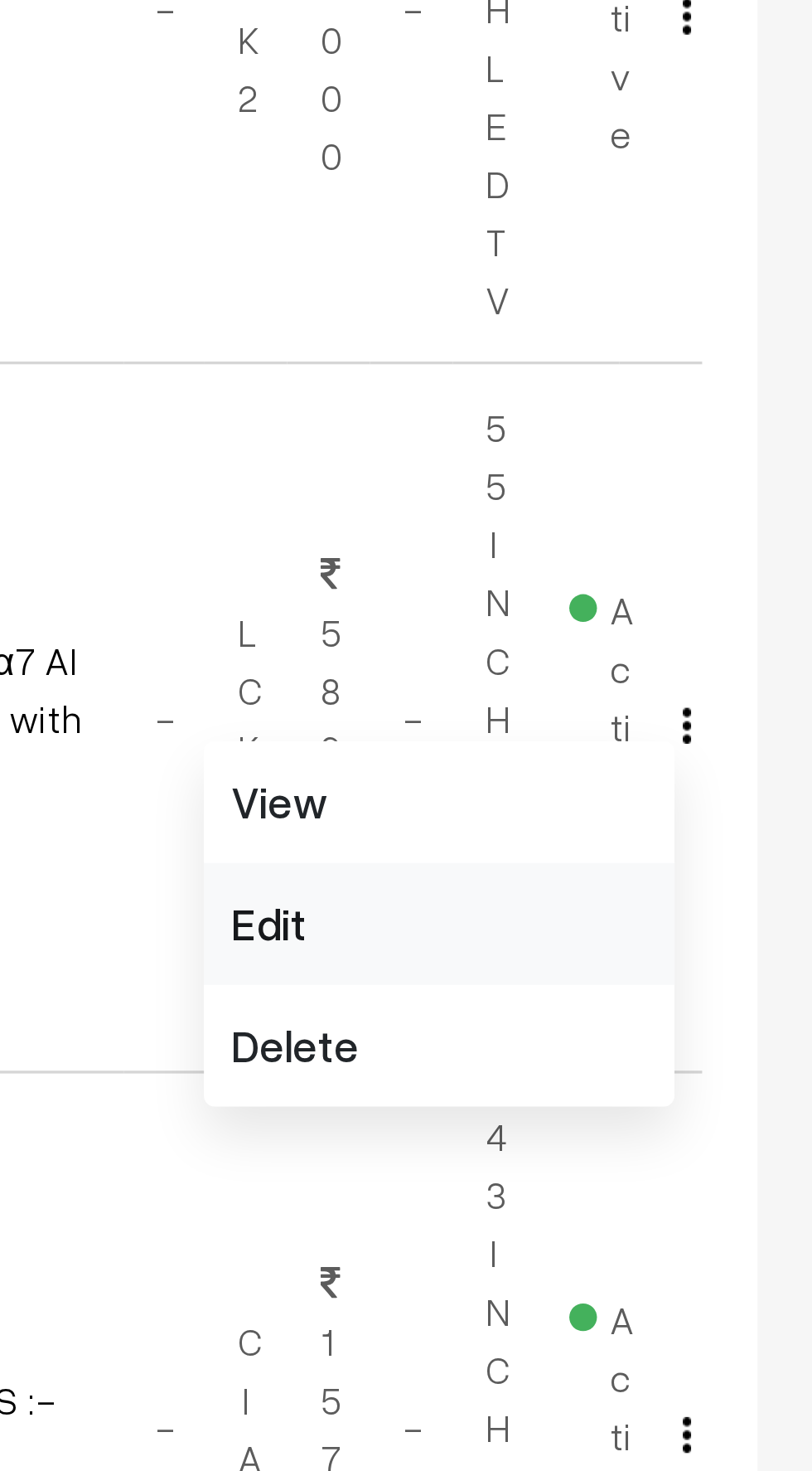
click at [652, 734] on link "Edit" at bounding box center [700, 739] width 141 height 36
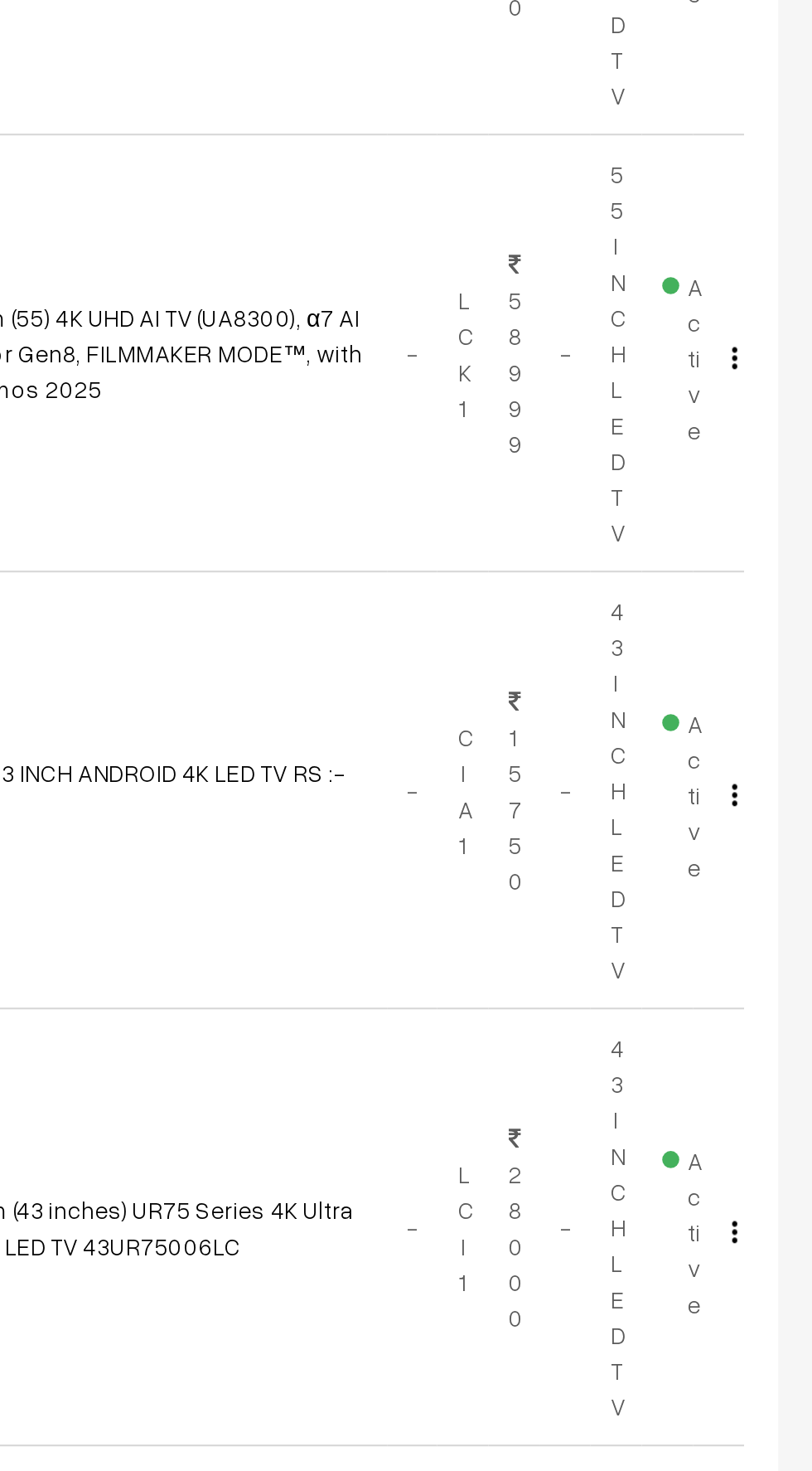
click at [774, 690] on img "button" at bounding box center [775, 693] width 3 height 11
click at [641, 750] on link "Edit" at bounding box center [700, 752] width 141 height 36
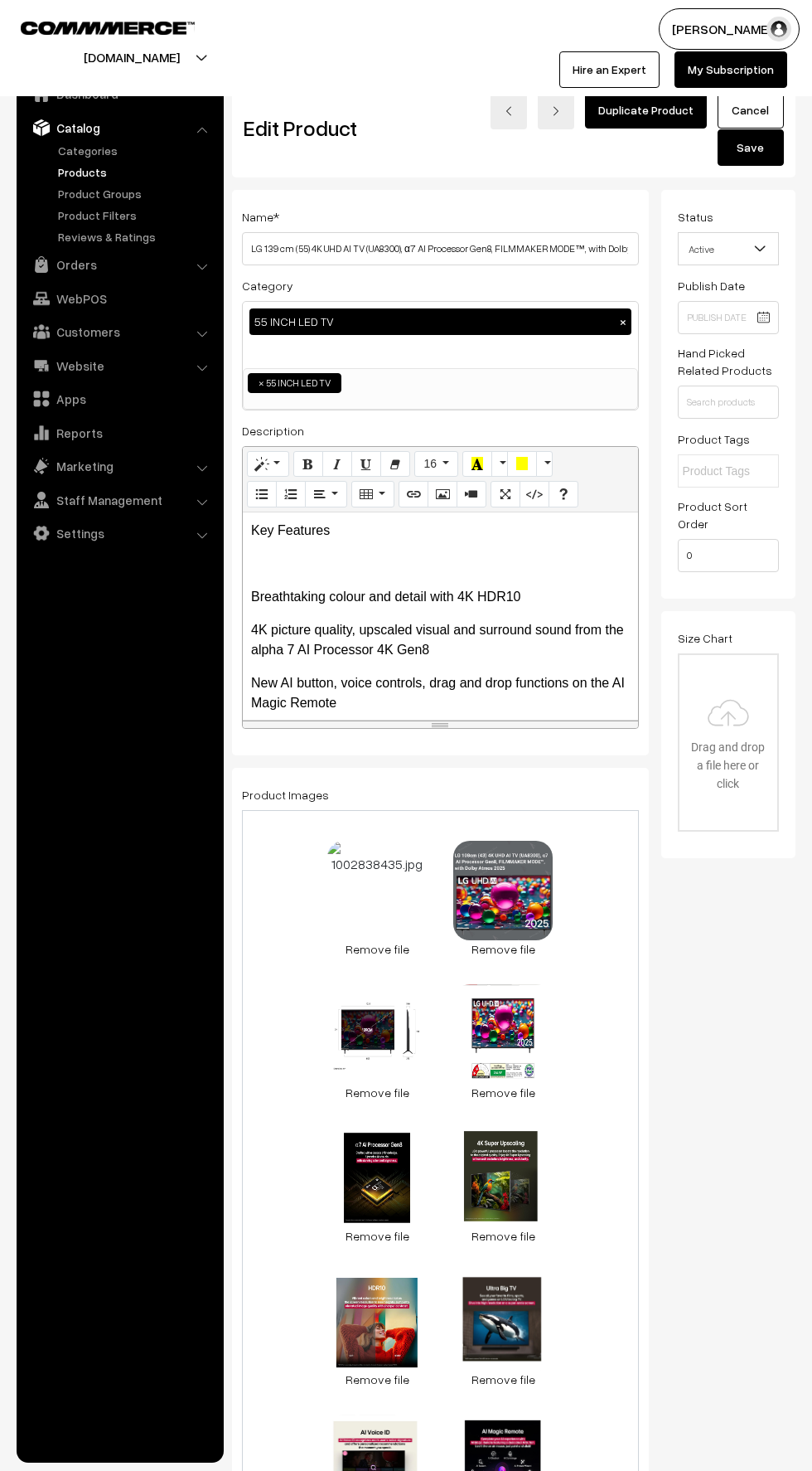
scroll to position [2, 0]
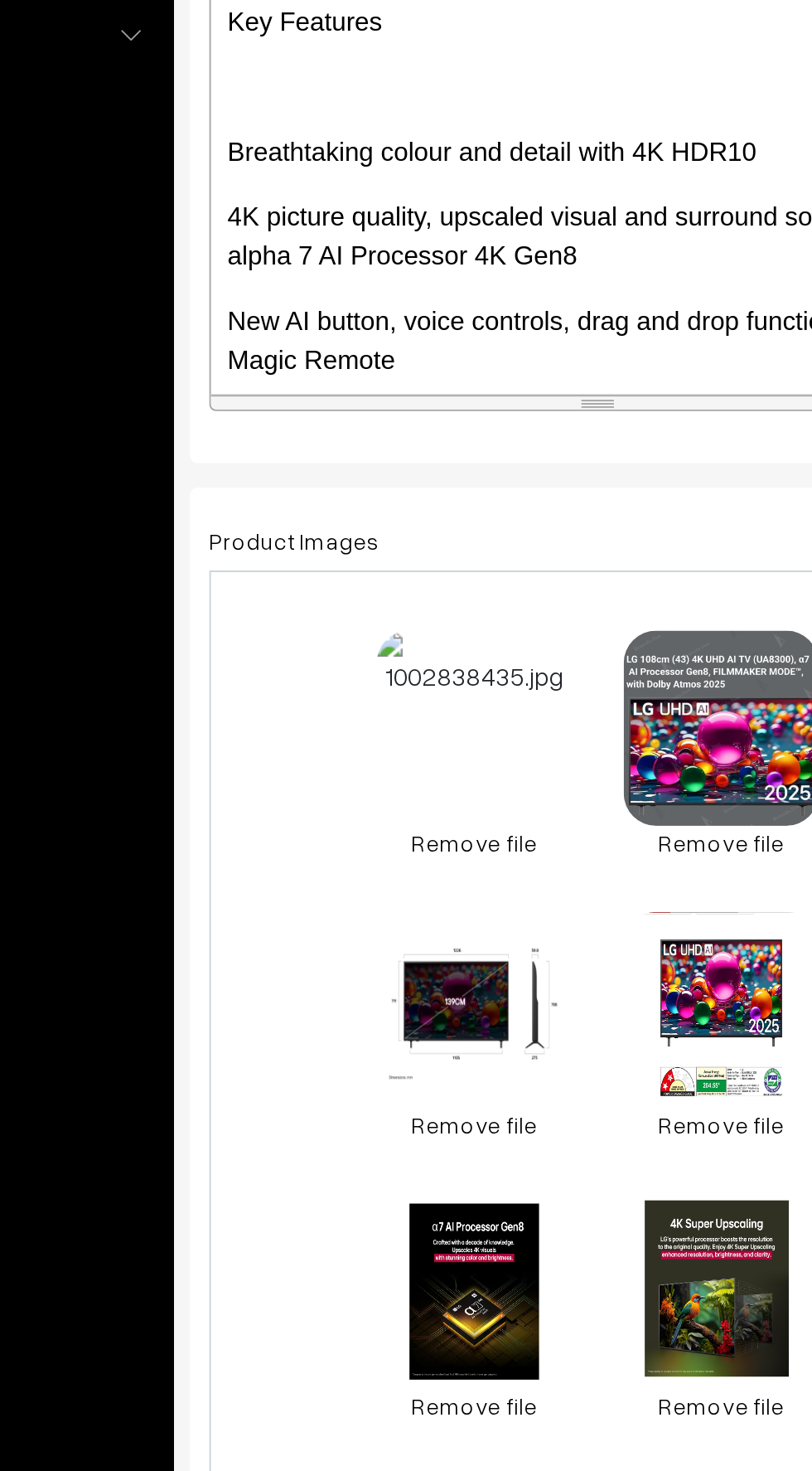
click at [368, 951] on link "Remove file" at bounding box center [377, 947] width 100 height 18
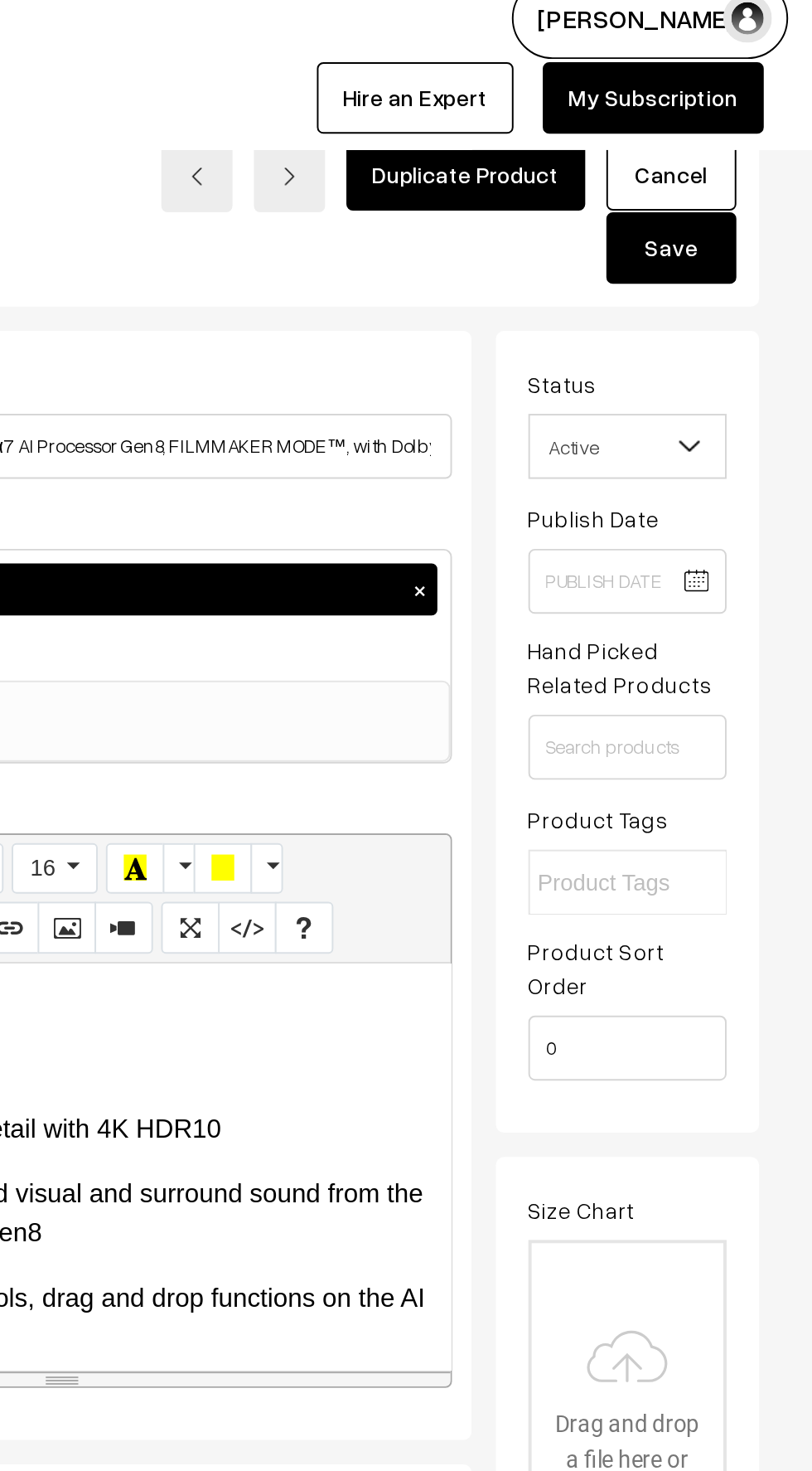
click at [736, 153] on button "Save" at bounding box center [739, 145] width 66 height 36
